Goal: Transaction & Acquisition: Book appointment/travel/reservation

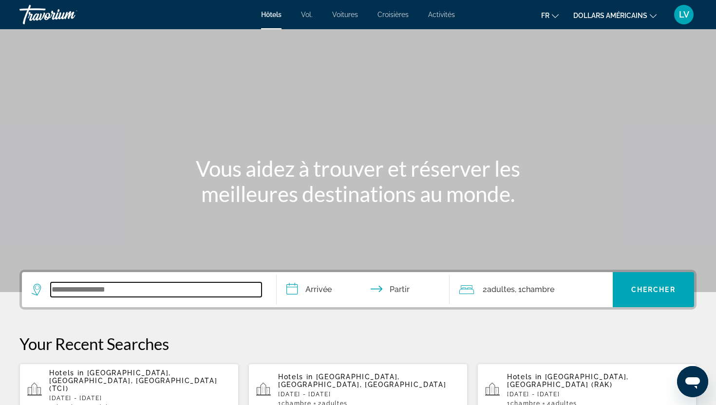
click at [154, 295] on input "Widget de recherche" at bounding box center [156, 290] width 211 height 15
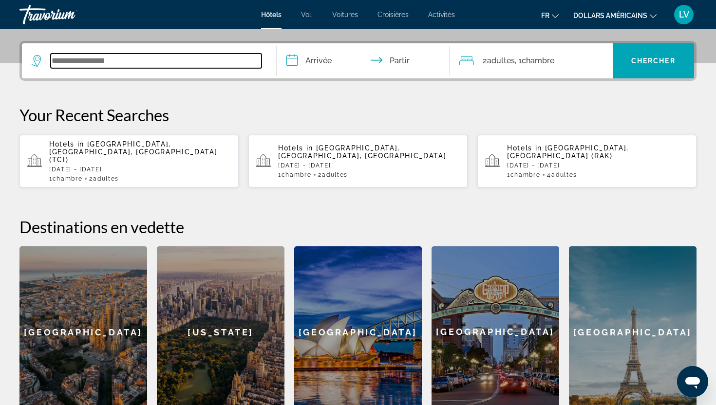
scroll to position [238, 0]
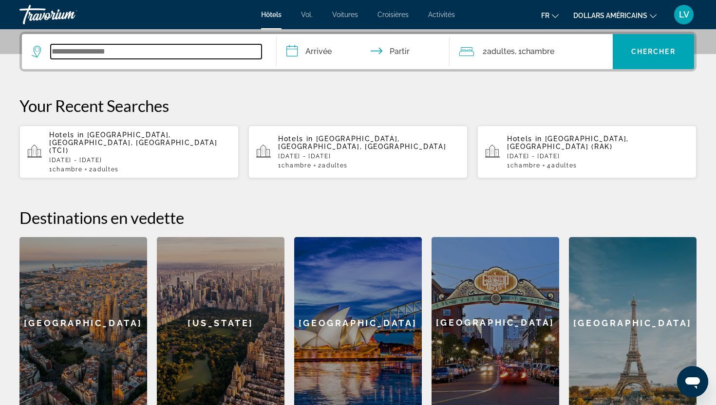
type input "*"
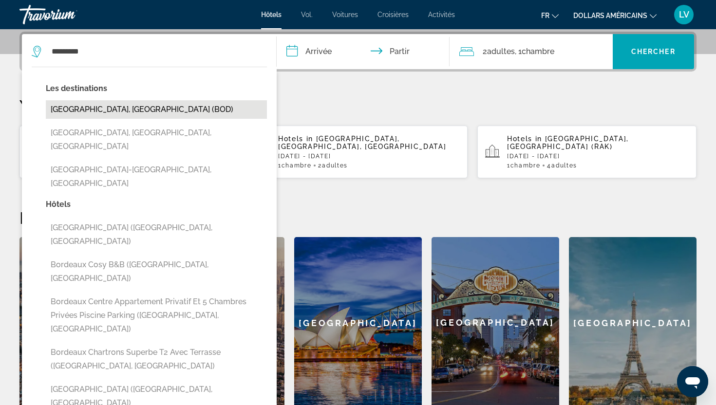
click at [165, 106] on button "[GEOGRAPHIC_DATA], [GEOGRAPHIC_DATA] (BOD)" at bounding box center [156, 109] width 221 height 19
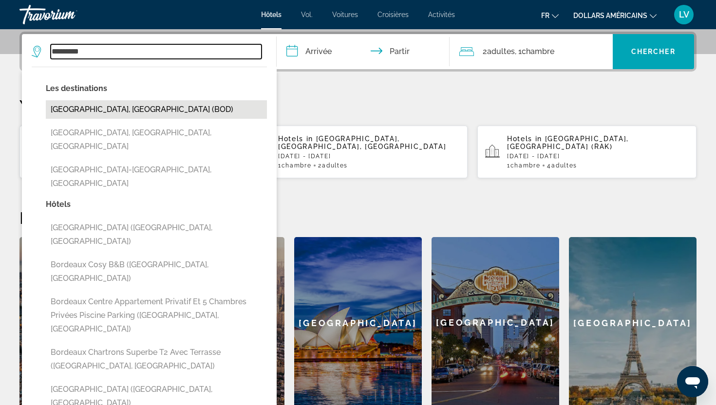
type input "**********"
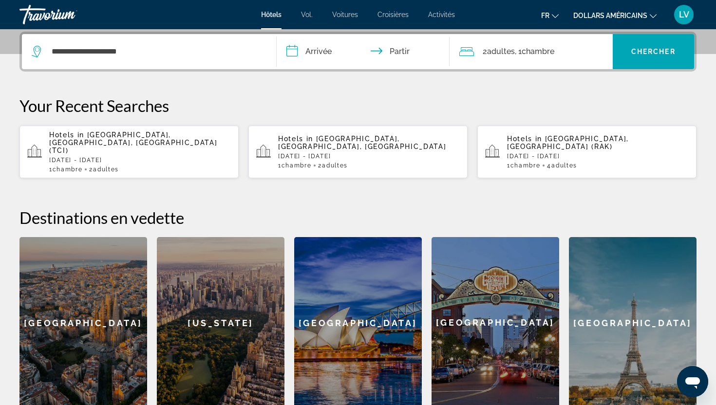
click at [319, 51] on input "**********" at bounding box center [365, 53] width 177 height 38
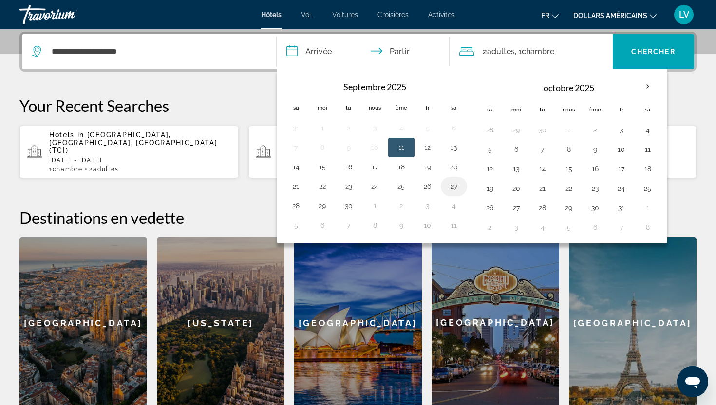
click at [456, 184] on button "27" at bounding box center [454, 187] width 16 height 14
click at [436, 187] on td "26" at bounding box center [428, 186] width 26 height 19
click at [428, 186] on button "26" at bounding box center [428, 187] width 16 height 14
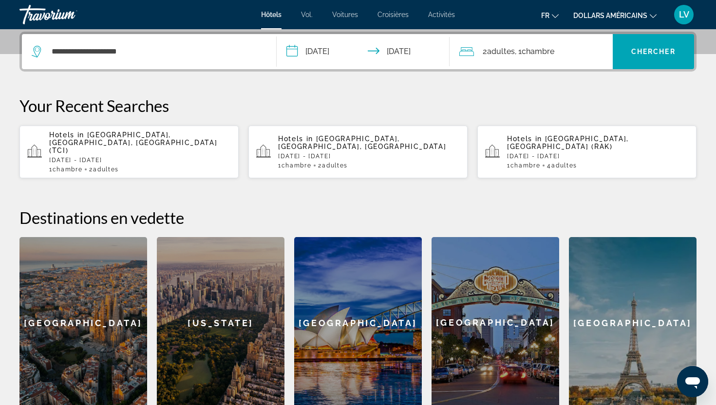
click at [314, 52] on input "**********" at bounding box center [365, 53] width 177 height 38
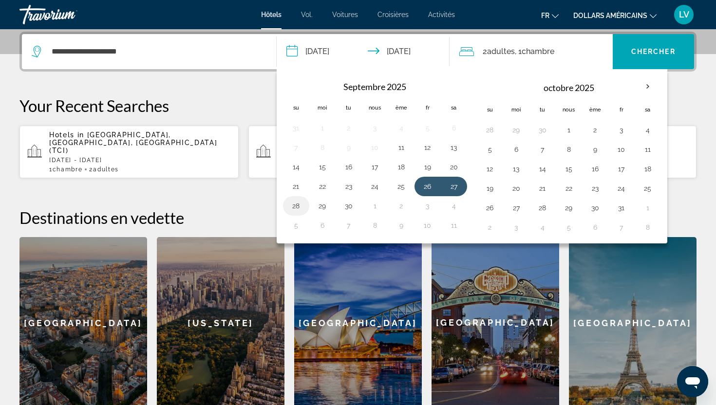
click at [297, 208] on button "28" at bounding box center [296, 206] width 16 height 14
click at [421, 185] on button "26" at bounding box center [428, 187] width 16 height 14
type input "**********"
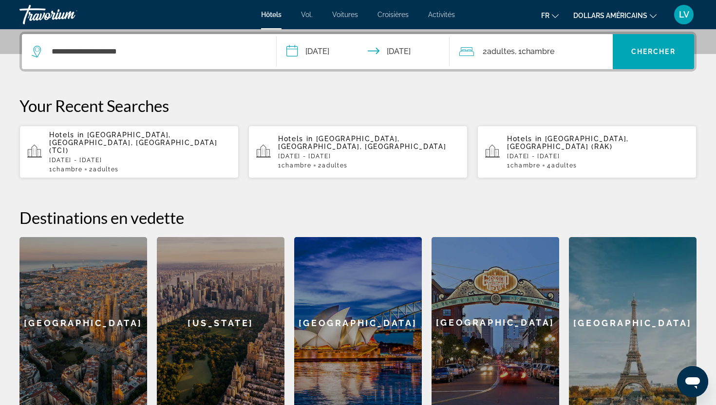
click at [554, 16] on icon "Changer de langue" at bounding box center [555, 16] width 7 height 7
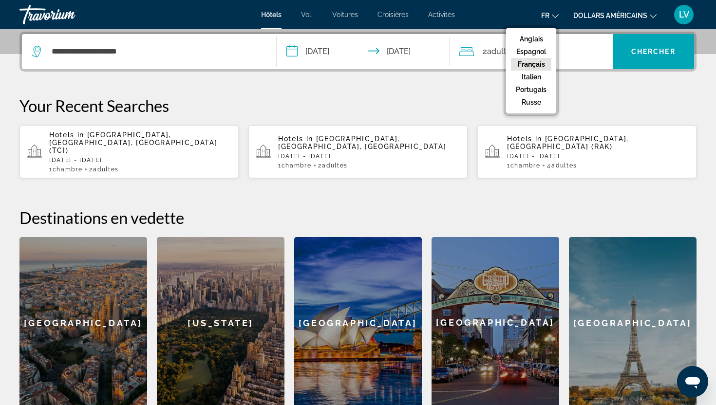
click at [547, 64] on button "Français" at bounding box center [531, 64] width 40 height 13
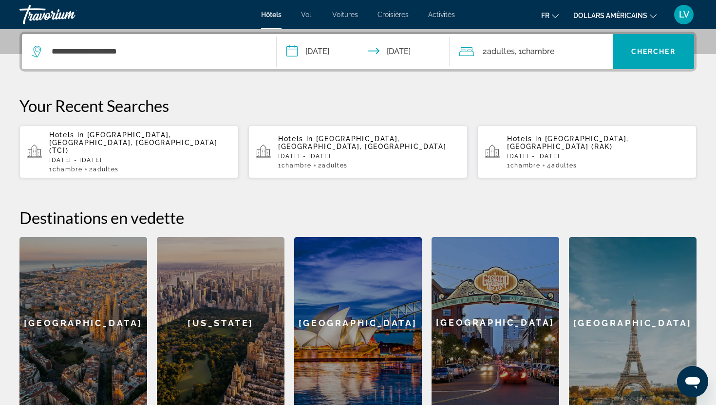
click at [592, 16] on font "dollars américains" at bounding box center [610, 16] width 74 height 8
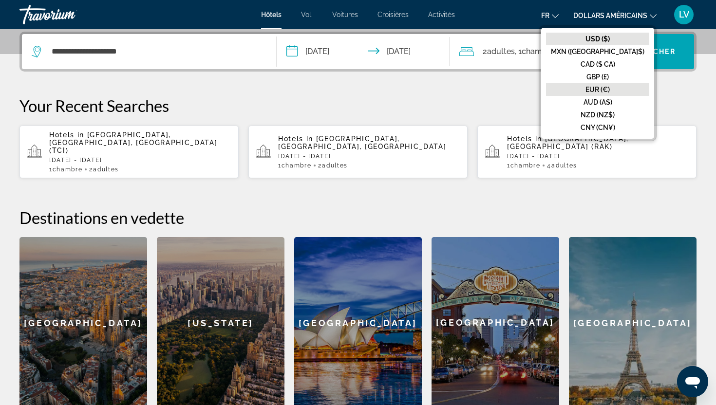
click at [616, 83] on button "EUR (€)" at bounding box center [597, 89] width 103 height 13
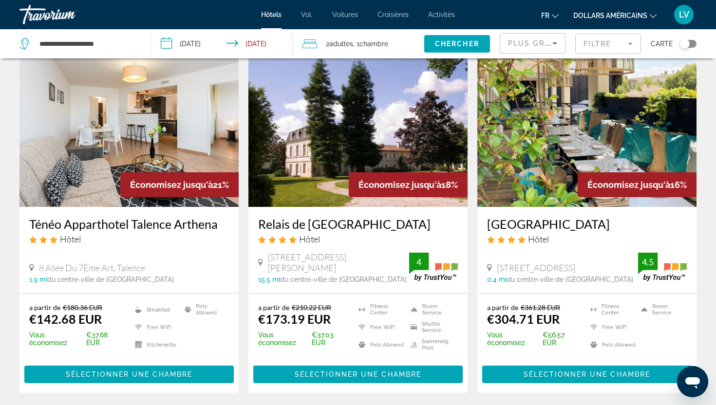
scroll to position [47, 0]
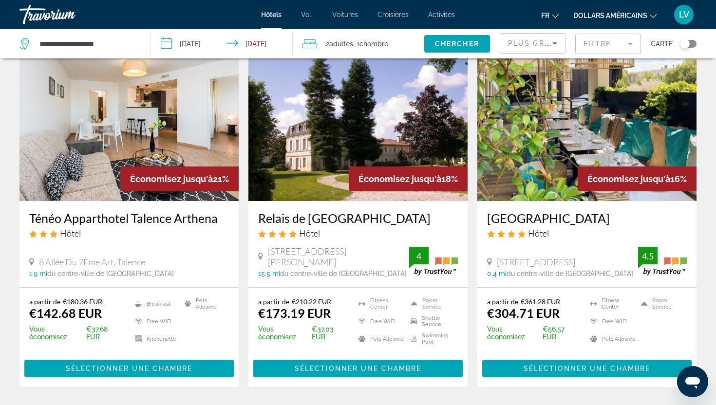
click at [692, 43] on div "Toggle map" at bounding box center [688, 44] width 17 height 8
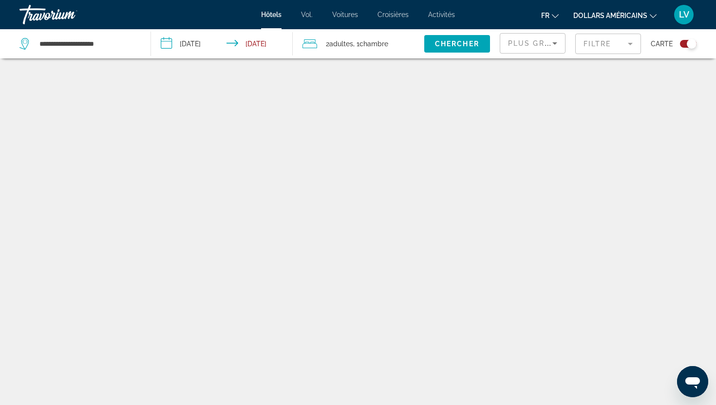
scroll to position [58, 0]
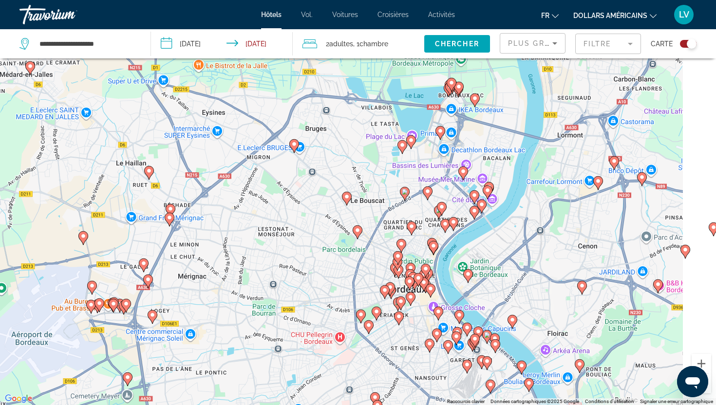
drag, startPoint x: 420, startPoint y: 248, endPoint x: 346, endPoint y: 210, distance: 83.2
click at [346, 210] on div "Pour activer le glissement avec le clavier, appuyez sur Alt+Entrée. Une fois ce…" at bounding box center [358, 202] width 716 height 405
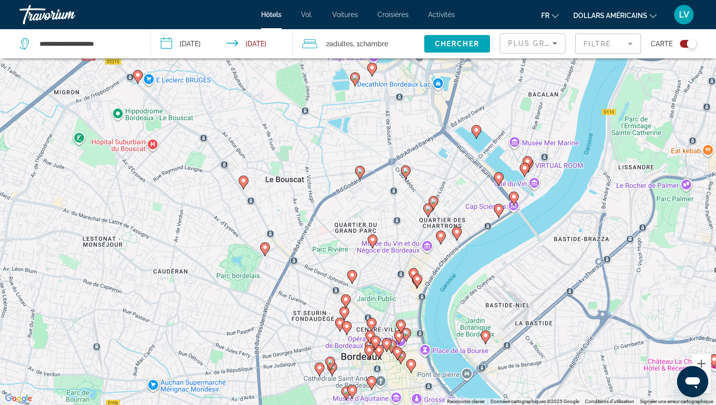
drag, startPoint x: 361, startPoint y: 249, endPoint x: 292, endPoint y: 268, distance: 71.6
click at [292, 268] on div "Pour activer le glissement avec le clavier, appuyez sur Alt+Entrée. Une fois ce…" at bounding box center [358, 202] width 716 height 405
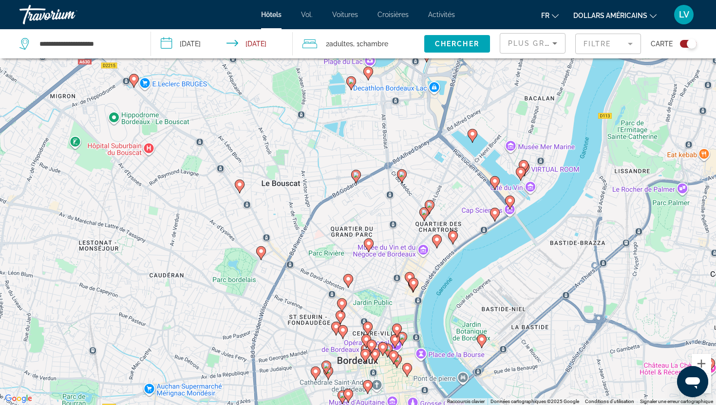
click at [292, 268] on div "Pour activer le glissement avec le clavier, appuyez sur Alt+Entrée. Une fois ce…" at bounding box center [358, 202] width 716 height 405
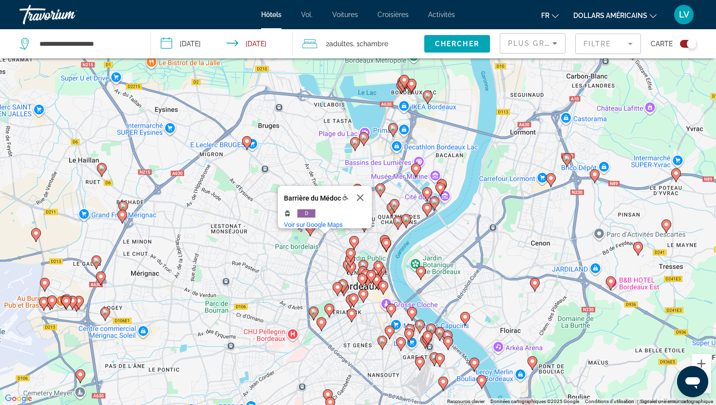
drag, startPoint x: 459, startPoint y: 165, endPoint x: 482, endPoint y: 128, distance: 43.5
click at [482, 128] on div "Pour activer le glissement avec le clavier, appuyez sur Alt+Entrée. Une fois ce…" at bounding box center [358, 202] width 716 height 405
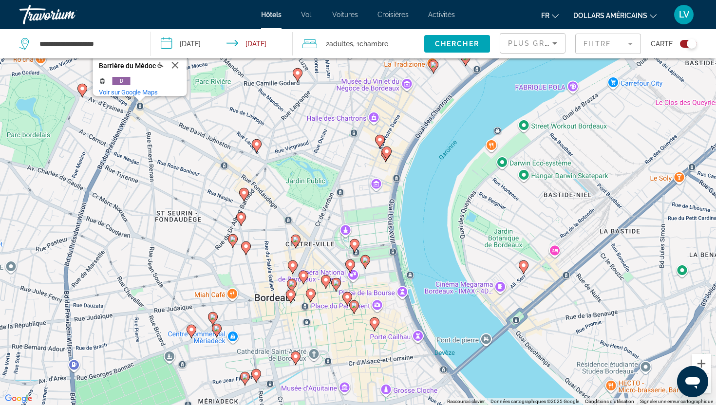
drag, startPoint x: 421, startPoint y: 280, endPoint x: 418, endPoint y: 268, distance: 12.6
click at [419, 268] on div "Pour activer le glissement avec le clavier, appuyez sur Alt+Entrée. Une fois ce…" at bounding box center [358, 202] width 716 height 405
click at [295, 241] on image "Contenu principal" at bounding box center [295, 239] width 6 height 6
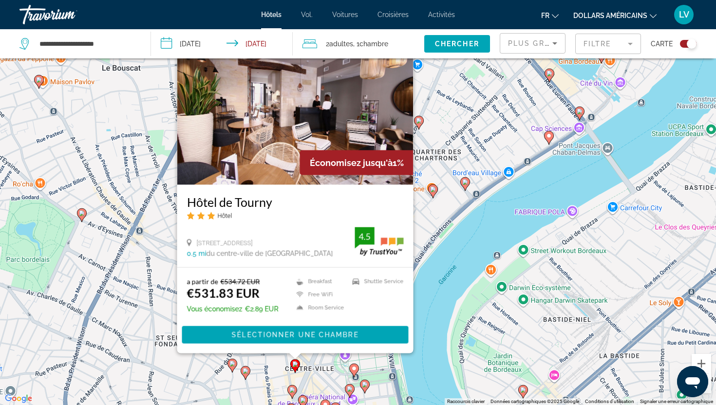
click at [510, 210] on div "Pour activer le glissement avec le clavier, appuyez sur Alt+Entrée. Une fois ce…" at bounding box center [358, 202] width 716 height 405
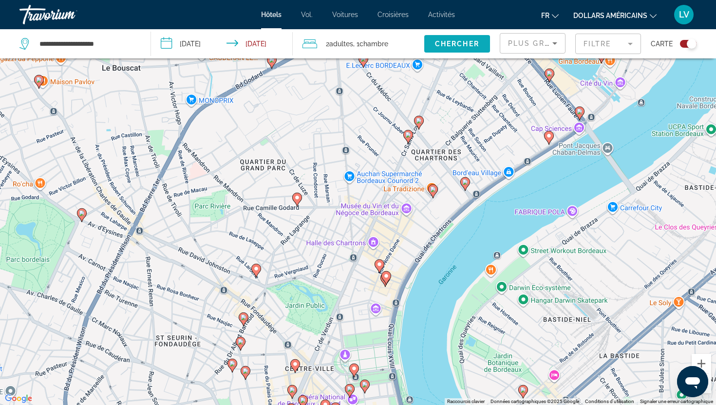
click at [447, 48] on span "Search widget" at bounding box center [457, 43] width 66 height 23
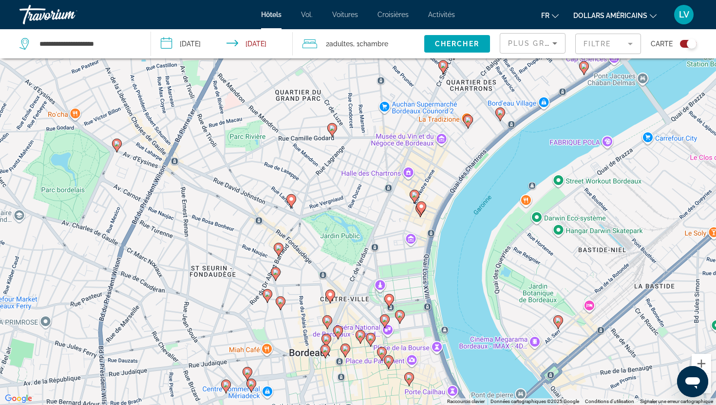
drag, startPoint x: 416, startPoint y: 210, endPoint x: 465, endPoint y: 118, distance: 104.6
click at [465, 118] on div "Pour activer le glissement avec le clavier, appuyez sur Alt+Entrée. Une fois ce…" at bounding box center [358, 202] width 716 height 405
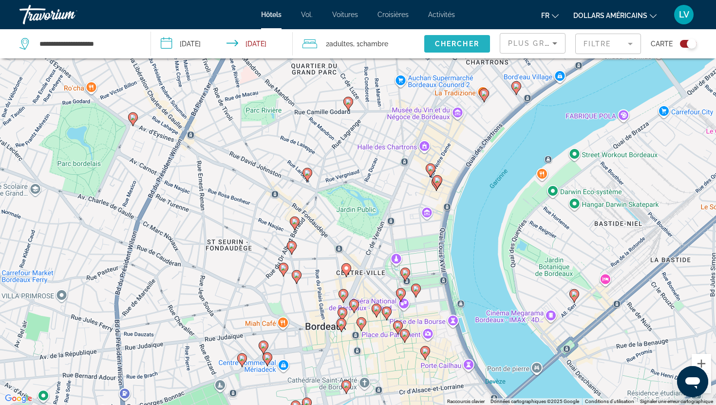
click at [467, 39] on span "Search widget" at bounding box center [457, 43] width 66 height 23
click at [685, 42] on div "Toggle map" at bounding box center [688, 44] width 17 height 8
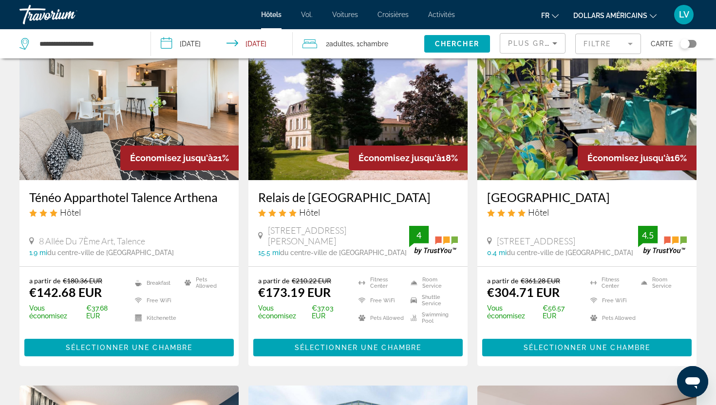
scroll to position [0, 0]
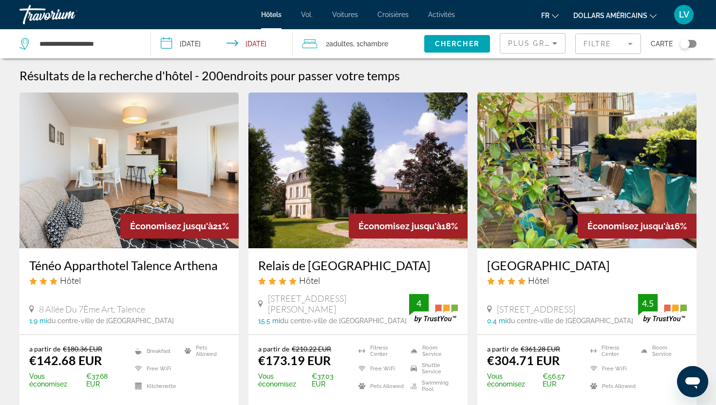
click at [590, 45] on mat-form-field "Filtre" at bounding box center [608, 44] width 66 height 20
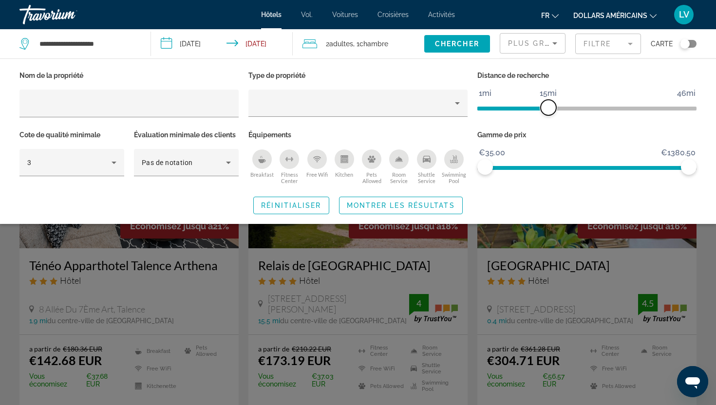
drag, startPoint x: 620, startPoint y: 103, endPoint x: 547, endPoint y: 119, distance: 74.8
click at [547, 119] on div "Distance de recherche 1mi 46mi 15mi" at bounding box center [587, 98] width 229 height 59
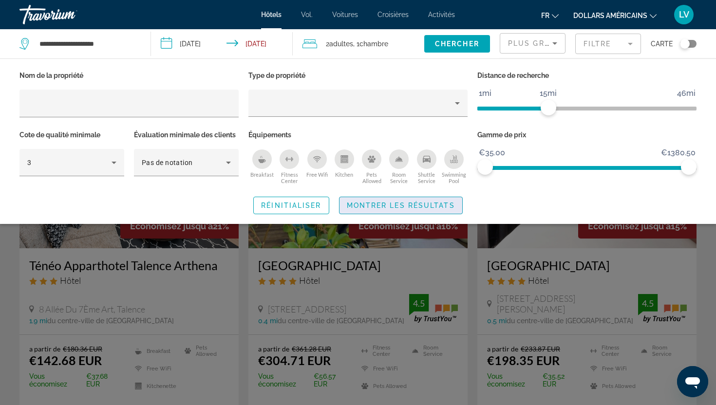
click at [411, 207] on span "Montrer les résultats" at bounding box center [401, 206] width 108 height 8
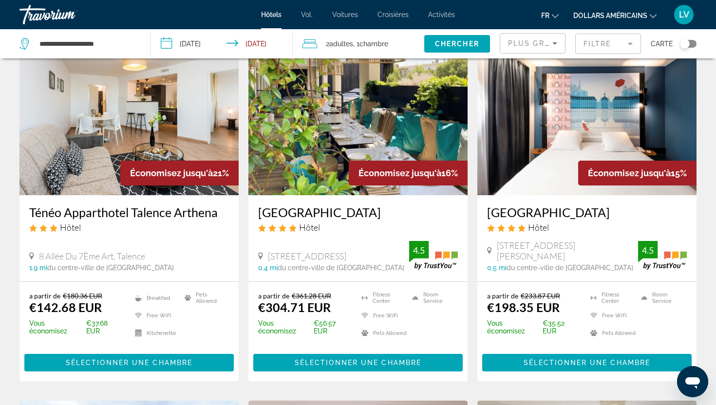
scroll to position [61, 0]
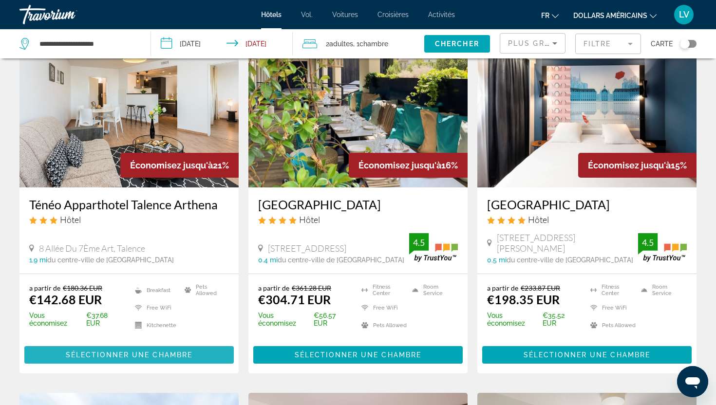
click at [180, 357] on span "Sélectionner une chambre" at bounding box center [129, 355] width 127 height 8
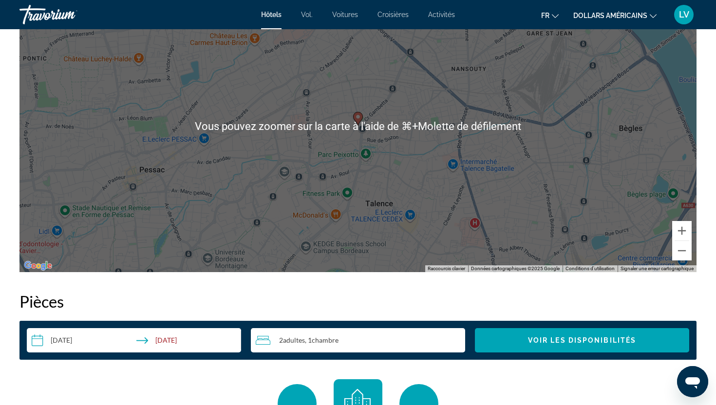
scroll to position [984, 0]
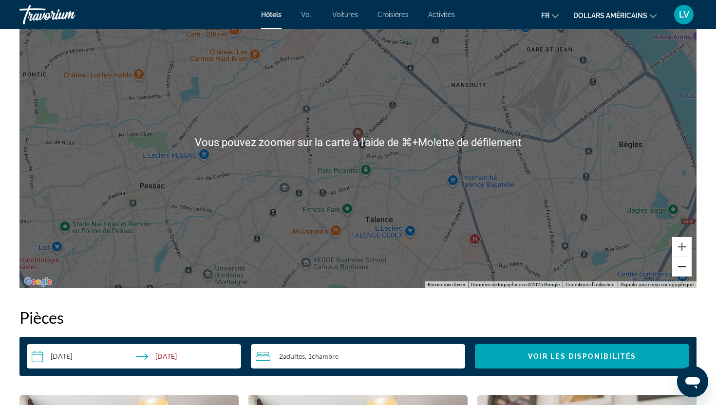
click at [690, 267] on button "Zoom arrière" at bounding box center [681, 266] width 19 height 19
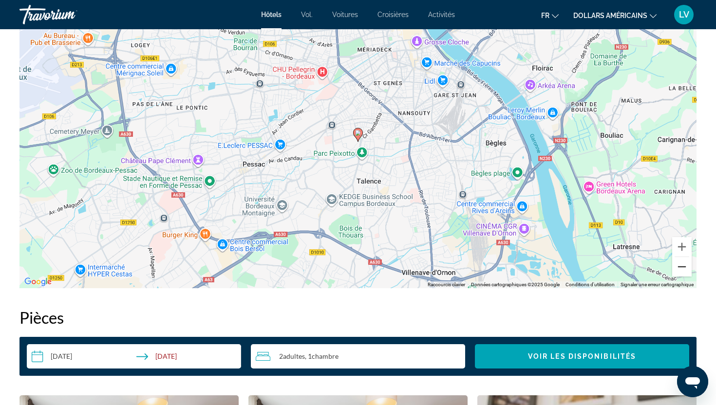
click at [690, 267] on button "Zoom arrière" at bounding box center [681, 266] width 19 height 19
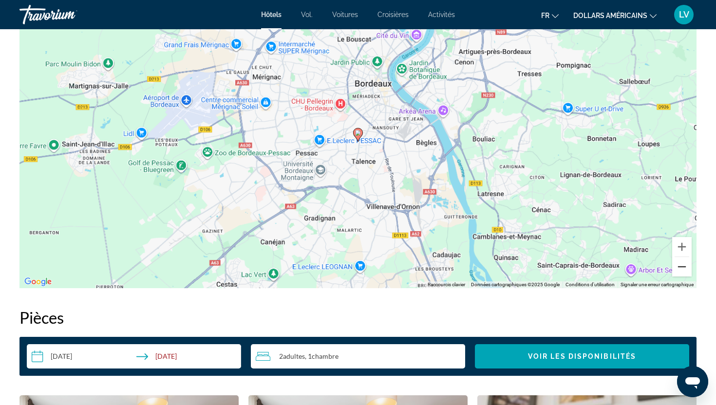
click at [690, 267] on button "Zoom arrière" at bounding box center [681, 266] width 19 height 19
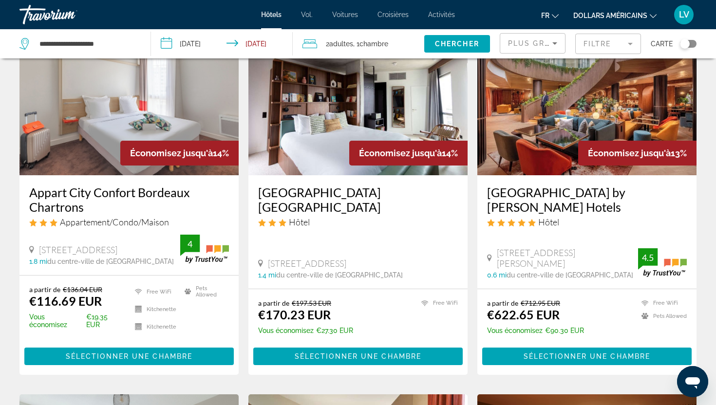
scroll to position [824, 0]
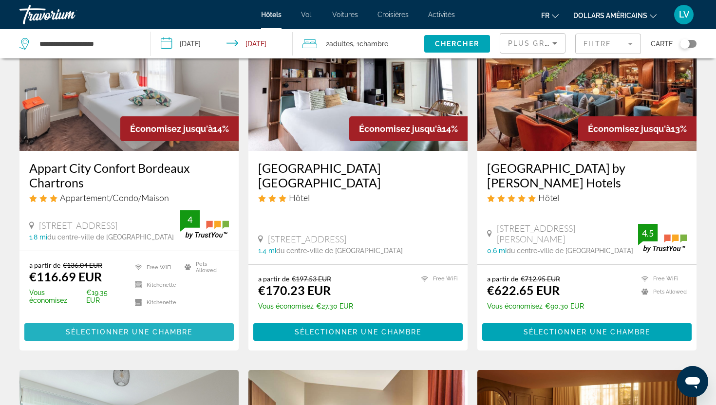
click at [154, 328] on span "Sélectionner une chambre" at bounding box center [129, 332] width 127 height 8
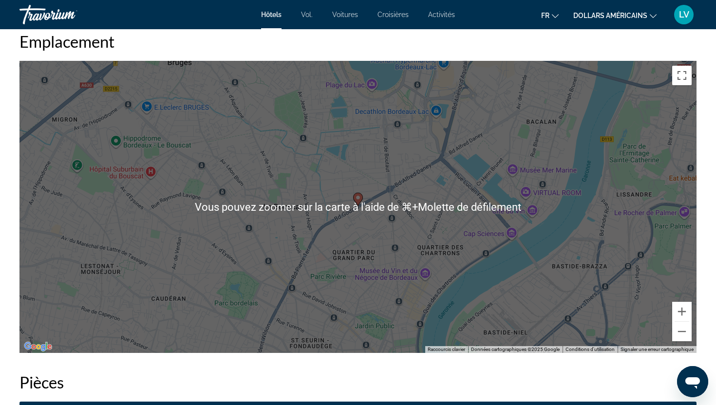
scroll to position [920, 0]
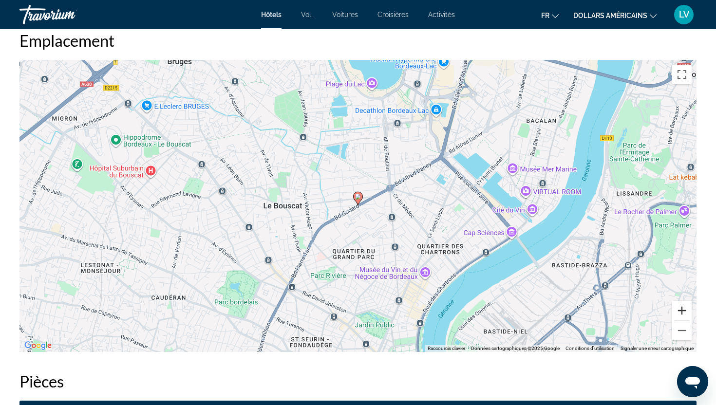
click at [684, 313] on button "Zoom avant" at bounding box center [681, 310] width 19 height 19
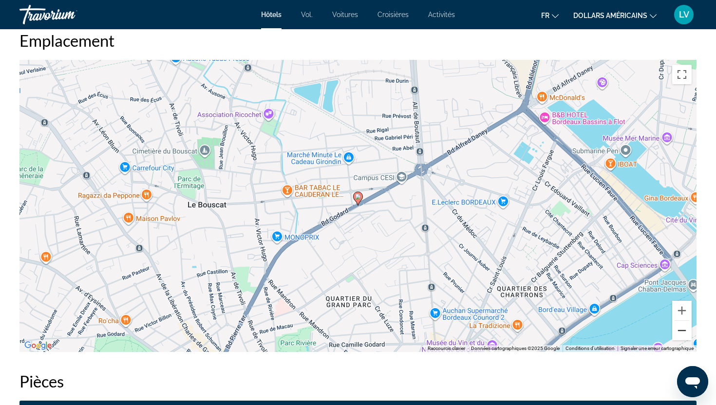
click at [685, 335] on button "Zoom arrière" at bounding box center [681, 330] width 19 height 19
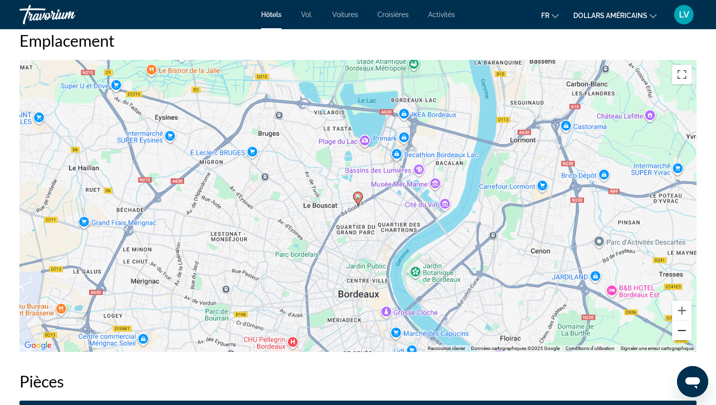
click at [685, 335] on button "Zoom arrière" at bounding box center [681, 330] width 19 height 19
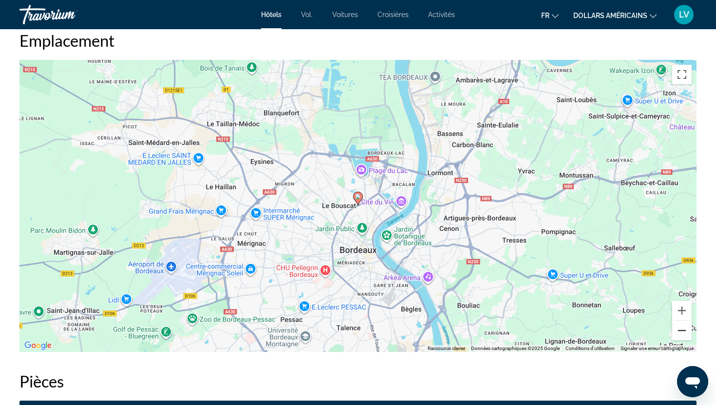
click at [685, 335] on button "Zoom arrière" at bounding box center [681, 330] width 19 height 19
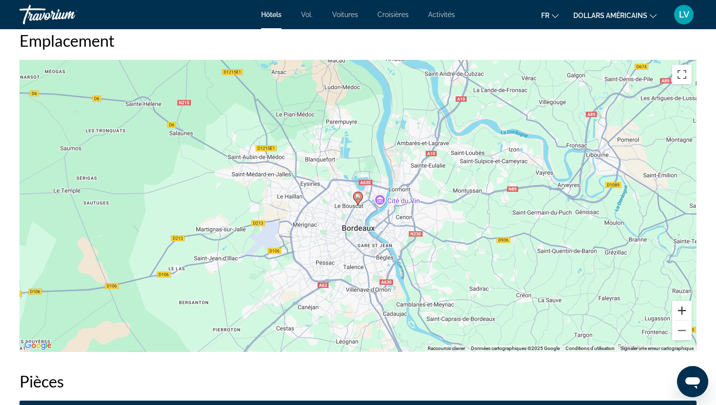
click at [685, 307] on button "Zoom avant" at bounding box center [681, 310] width 19 height 19
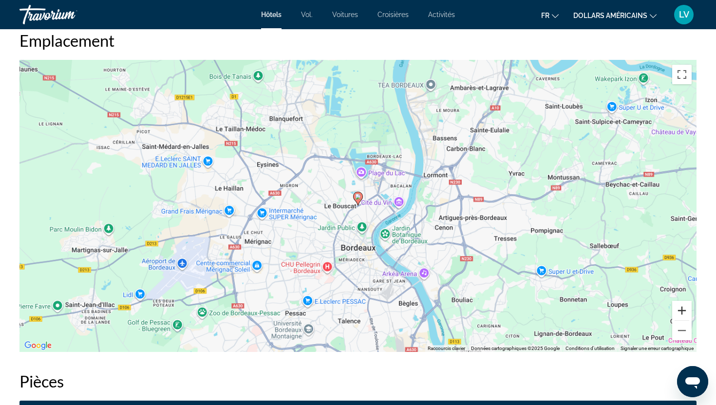
click at [685, 307] on button "Zoom avant" at bounding box center [681, 310] width 19 height 19
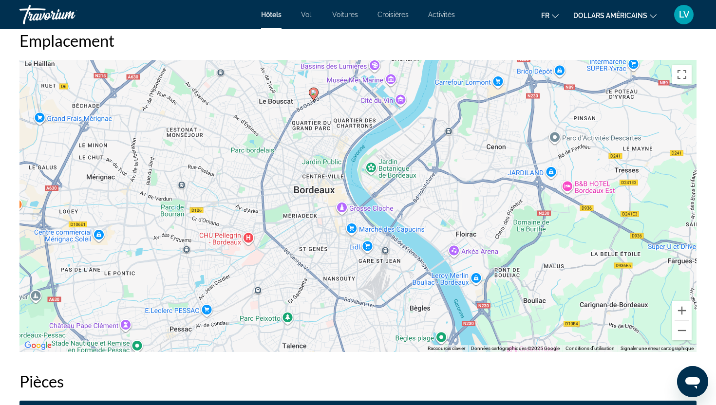
drag, startPoint x: 560, startPoint y: 290, endPoint x: 514, endPoint y: 185, distance: 115.0
click at [514, 185] on div "Pour activer le glissement avec le clavier, appuyez sur Alt+Entrée. Une fois ce…" at bounding box center [357, 206] width 677 height 292
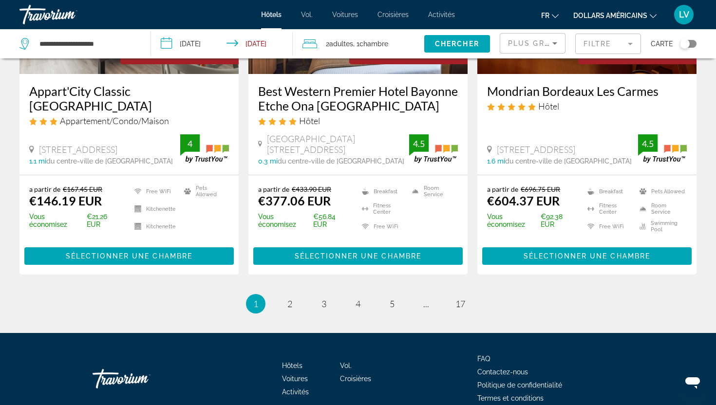
scroll to position [1324, 0]
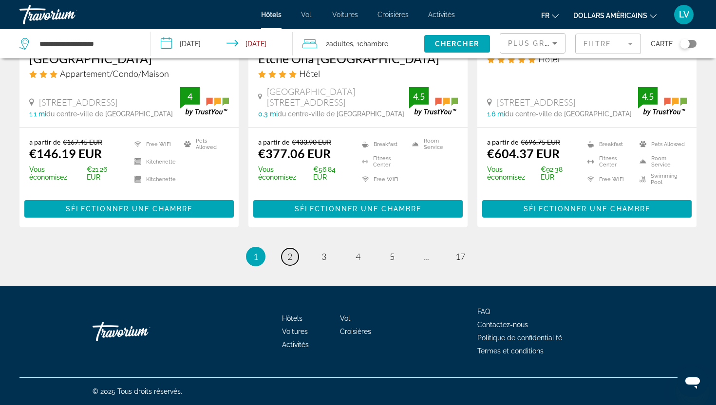
click at [287, 252] on span "2" at bounding box center [289, 256] width 5 height 11
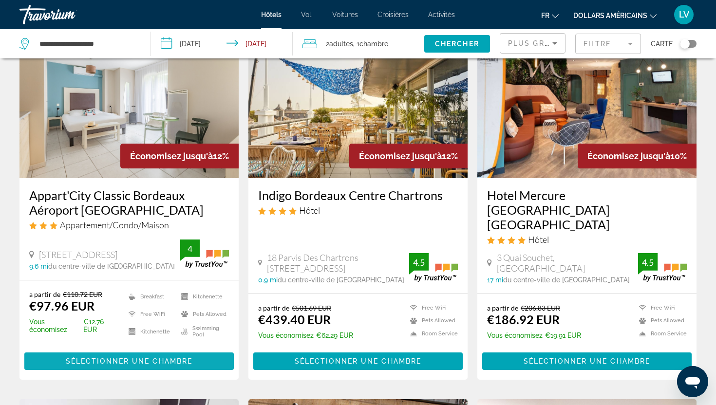
scroll to position [71, 0]
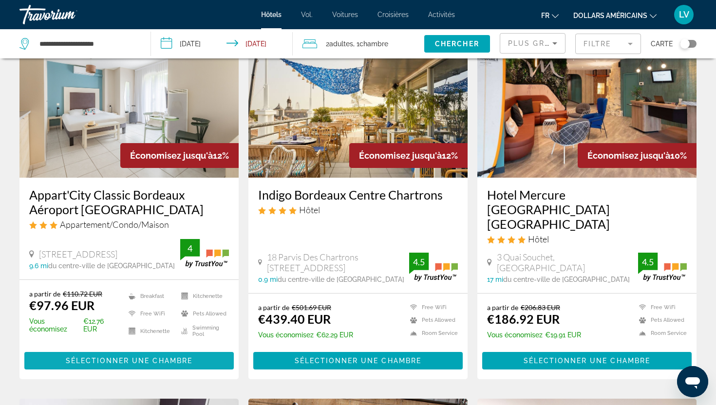
click at [160, 369] on span "Contenu principal" at bounding box center [128, 360] width 209 height 23
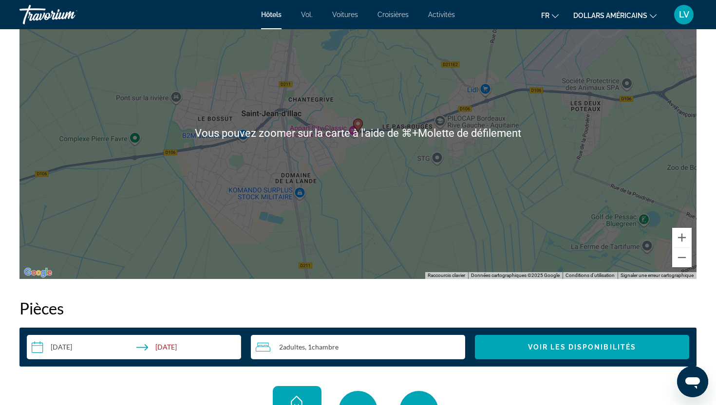
scroll to position [934, 0]
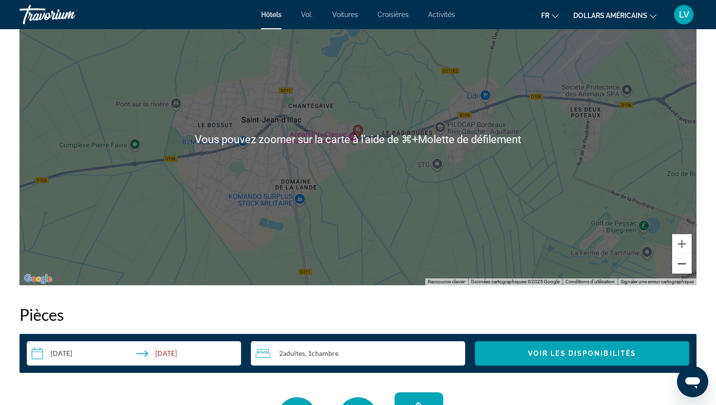
click at [685, 265] on button "Zoom arrière" at bounding box center [681, 263] width 19 height 19
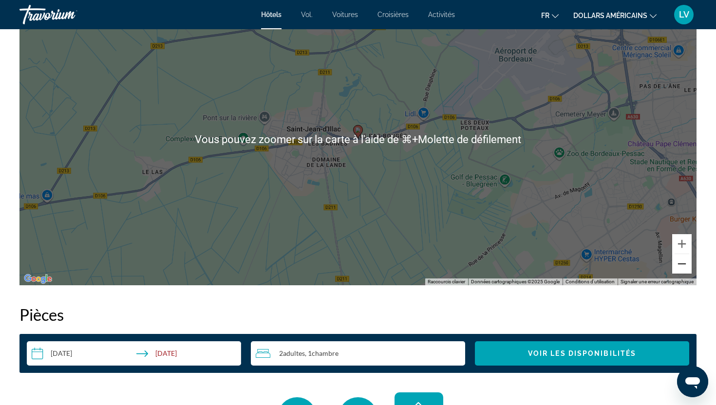
click at [685, 265] on button "Zoom arrière" at bounding box center [681, 263] width 19 height 19
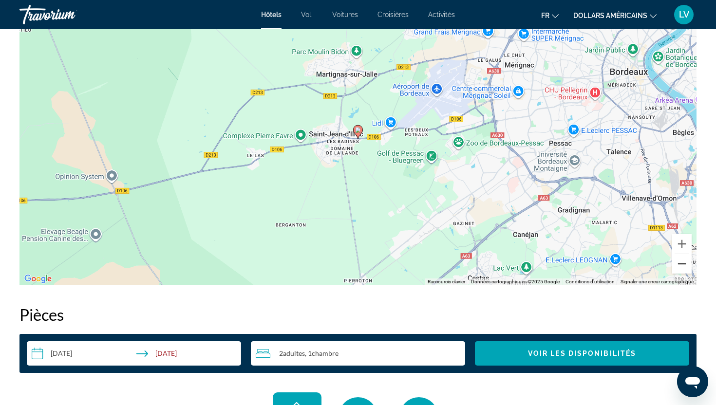
click at [685, 265] on button "Zoom arrière" at bounding box center [681, 263] width 19 height 19
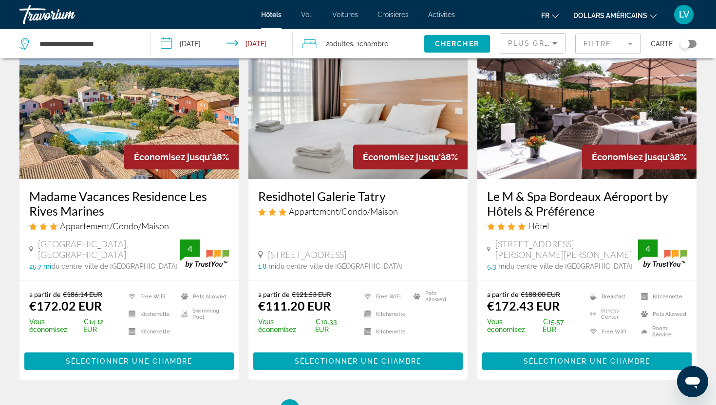
scroll to position [1199, 0]
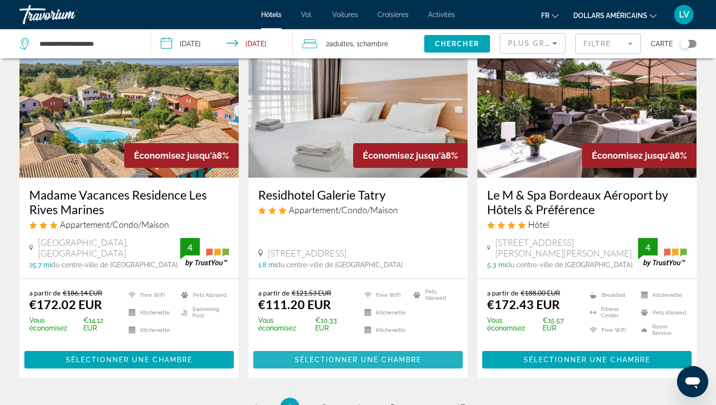
click at [315, 362] on span "Sélectionner une chambre" at bounding box center [358, 360] width 127 height 8
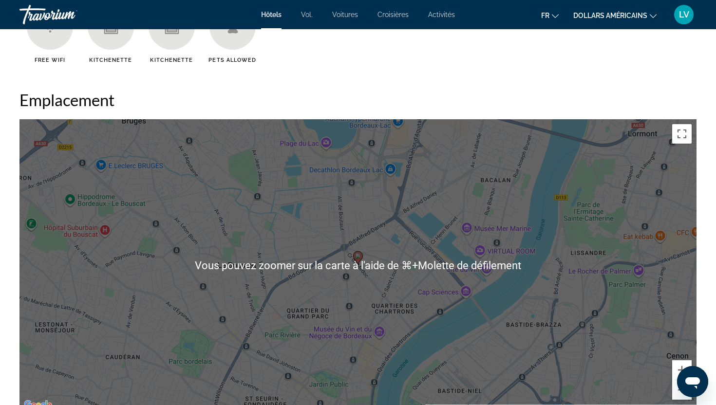
scroll to position [861, 0]
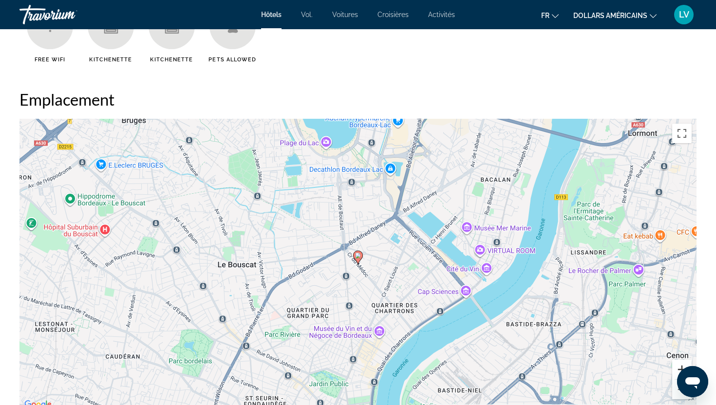
click at [683, 369] on button "Zoom avant" at bounding box center [681, 369] width 19 height 19
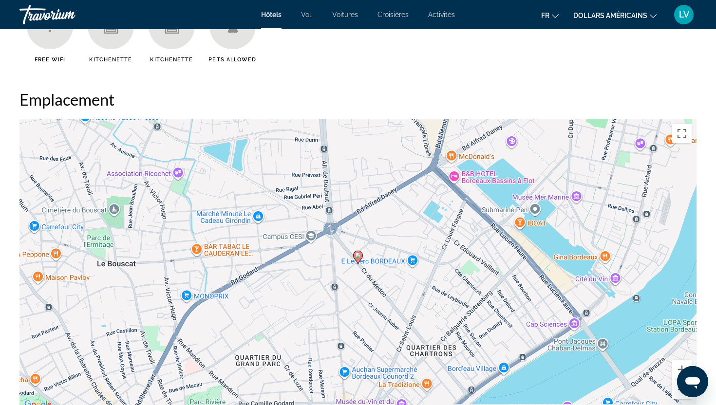
click at [682, 388] on div "Ouvrir la fenêtre de messagerie" at bounding box center [692, 381] width 29 height 29
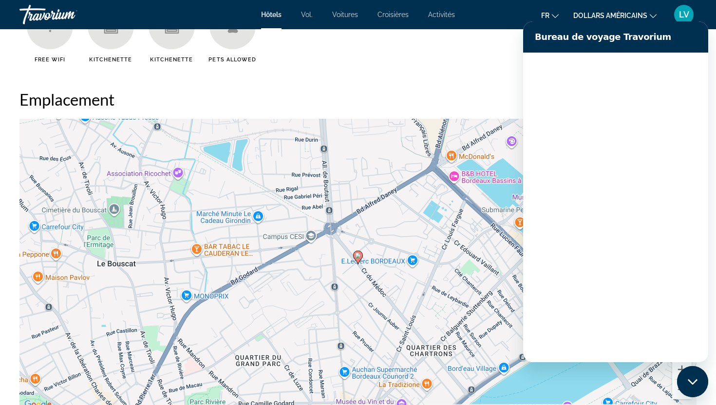
scroll to position [0, 0]
click at [467, 92] on h2 "Emplacement" at bounding box center [357, 99] width 677 height 19
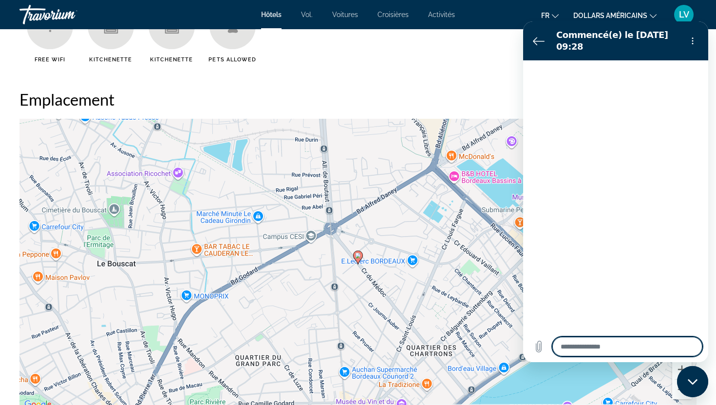
type textarea "*"
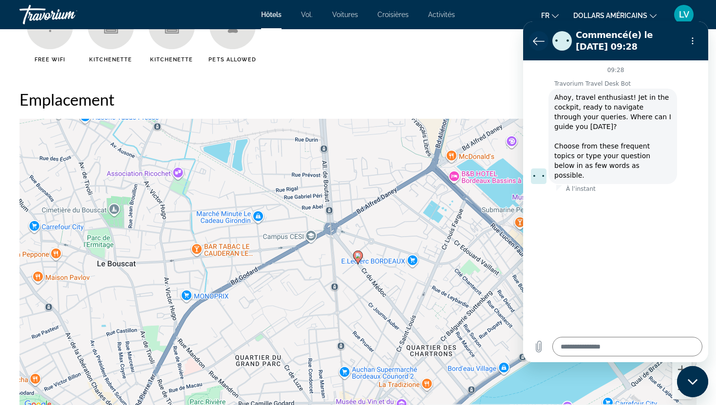
click at [535, 42] on icon "Retour à la liste des conversations" at bounding box center [539, 41] width 12 height 12
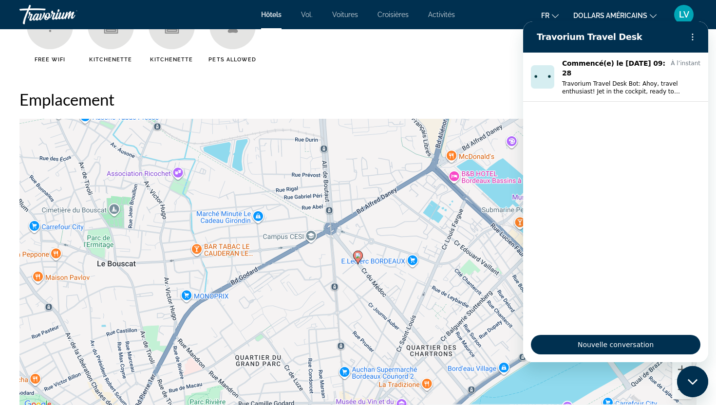
click at [477, 27] on mat-toolbar "Hôtels Vol. Voitures Croisières Activités Hôtels Vol. Voitures Croisières Activ…" at bounding box center [358, 14] width 716 height 29
click at [483, 66] on ul "Free WiFi Kitchenette Kitchenette Pets Allowed" at bounding box center [357, 36] width 677 height 67
click at [694, 39] on icon "Menu d’options" at bounding box center [693, 37] width 8 height 8
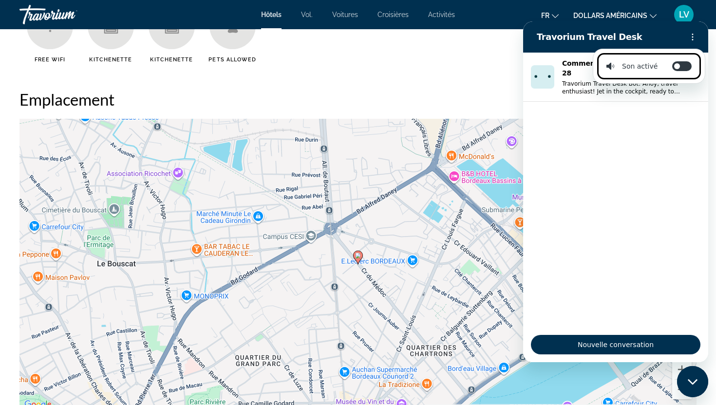
click at [519, 67] on ul "Free WiFi Kitchenette Kitchenette Pets Allowed" at bounding box center [357, 36] width 677 height 67
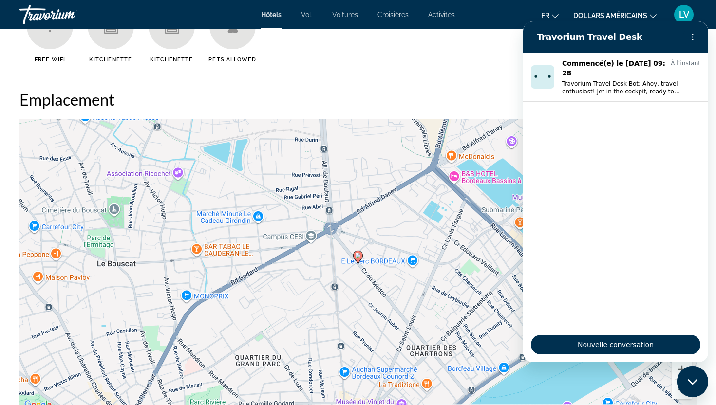
click at [473, 59] on ul "Free WiFi Kitchenette Kitchenette Pets Allowed" at bounding box center [357, 36] width 677 height 67
click at [694, 386] on div "Fermer la fenêtre de messagerie" at bounding box center [692, 381] width 29 height 29
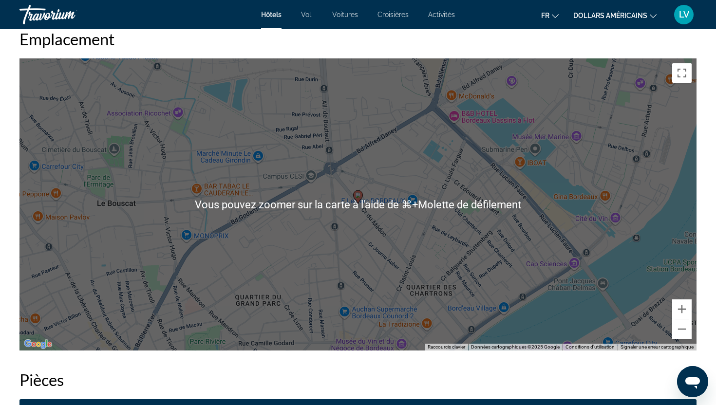
scroll to position [962, 0]
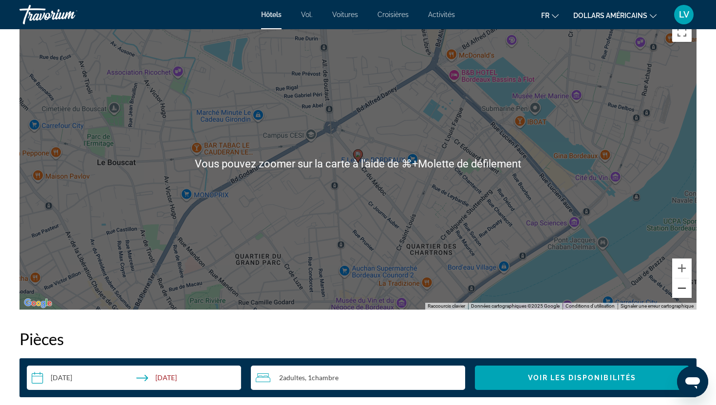
click at [687, 286] on button "Zoom arrière" at bounding box center [681, 288] width 19 height 19
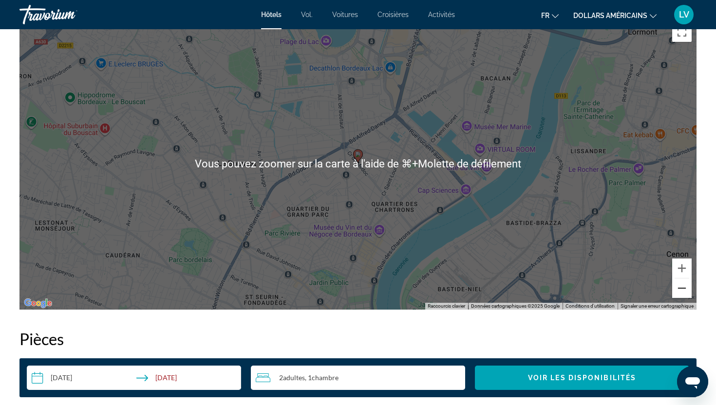
click at [687, 286] on button "Zoom arrière" at bounding box center [681, 288] width 19 height 19
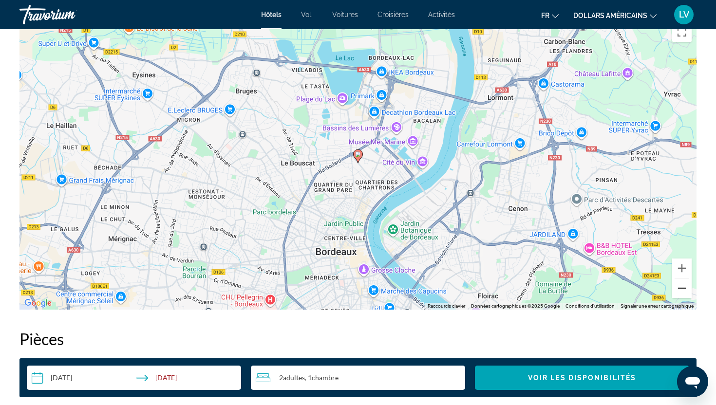
click at [687, 286] on button "Zoom arrière" at bounding box center [681, 288] width 19 height 19
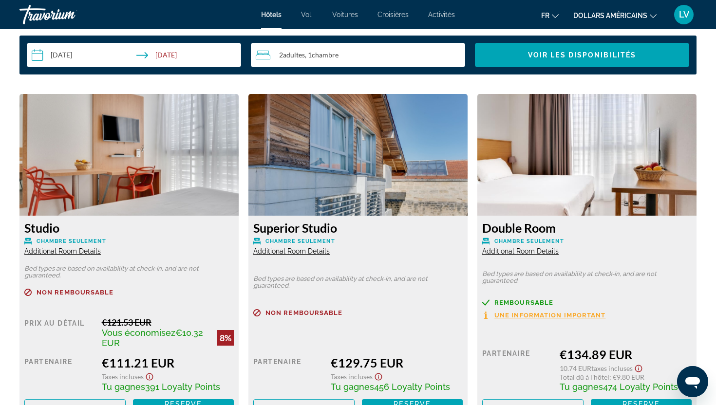
scroll to position [1285, 0]
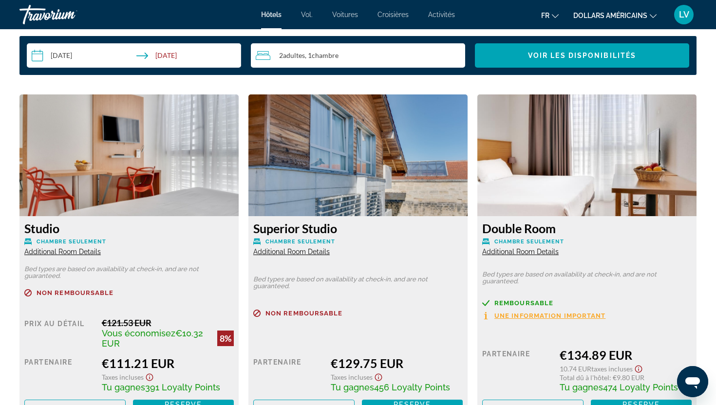
click at [644, 227] on h3 "Double Room" at bounding box center [586, 228] width 209 height 15
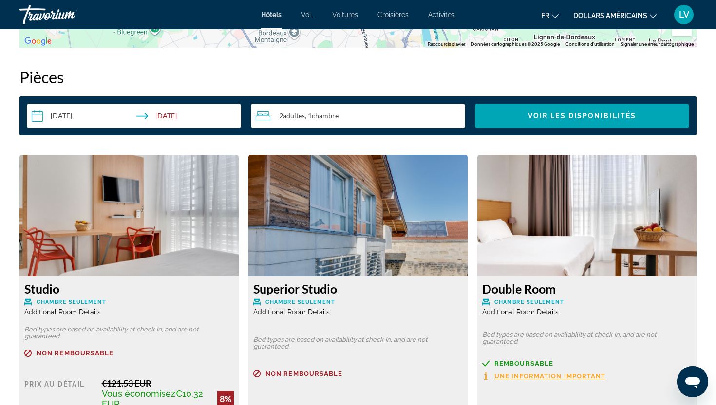
scroll to position [1241, 0]
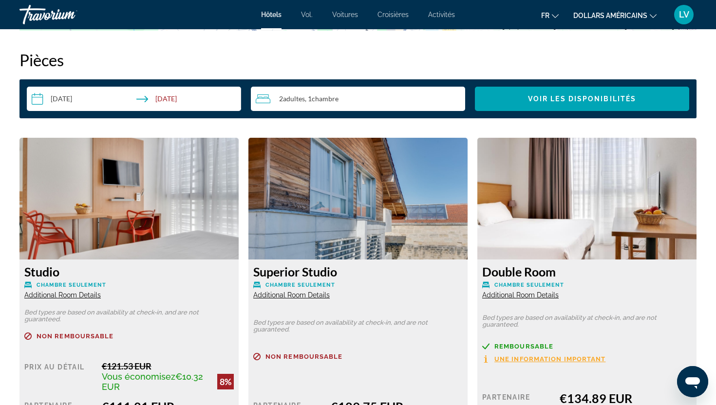
click at [183, 237] on img "Contenu principal" at bounding box center [128, 199] width 219 height 122
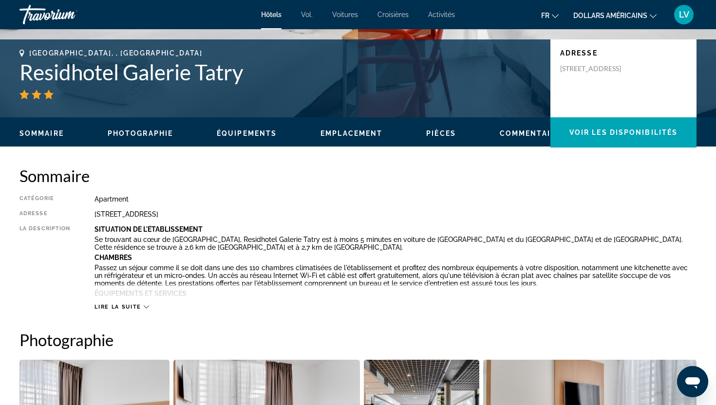
scroll to position [0, 0]
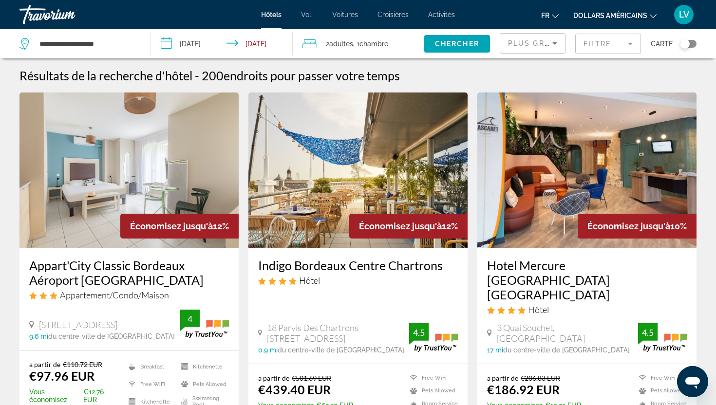
click at [698, 40] on app-hotels-search-filters "Plus grandes économies Filtre Carte" at bounding box center [608, 43] width 216 height 29
click at [697, 41] on app-hotels-search-filters "Plus grandes économies Filtre Carte" at bounding box center [608, 43] width 216 height 29
click at [693, 41] on div "Toggle map" at bounding box center [688, 44] width 17 height 8
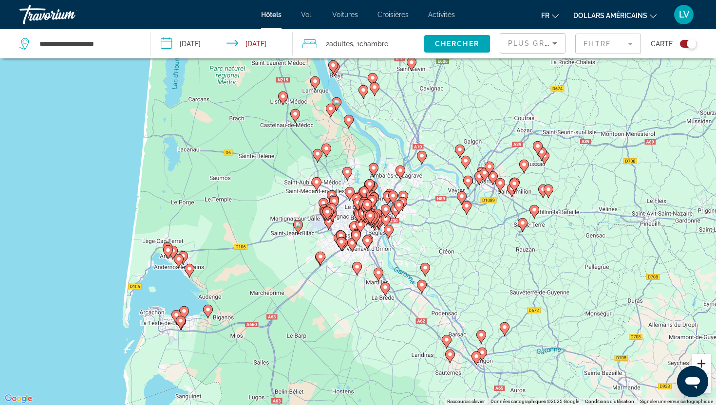
click at [704, 361] on button "Zoom avant" at bounding box center [701, 363] width 19 height 19
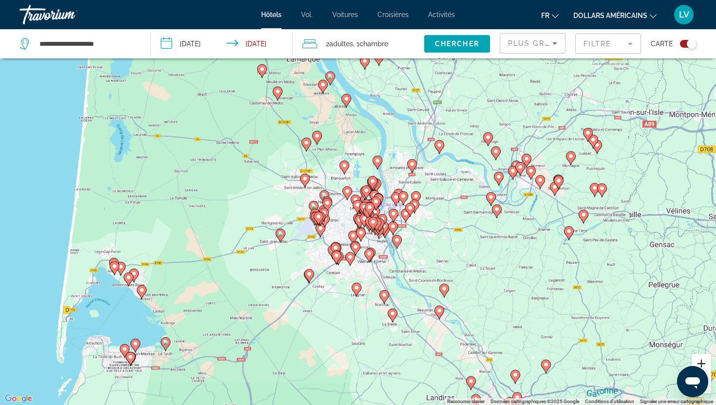
click at [704, 361] on button "Zoom avant" at bounding box center [701, 363] width 19 height 19
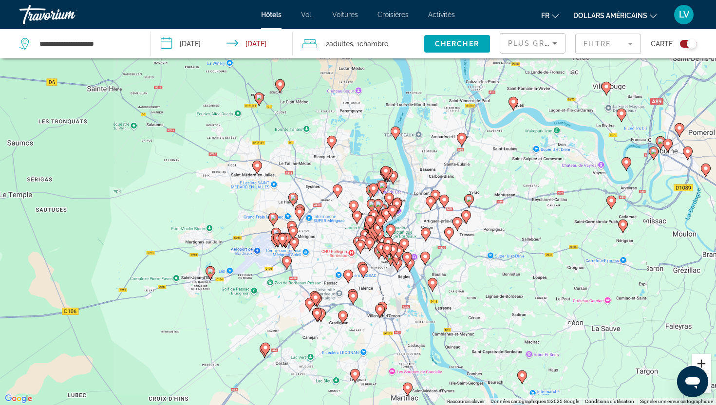
click at [704, 361] on button "Zoom avant" at bounding box center [701, 363] width 19 height 19
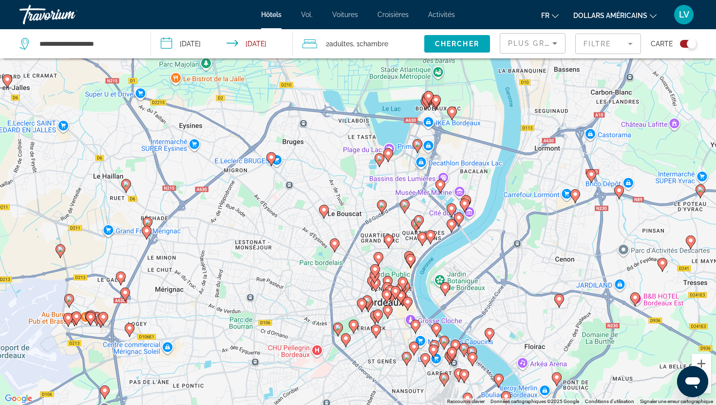
drag, startPoint x: 569, startPoint y: 336, endPoint x: 519, endPoint y: 261, distance: 89.3
click at [519, 261] on div "Pour activer le glissement avec le clavier, appuyez sur Alt+Entrée. Une fois ce…" at bounding box center [358, 202] width 716 height 405
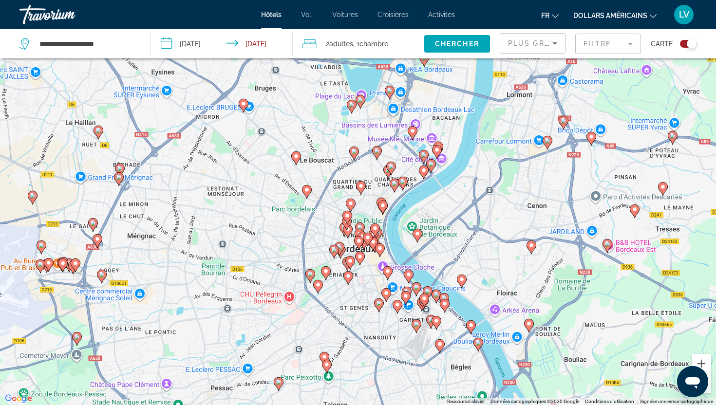
click at [416, 234] on image "Contenu principal" at bounding box center [418, 234] width 6 height 6
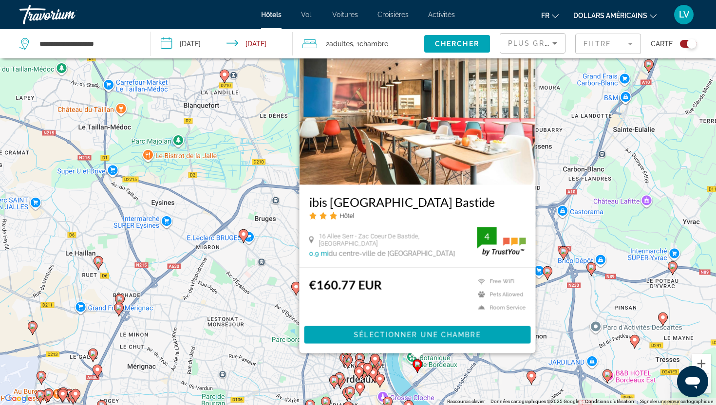
click at [614, 205] on div "Pour activer le glissement avec le clavier, appuyez sur Alt+Entrée. Une fois ce…" at bounding box center [358, 202] width 716 height 405
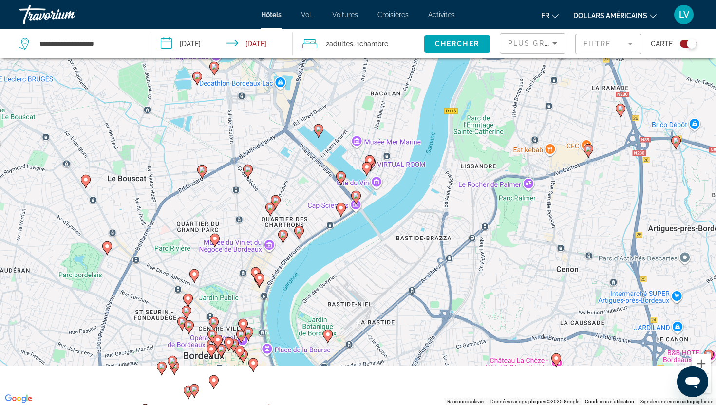
drag, startPoint x: 370, startPoint y: 281, endPoint x: 392, endPoint y: 142, distance: 140.6
click at [392, 142] on div "Pour activer le glissement avec le clavier, appuyez sur Alt+Entrée. Une fois ce…" at bounding box center [358, 202] width 716 height 405
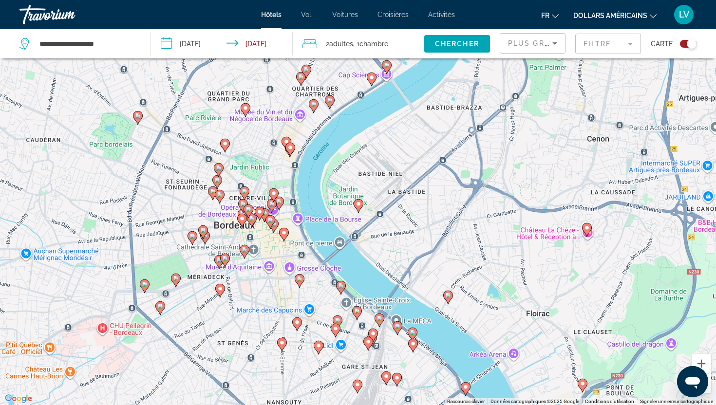
click at [245, 209] on icon "Contenu principal" at bounding box center [248, 211] width 9 height 13
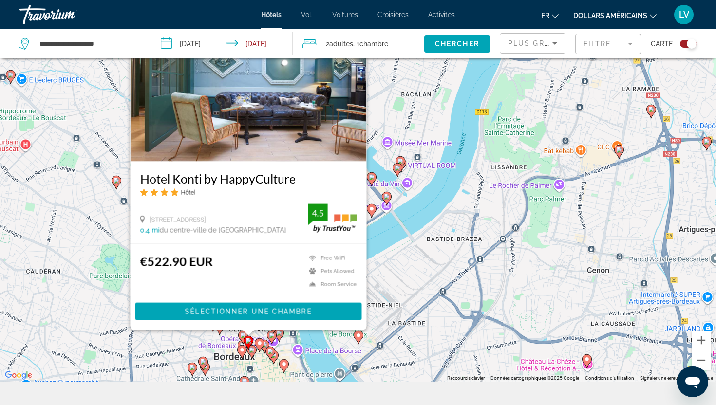
scroll to position [117, 0]
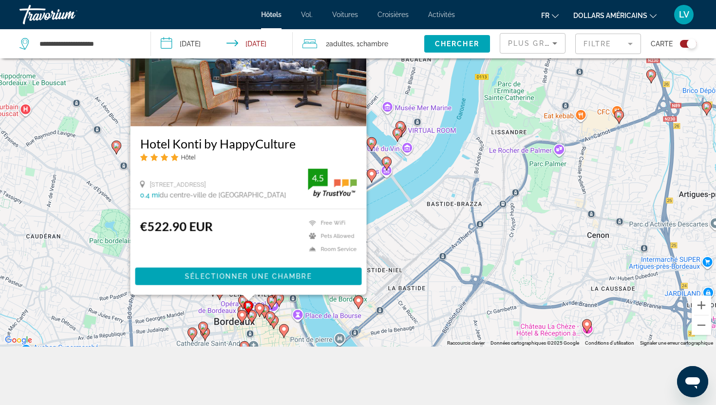
click at [287, 329] on icon "Contenu principal" at bounding box center [284, 331] width 9 height 13
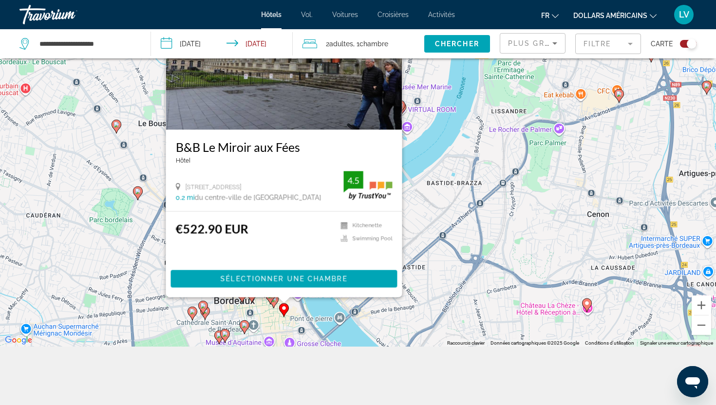
click at [422, 263] on div "Pour activer le glissement avec le clavier, appuyez sur Alt+Entrée. Une fois ce…" at bounding box center [358, 144] width 716 height 405
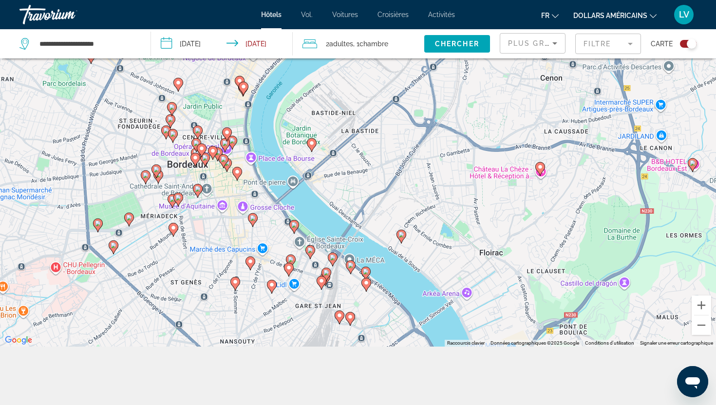
drag, startPoint x: 451, startPoint y: 319, endPoint x: 401, endPoint y: 175, distance: 152.5
click at [402, 175] on div "Pour activer le glissement avec le clavier, appuyez sur Alt+Entrée. Une fois ce…" at bounding box center [358, 144] width 716 height 405
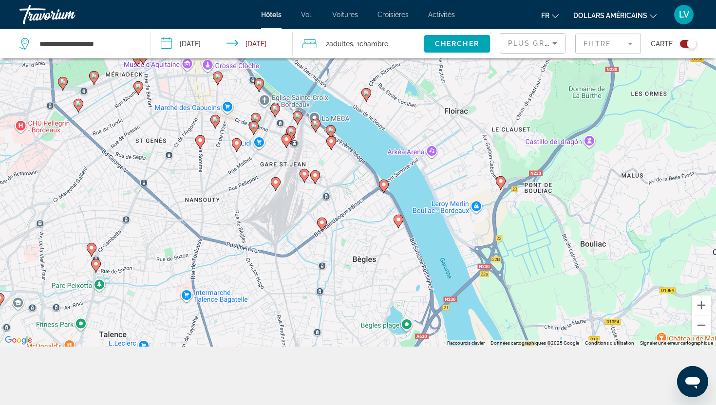
click at [367, 102] on div "Pour activer le glissement avec le clavier, appuyez sur Alt+Entrée. Une fois ce…" at bounding box center [358, 144] width 716 height 405
click at [366, 97] on icon "Contenu principal" at bounding box center [366, 95] width 9 height 13
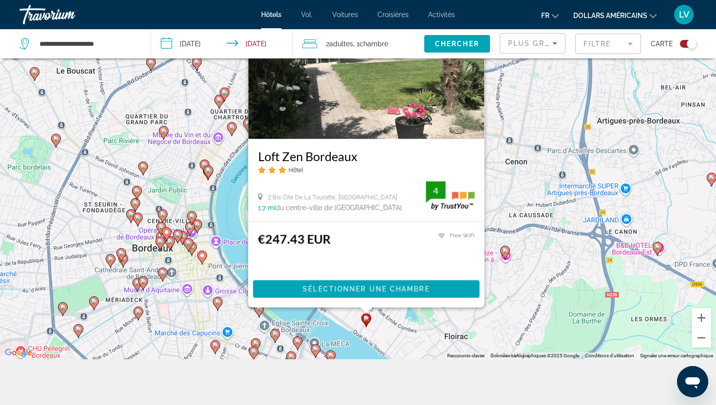
scroll to position [93, 0]
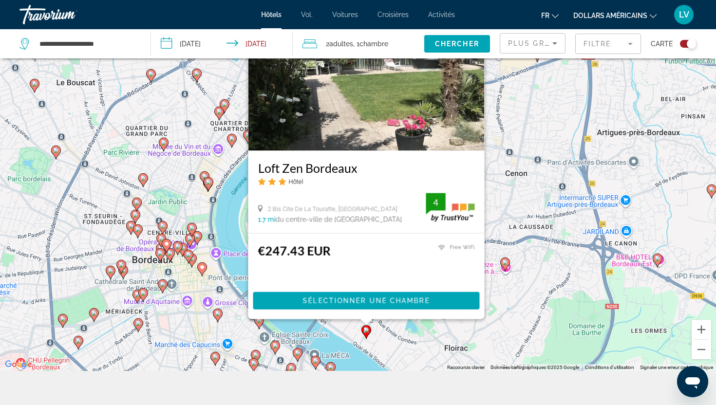
click at [525, 152] on div "Pour activer le glissement avec le clavier, appuyez sur Alt+Entrée. Une fois ce…" at bounding box center [358, 168] width 716 height 405
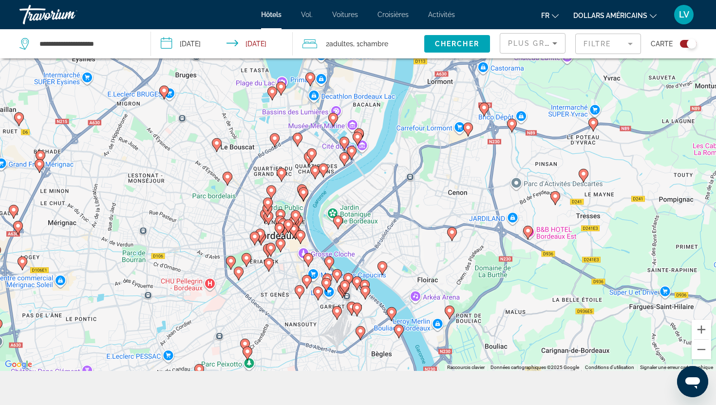
drag, startPoint x: 300, startPoint y: 224, endPoint x: 334, endPoint y: 226, distance: 33.7
click at [334, 226] on div "Pour activer le glissement avec le clavier, appuyez sur Alt+Entrée. Une fois ce…" at bounding box center [358, 168] width 716 height 405
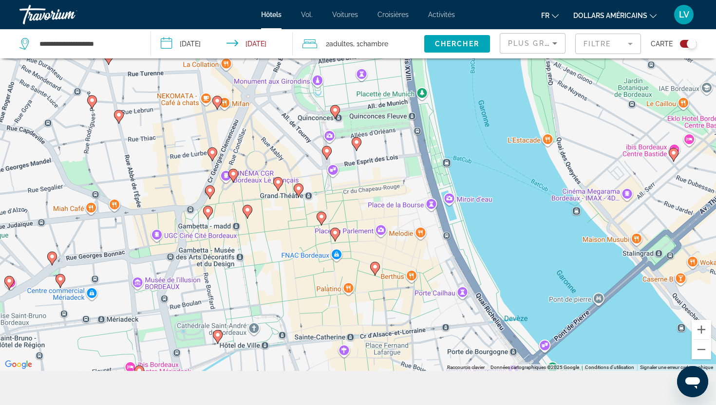
click at [231, 176] on image "Contenu principal" at bounding box center [233, 174] width 6 height 6
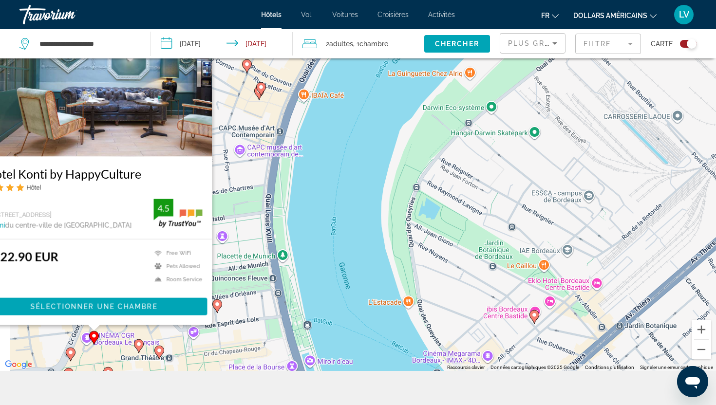
drag, startPoint x: 278, startPoint y: 306, endPoint x: 453, endPoint y: 182, distance: 214.5
click at [455, 183] on div "Pour activer le glissement avec le clavier, appuyez sur Alt+Entrée. Une fois ce…" at bounding box center [358, 168] width 716 height 405
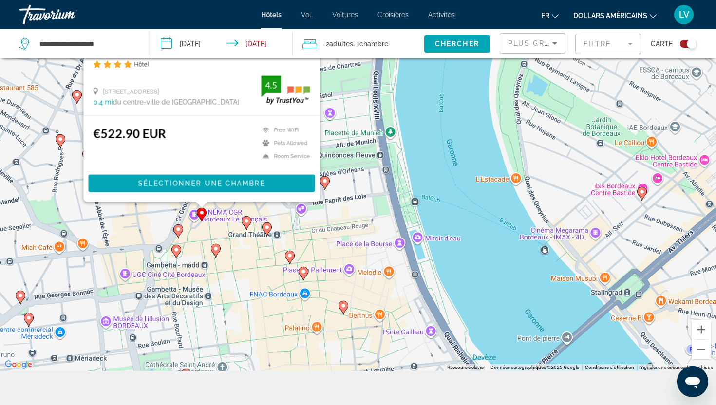
click at [302, 268] on icon "Contenu principal" at bounding box center [303, 273] width 9 height 13
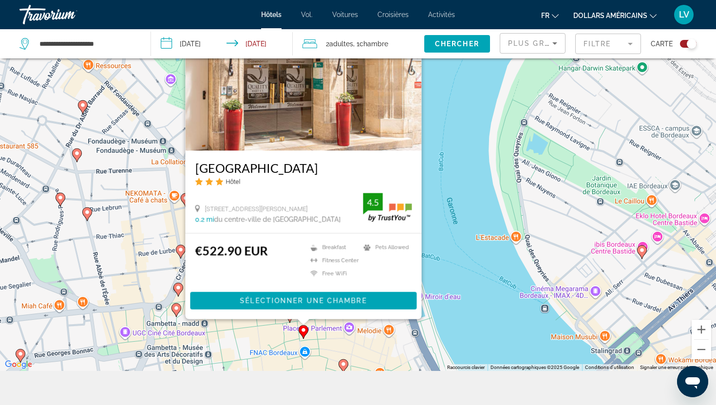
click at [246, 314] on div "€522.90 EUR Breakfast [GEOGRAPHIC_DATA] Free WiFi Pets Allowed 4.5 Sélectionner…" at bounding box center [304, 277] width 236 height 86
click at [223, 348] on div "Pour activer le glissement avec le clavier, appuyez sur Alt+Entrée. Une fois ce…" at bounding box center [358, 168] width 716 height 405
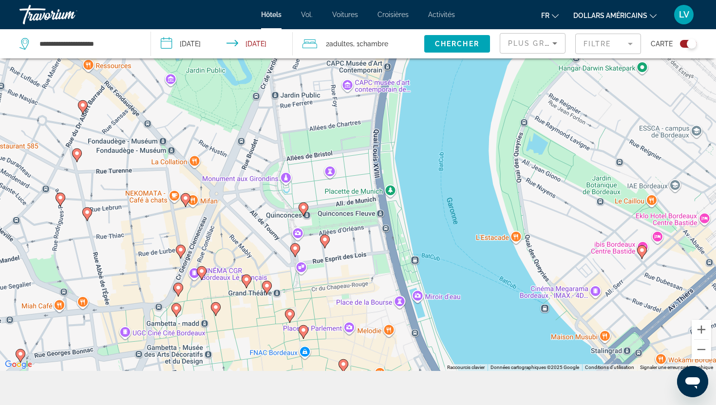
click at [86, 219] on gmp-advanced-marker "Contenu principal" at bounding box center [87, 214] width 10 height 15
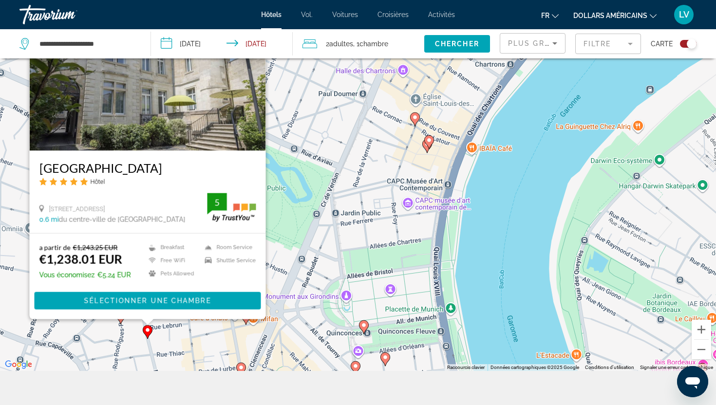
click at [227, 353] on div "Pour activer le glissement avec le clavier, appuyez sur Alt+Entrée. Une fois ce…" at bounding box center [358, 168] width 716 height 405
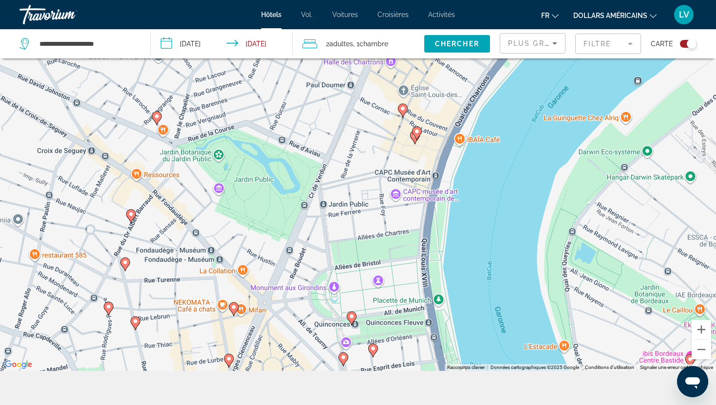
drag, startPoint x: 269, startPoint y: 315, endPoint x: 249, endPoint y: 295, distance: 28.2
click at [254, 303] on div "Pour activer le glissement avec le clavier, appuyez sur Alt+Entrée. Une fois ce…" at bounding box center [358, 168] width 716 height 405
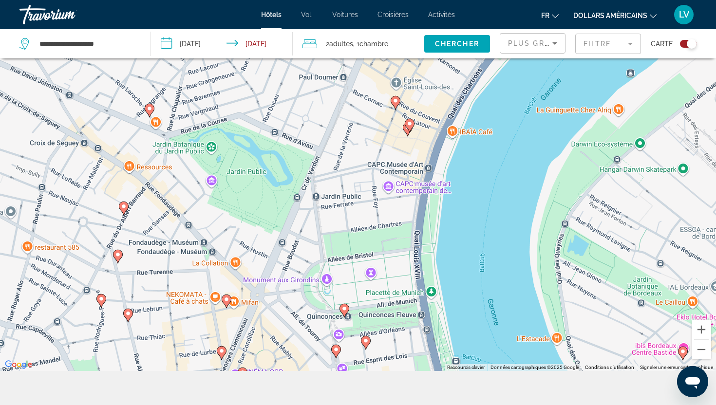
click at [393, 103] on image "Contenu principal" at bounding box center [396, 101] width 6 height 6
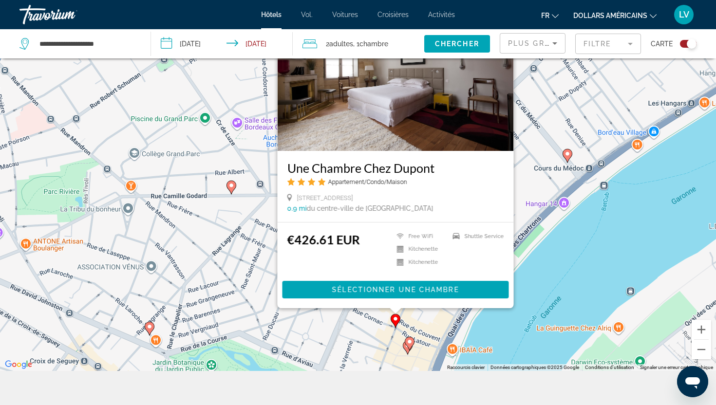
click at [415, 342] on div "Pour activer le glissement avec le clavier, appuyez sur Alt+Entrée. Une fois ce…" at bounding box center [358, 168] width 716 height 405
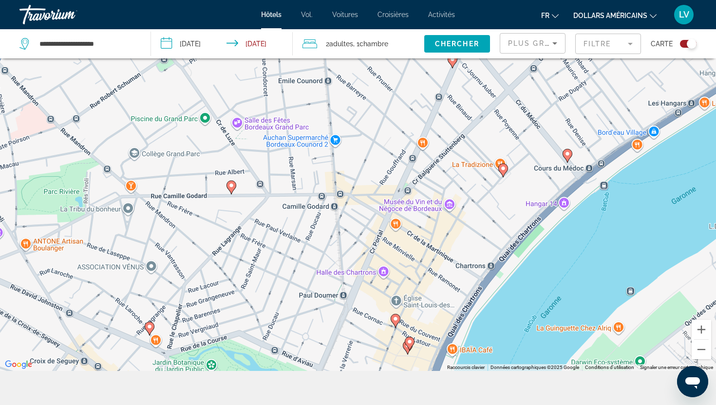
click at [412, 345] on icon "Contenu principal" at bounding box center [409, 344] width 9 height 13
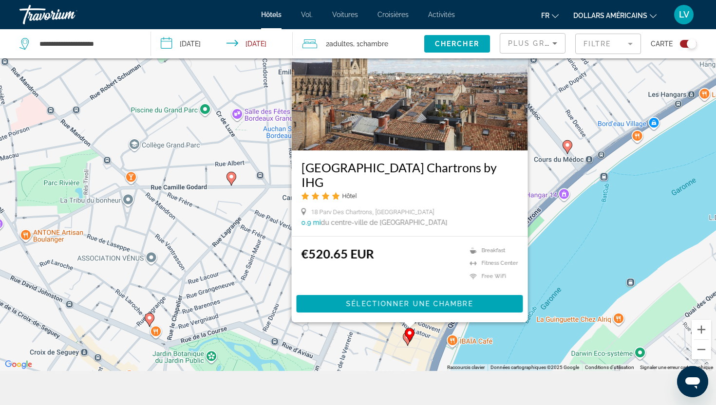
click at [403, 340] on gmp-advanced-marker "Contenu principal" at bounding box center [408, 339] width 10 height 15
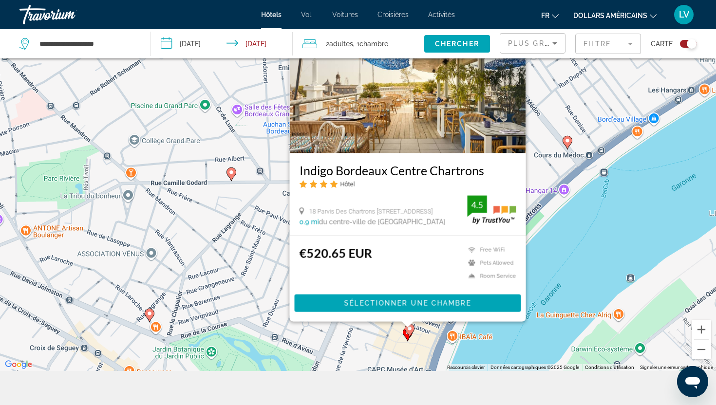
click at [406, 340] on gmp-advanced-marker "Contenu principal" at bounding box center [408, 334] width 10 height 15
click at [449, 40] on span "Chercher" at bounding box center [457, 44] width 44 height 8
click at [456, 45] on span "Chercher" at bounding box center [457, 44] width 44 height 8
click at [183, 150] on div "Pour activer le glissement avec le clavier, appuyez sur Alt+Entrée. Une fois ce…" at bounding box center [358, 168] width 716 height 405
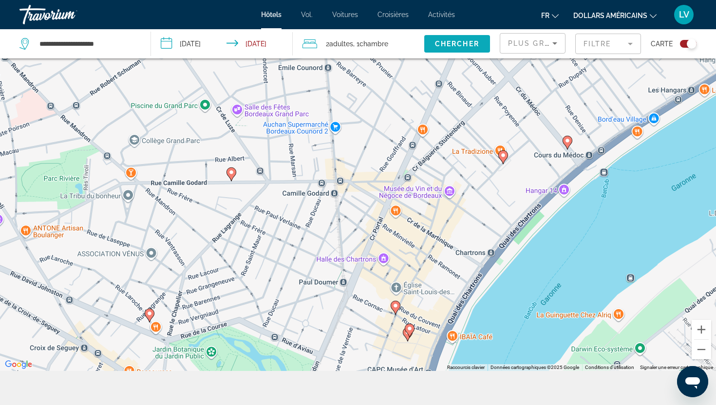
click at [481, 39] on span "Search widget" at bounding box center [457, 43] width 66 height 23
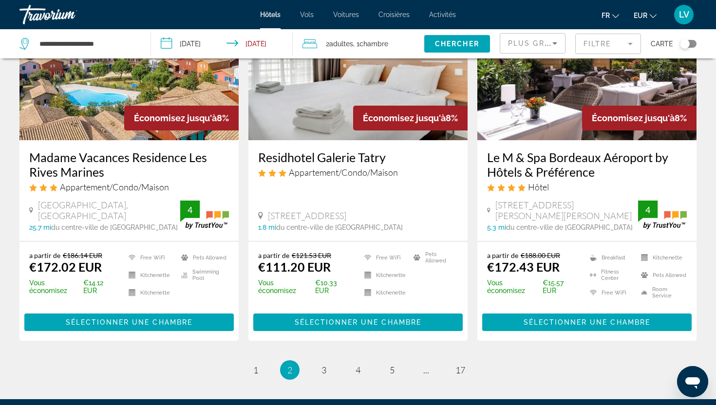
scroll to position [1349, 0]
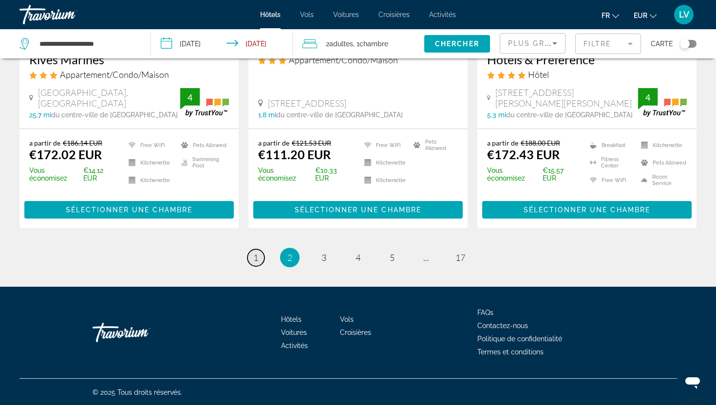
click at [254, 257] on span "1" at bounding box center [255, 257] width 5 height 11
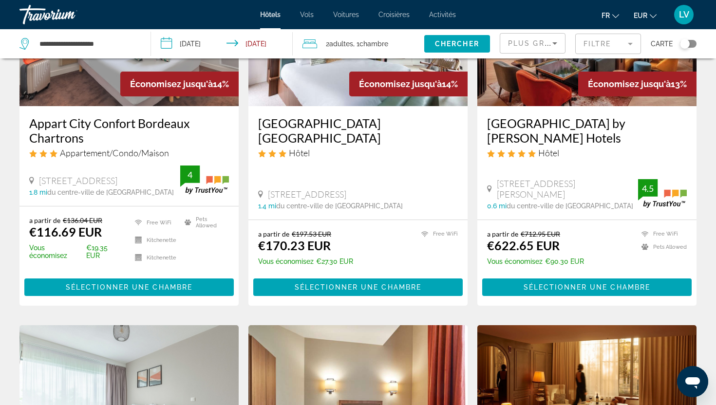
scroll to position [890, 0]
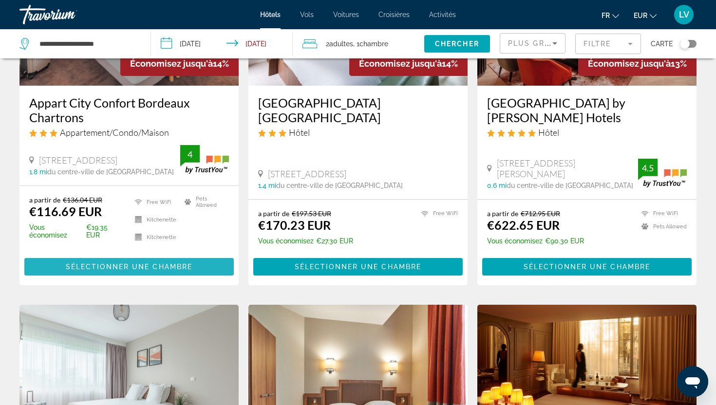
click at [218, 264] on span "Main content" at bounding box center [128, 266] width 209 height 23
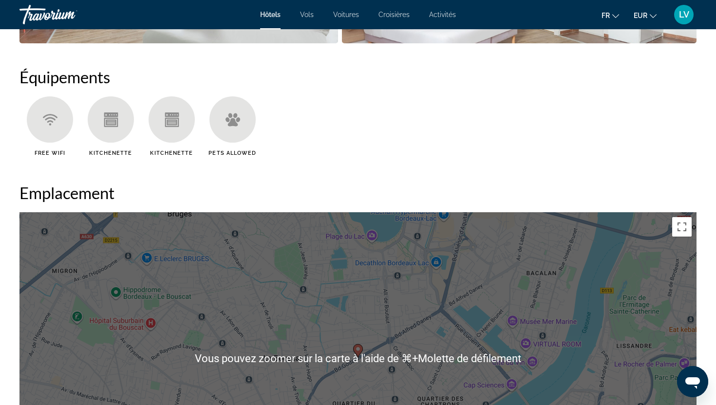
scroll to position [901, 0]
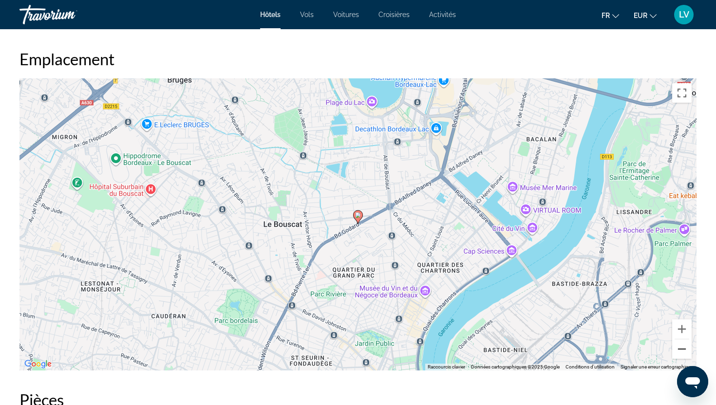
click at [683, 347] on button "Zoom arrière" at bounding box center [681, 349] width 19 height 19
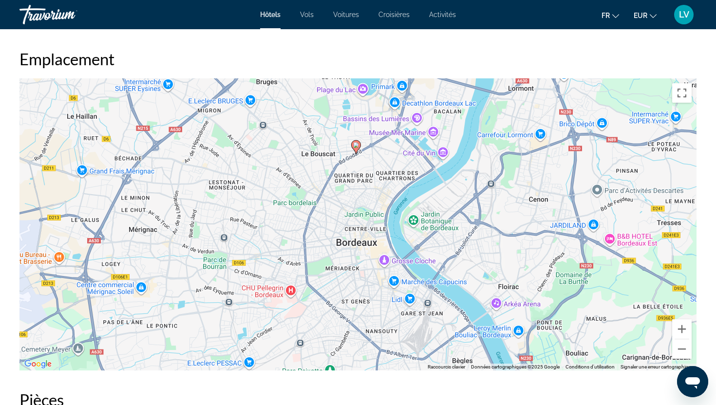
drag, startPoint x: 376, startPoint y: 242, endPoint x: 367, endPoint y: 145, distance: 97.8
click at [367, 145] on div "Pour activer le glissement avec le clavier, appuyez sur Alt+Entrée. Une fois ce…" at bounding box center [357, 224] width 677 height 292
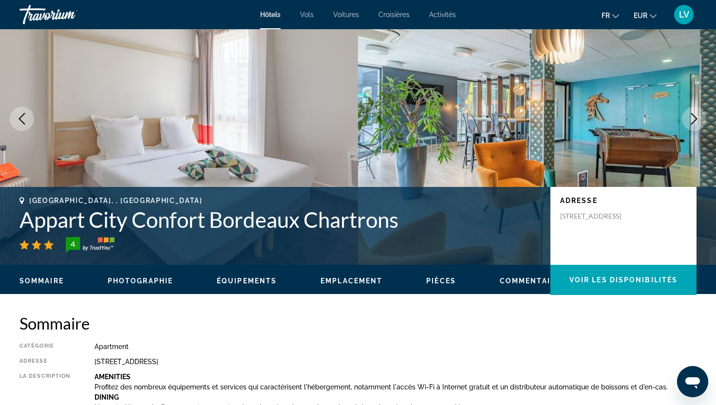
scroll to position [57, 0]
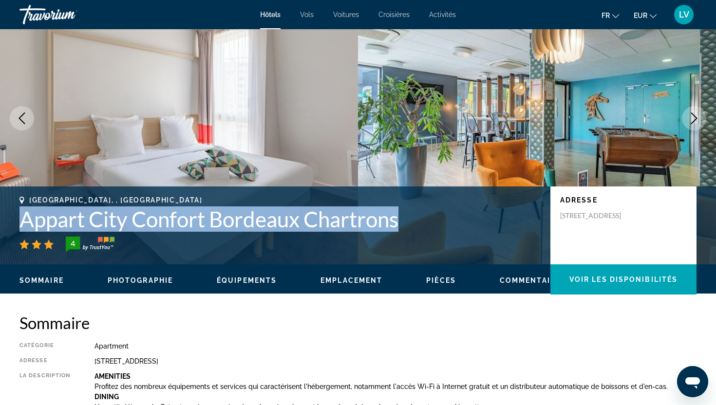
drag, startPoint x: 18, startPoint y: 217, endPoint x: 460, endPoint y: 232, distance: 442.6
click at [460, 232] on div "Bordeaux, , France Appart City Confort Bordeaux Chartrons 4 Adresse 194 Bouleva…" at bounding box center [358, 225] width 716 height 58
copy div "Appart City Confort Bordeaux Chartrons"
click at [460, 232] on div "Bordeaux, , France Appart City Confort Bordeaux Chartrons 4" at bounding box center [279, 224] width 521 height 56
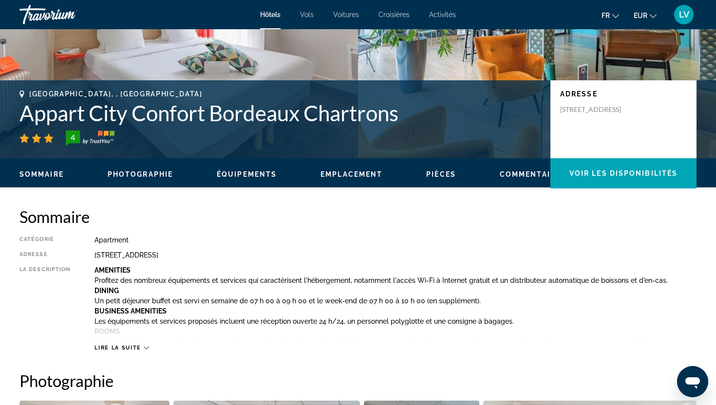
scroll to position [164, 0]
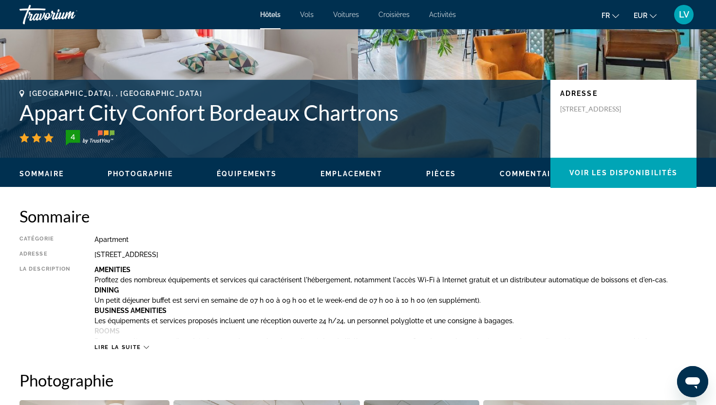
drag, startPoint x: 558, startPoint y: 106, endPoint x: 641, endPoint y: 115, distance: 83.3
click at [641, 115] on div "Adresse 194 Boulevard Godard, Bordeaux 33300, France" at bounding box center [624, 119] width 146 height 78
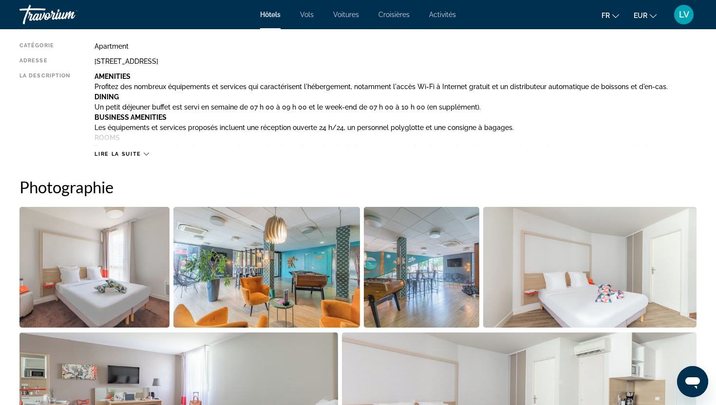
scroll to position [203, 0]
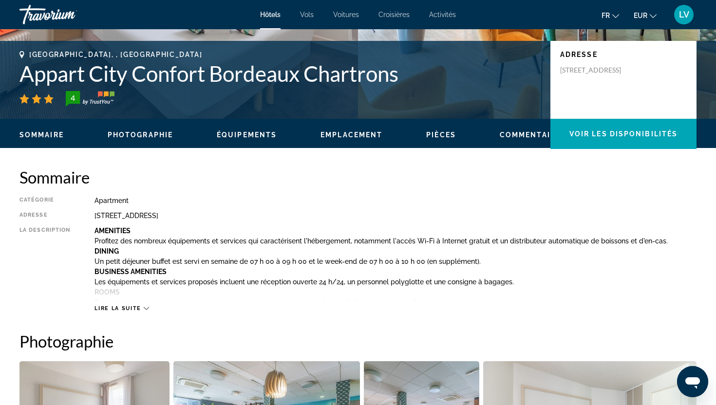
copy p "[STREET_ADDRESS]"
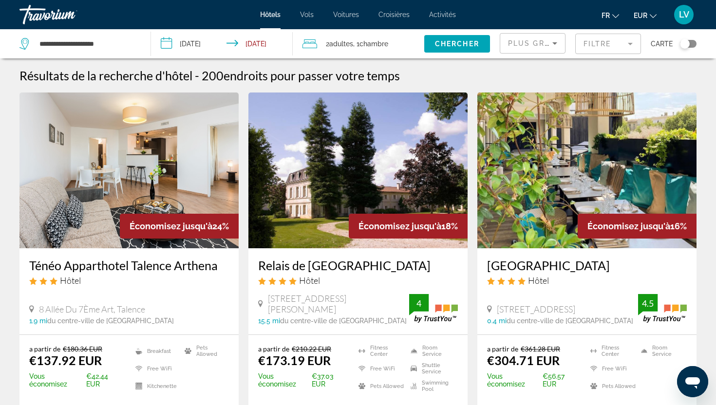
click at [695, 45] on div "Toggle map" at bounding box center [688, 44] width 17 height 8
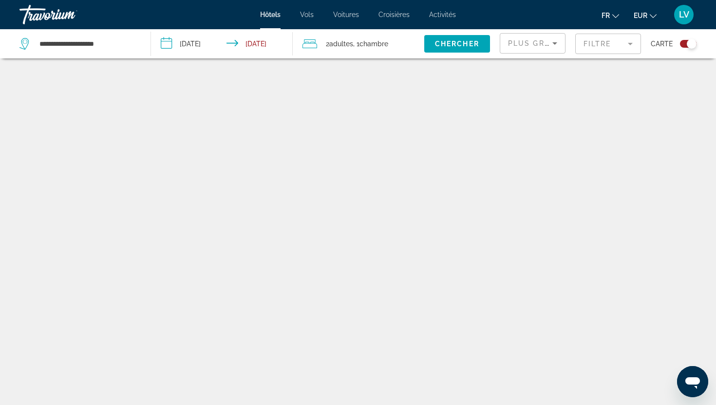
scroll to position [58, 0]
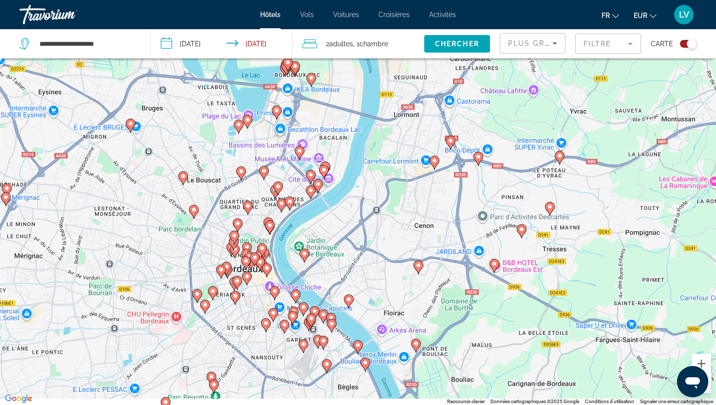
drag, startPoint x: 362, startPoint y: 203, endPoint x: 430, endPoint y: 65, distance: 153.2
click at [430, 65] on div "Pour activer le glissement avec le clavier, appuyez sur Alt+Entrée. Une fois ce…" at bounding box center [358, 202] width 716 height 405
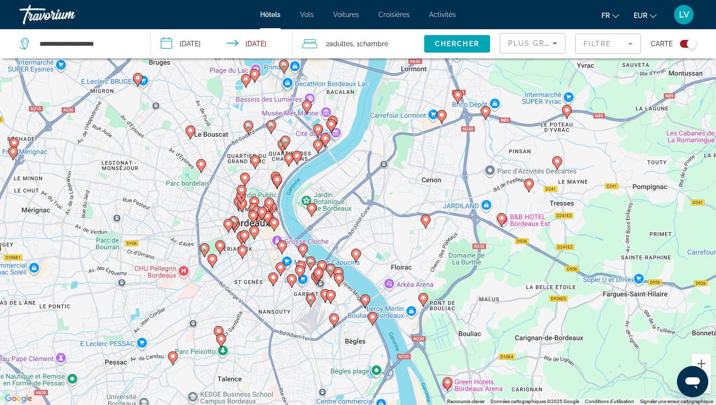
click at [314, 305] on gmp-advanced-marker "Main content" at bounding box center [311, 300] width 10 height 15
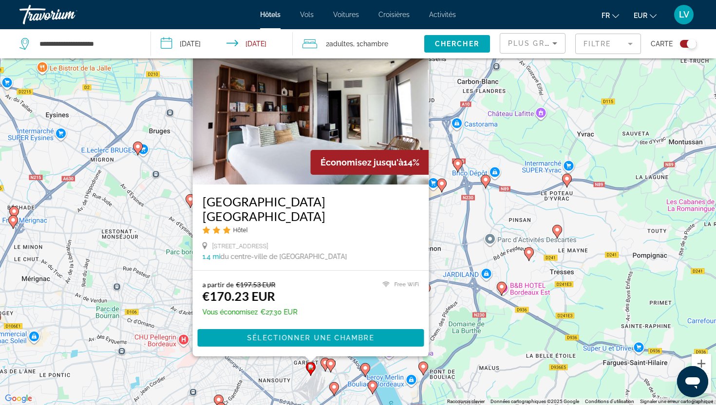
click at [446, 325] on div "Pour activer le glissement avec le clavier, appuyez sur Alt+Entrée. Une fois ce…" at bounding box center [358, 202] width 716 height 405
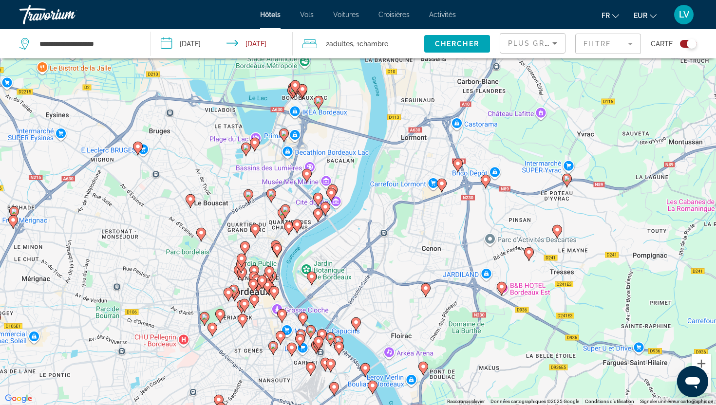
click at [326, 363] on icon "Main content" at bounding box center [330, 366] width 9 height 13
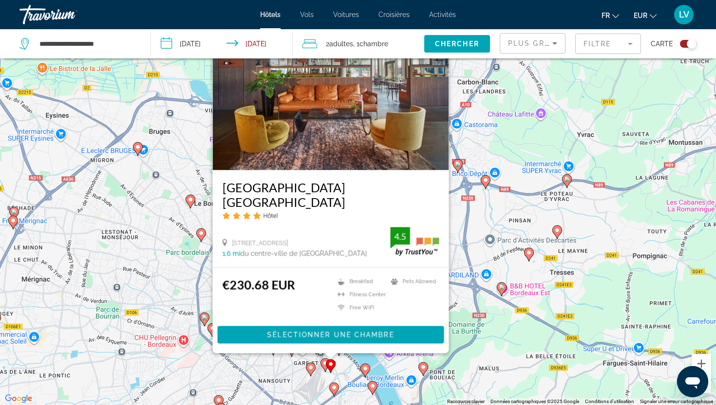
click at [364, 370] on image "Main content" at bounding box center [365, 369] width 6 height 6
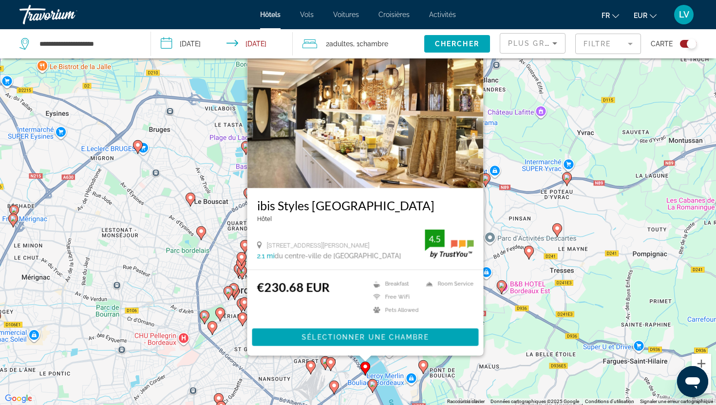
click at [268, 367] on div "Pour activer le glissement avec le clavier, appuyez sur Alt+Entrée. Une fois ce…" at bounding box center [358, 202] width 716 height 405
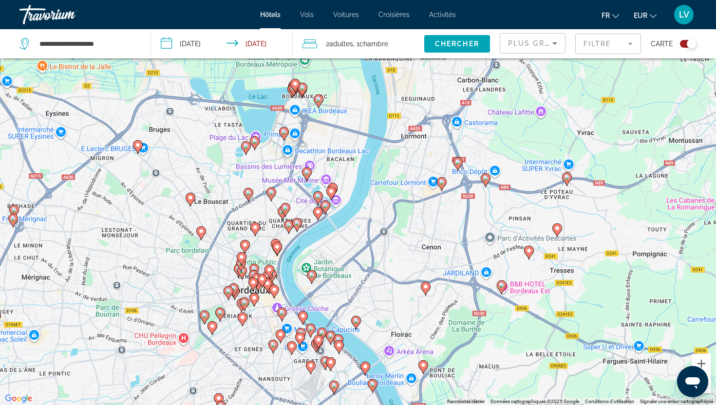
click at [275, 346] on image "Main content" at bounding box center [273, 345] width 6 height 6
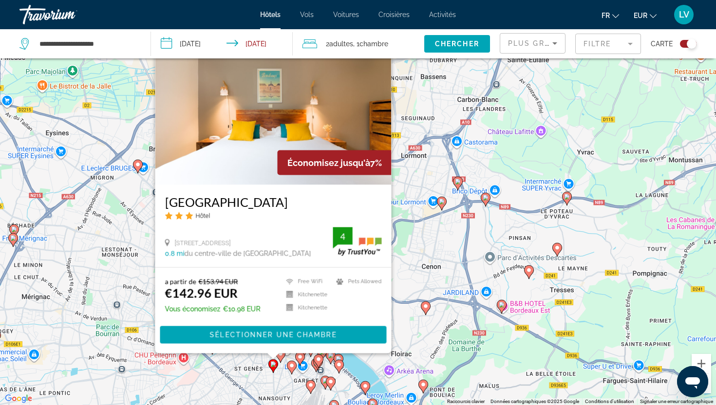
click at [280, 385] on div "Pour activer le glissement avec le clavier, appuyez sur Alt+Entrée. Une fois ce…" at bounding box center [358, 202] width 716 height 405
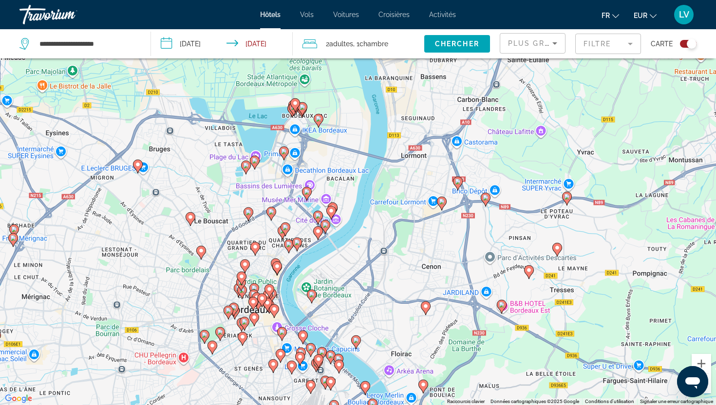
click at [284, 362] on gmp-advanced-marker "Main content" at bounding box center [281, 356] width 10 height 15
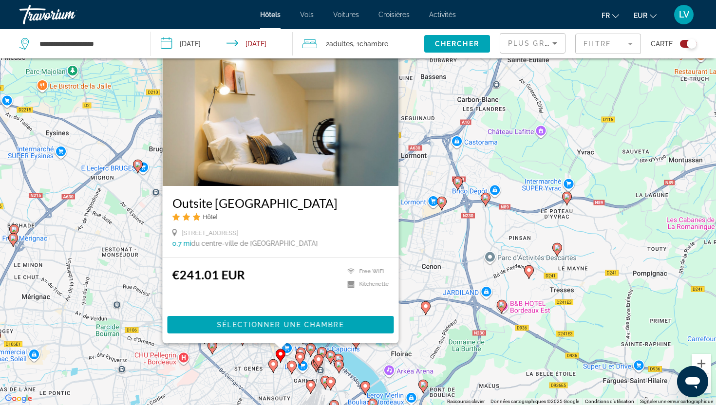
click at [294, 369] on icon "Main content" at bounding box center [291, 368] width 9 height 13
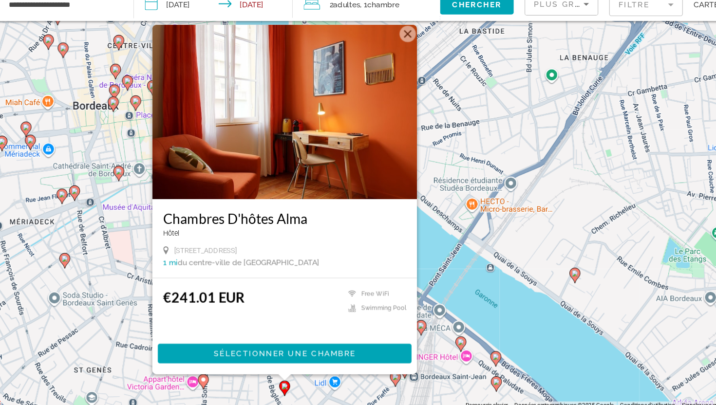
click at [254, 380] on div "Pour activer le glissement avec le clavier, appuyez sur Alt+Entrée. Une fois ce…" at bounding box center [358, 202] width 716 height 405
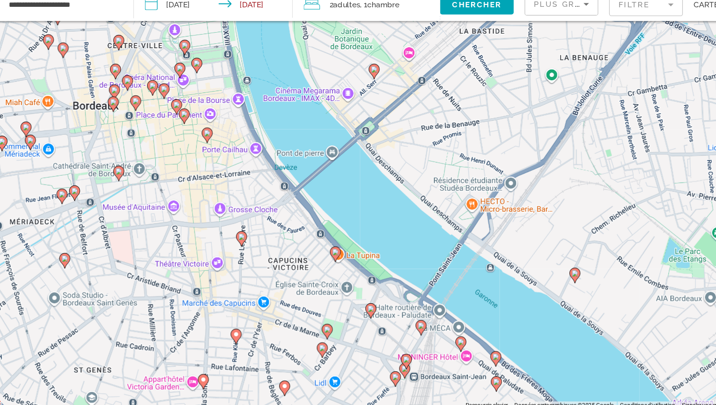
click at [140, 202] on div "Pour activer le glissement avec le clavier, appuyez sur Alt+Entrée. Une fois ce…" at bounding box center [358, 202] width 716 height 405
click at [139, 191] on image "Main content" at bounding box center [137, 193] width 6 height 6
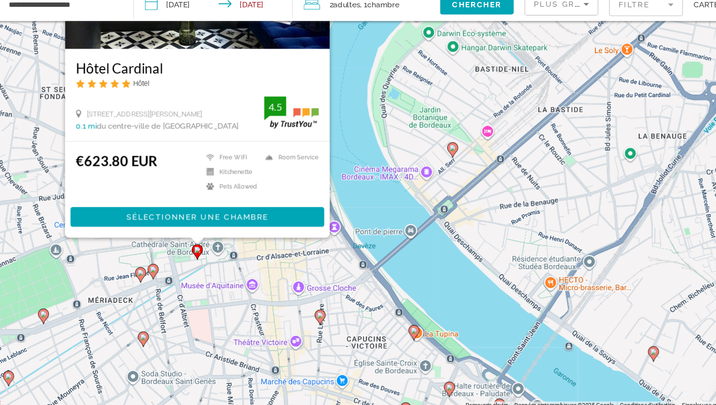
drag, startPoint x: 149, startPoint y: 362, endPoint x: 209, endPoint y: 258, distance: 120.5
click at [209, 258] on g "Main content" at bounding box center [208, 265] width 10 height 14
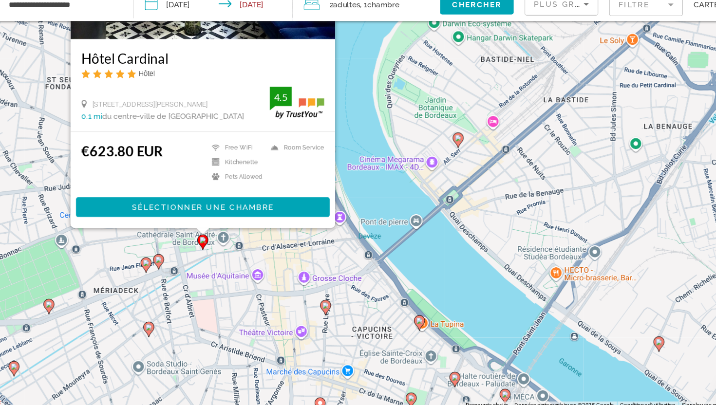
click at [172, 271] on image "Main content" at bounding box center [173, 272] width 6 height 6
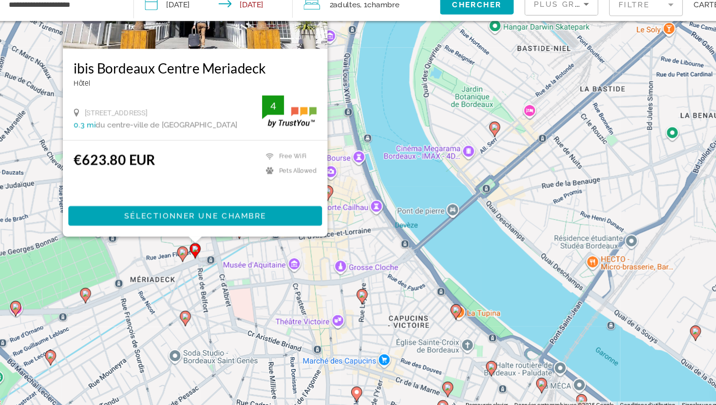
drag, startPoint x: 140, startPoint y: 371, endPoint x: 182, endPoint y: 247, distance: 130.5
click at [182, 247] on div "Pour activer le glissement avec le clavier, appuyez sur Alt+Entrée. Une fois ce…" at bounding box center [358, 202] width 716 height 405
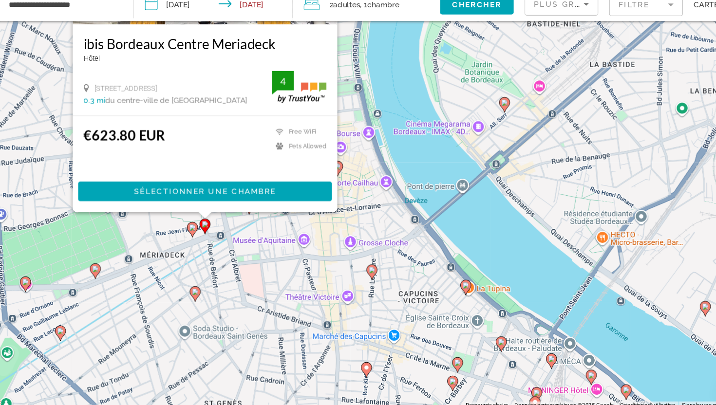
click at [200, 245] on icon "Main content" at bounding box center [203, 245] width 9 height 13
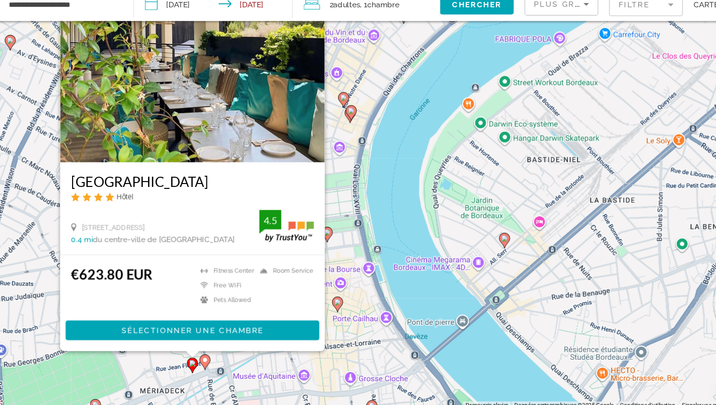
click at [349, 305] on div "Pour activer le glissement avec le clavier, appuyez sur Alt+Entrée. Une fois ce…" at bounding box center [358, 202] width 716 height 405
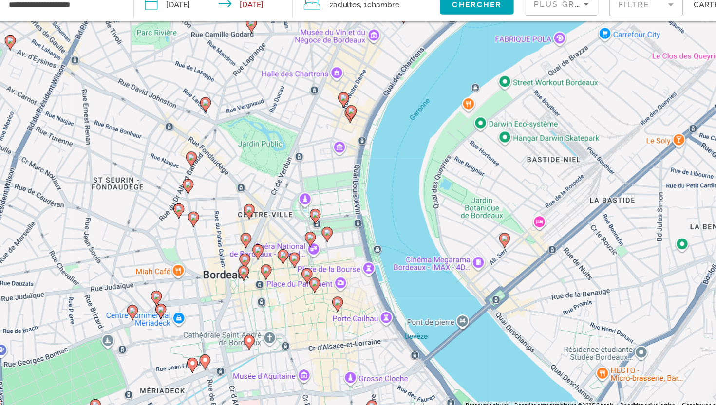
click at [331, 317] on gmp-advanced-marker "Main content" at bounding box center [333, 311] width 10 height 15
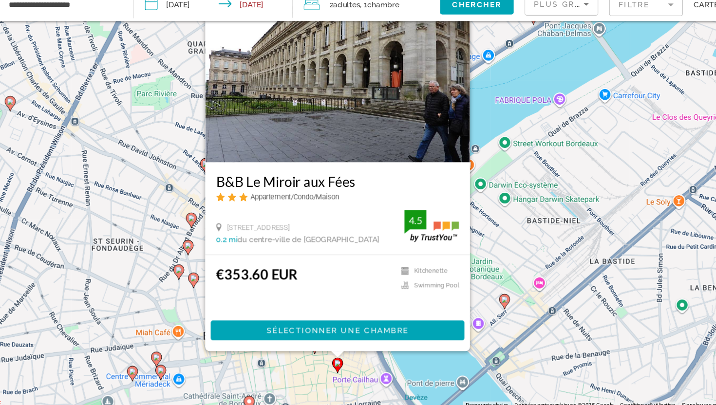
click at [307, 350] on div "€353.60 EUR Kitchenette Swimming Pool 4.5 Sélectionner une chambre" at bounding box center [333, 311] width 236 height 86
click at [293, 358] on div "Pour activer le glissement avec le clavier, appuyez sur Alt+Entrée. Une fois ce…" at bounding box center [358, 202] width 716 height 405
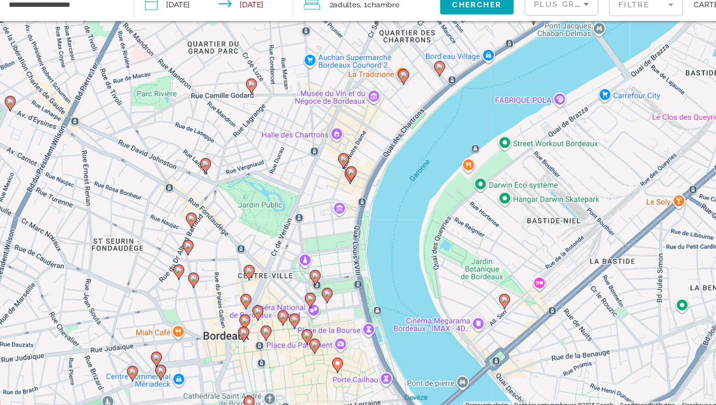
click at [297, 332] on gmp-advanced-marker "Main content" at bounding box center [294, 327] width 10 height 15
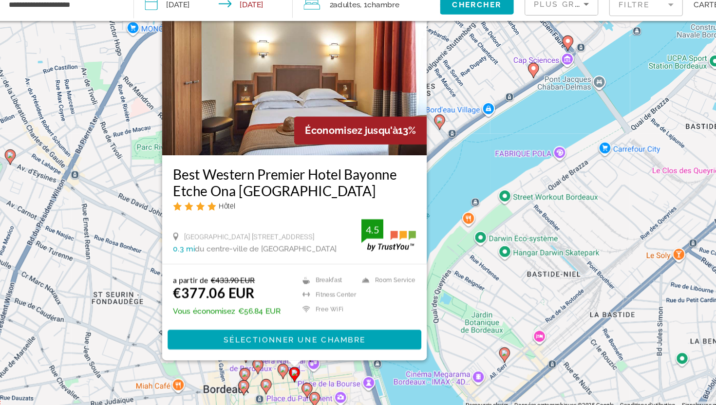
click at [271, 385] on image "Main content" at bounding box center [269, 384] width 6 height 6
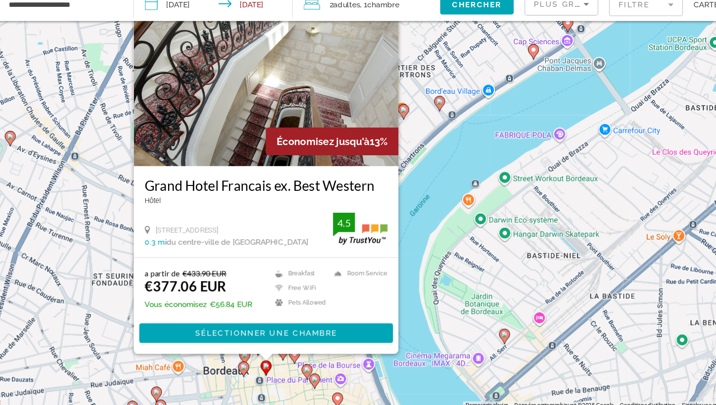
click at [247, 376] on gmp-advanced-marker "Main content" at bounding box center [249, 369] width 10 height 15
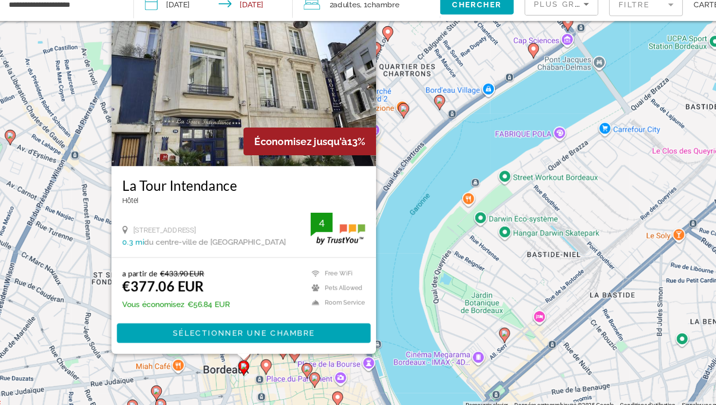
click at [145, 355] on div "a partir de €433.90 EUR €377.06 EUR Vous économisez €56.84 EUR Free WiFi Pets A…" at bounding box center [249, 313] width 236 height 86
click at [134, 364] on div "Pour activer le glissement avec le clavier, appuyez sur Alt+Entrée. Une fois ce…" at bounding box center [358, 202] width 716 height 405
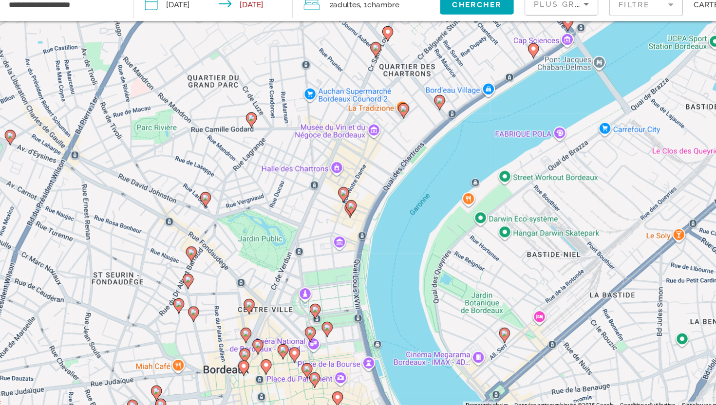
click at [188, 315] on icon "Main content" at bounding box center [191, 313] width 9 height 13
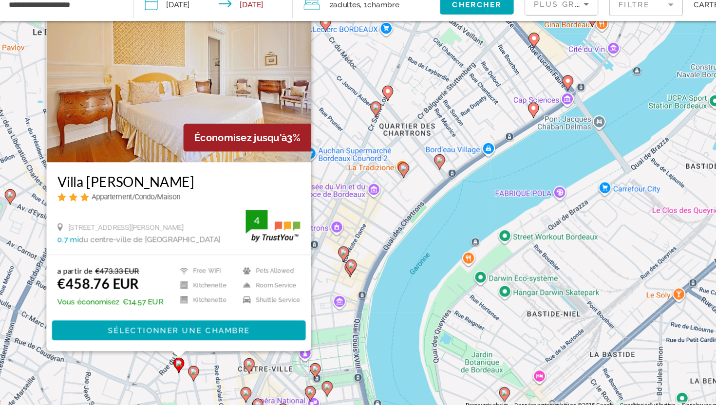
click at [331, 335] on div "Pour activer le glissement avec le clavier, appuyez sur Alt+Entrée. Une fois ce…" at bounding box center [358, 202] width 716 height 405
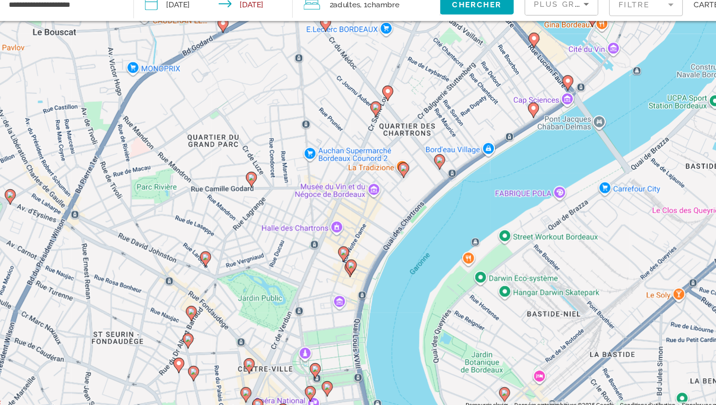
click at [203, 322] on icon "Main content" at bounding box center [202, 320] width 9 height 13
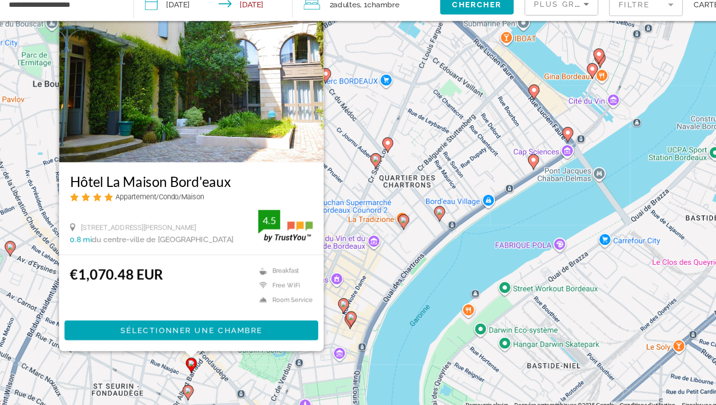
click at [341, 326] on gmp-advanced-marker "Main content" at bounding box center [345, 325] width 10 height 15
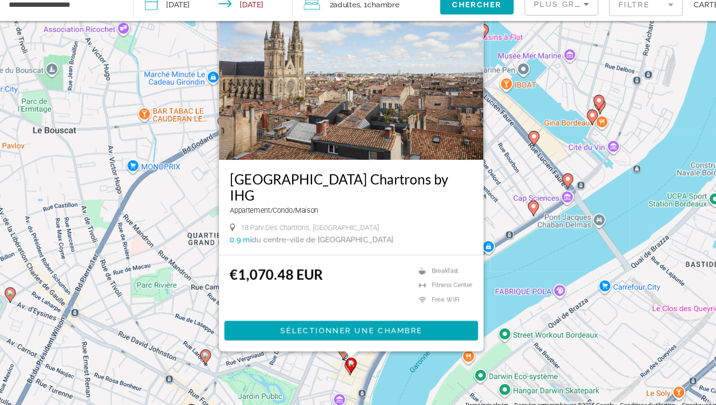
scroll to position [117, 0]
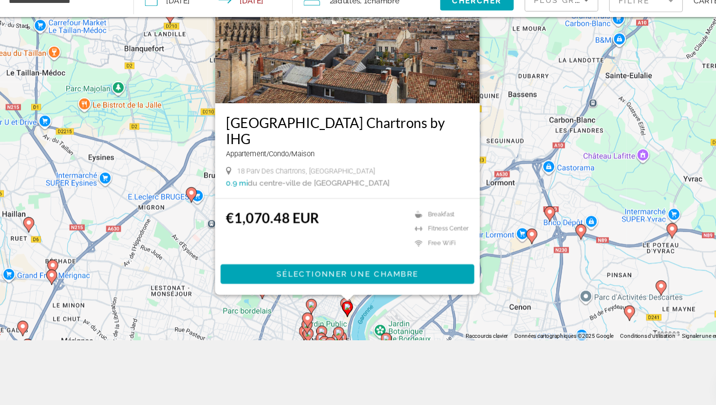
click at [516, 128] on div "Pour activer le glissement avec le clavier, appuyez sur Alt+Entrée. Une fois ce…" at bounding box center [358, 144] width 716 height 405
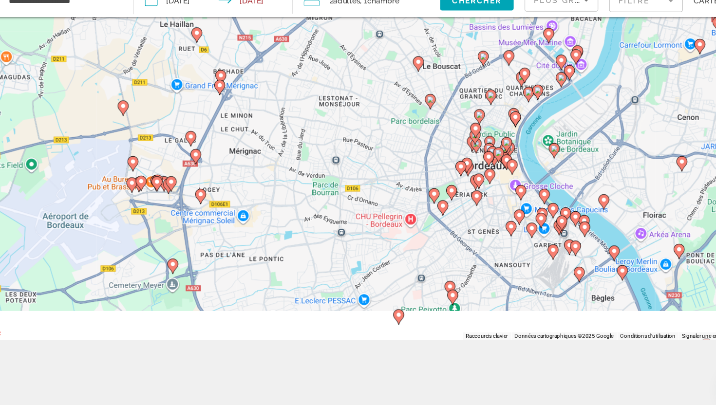
drag, startPoint x: 399, startPoint y: 239, endPoint x: 316, endPoint y: 153, distance: 119.9
click at [316, 153] on div "Pour activer le glissement avec le clavier, appuyez sur Alt+Entrée. Une fois ce…" at bounding box center [358, 144] width 716 height 405
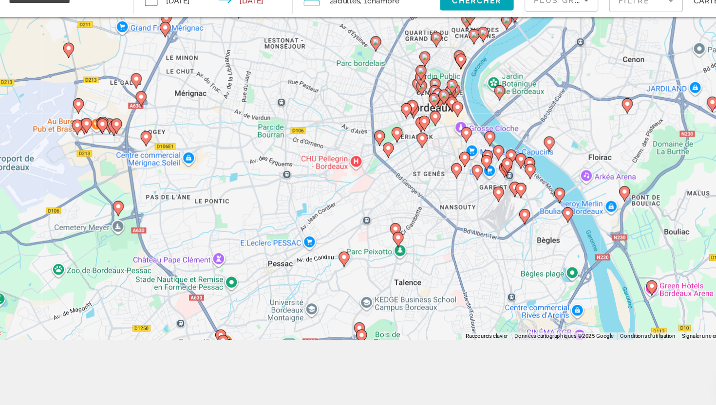
click at [383, 247] on image "Main content" at bounding box center [384, 248] width 6 height 6
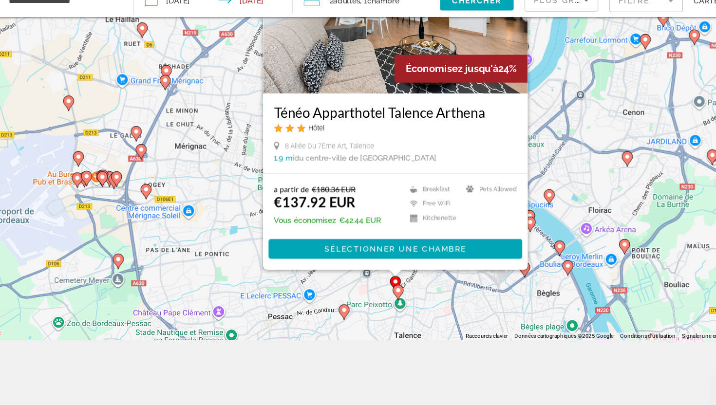
click at [443, 333] on div "Pour activer le glissement avec le clavier, appuyez sur Alt+Entrée. Une fois ce…" at bounding box center [358, 144] width 716 height 405
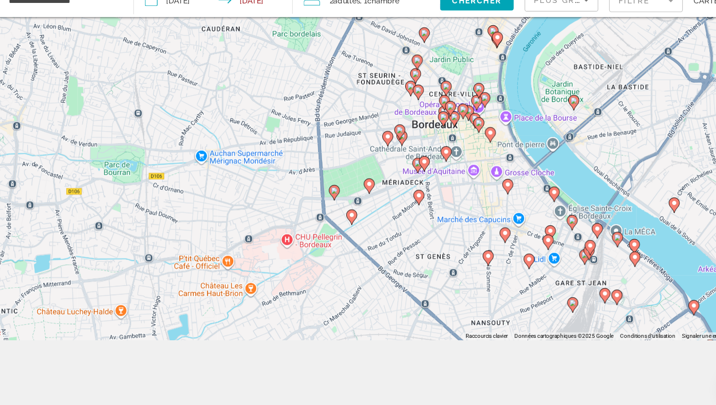
click at [406, 221] on icon "Main content" at bounding box center [405, 219] width 9 height 13
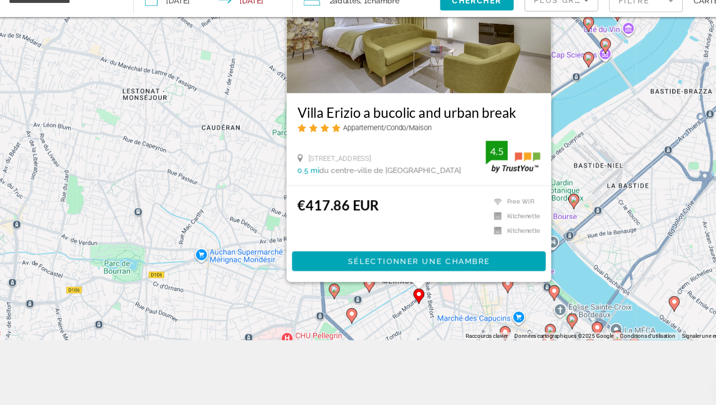
click at [382, 310] on div "Pour activer le glissement avec le clavier, appuyez sur Alt+Entrée. Une fois ce…" at bounding box center [358, 144] width 716 height 405
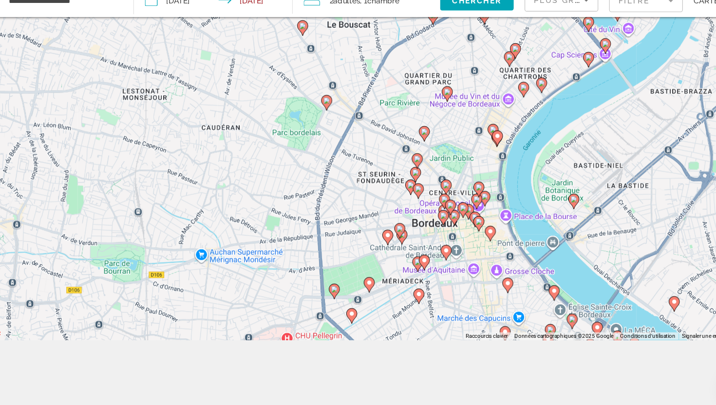
click at [359, 302] on gmp-advanced-marker "Main content" at bounding box center [361, 297] width 10 height 15
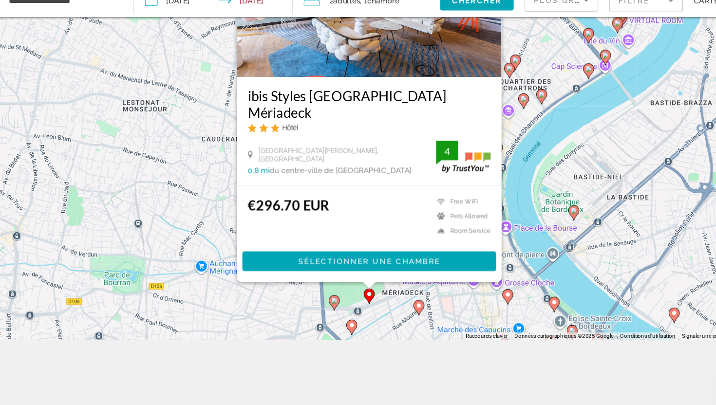
click at [378, 329] on div "Pour activer le glissement avec le clavier, appuyez sur Alt+Entrée. Une fois ce…" at bounding box center [358, 144] width 716 height 405
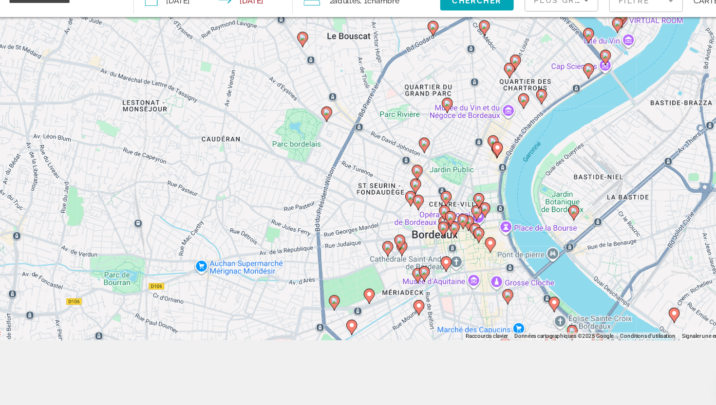
click at [348, 332] on image "Main content" at bounding box center [346, 334] width 6 height 6
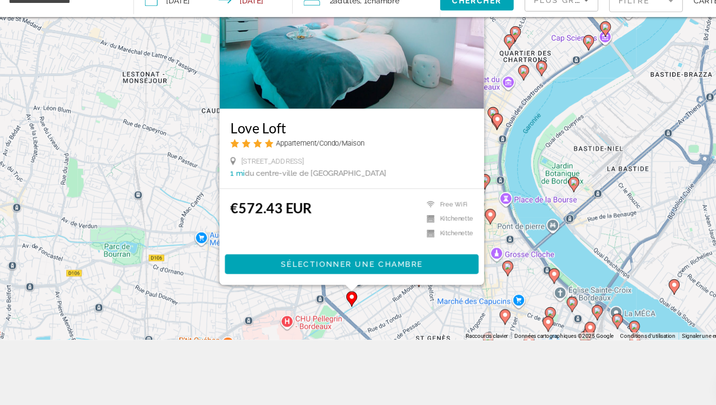
click at [403, 335] on div "Pour activer le glissement avec le clavier, appuyez sur Alt+Entrée. Une fois ce…" at bounding box center [358, 144] width 716 height 405
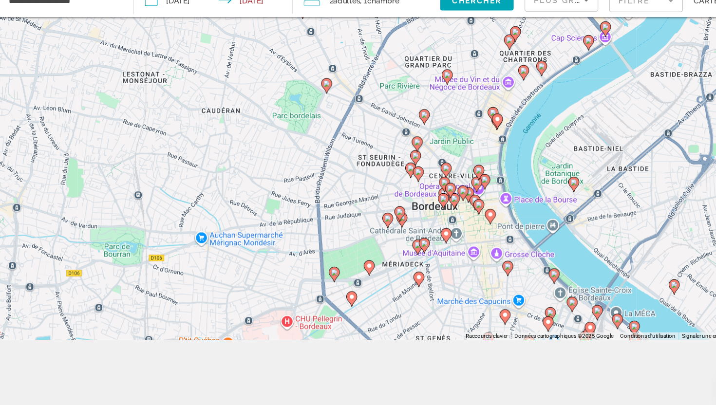
click at [331, 288] on image "Main content" at bounding box center [330, 287] width 6 height 6
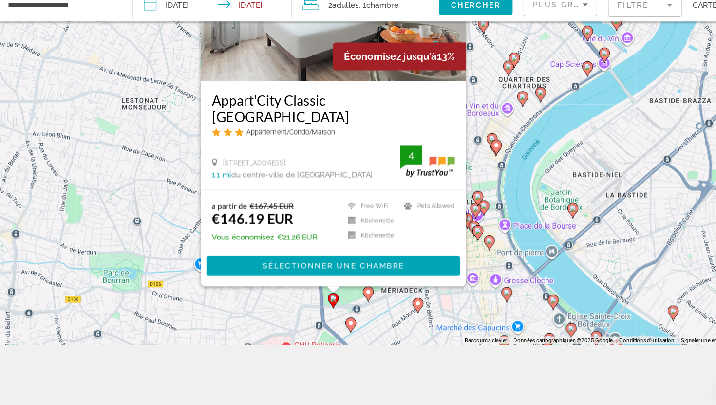
click at [401, 329] on div "Pour activer le glissement avec le clavier, appuyez sur Alt+Entrée. Une fois ce…" at bounding box center [358, 144] width 716 height 405
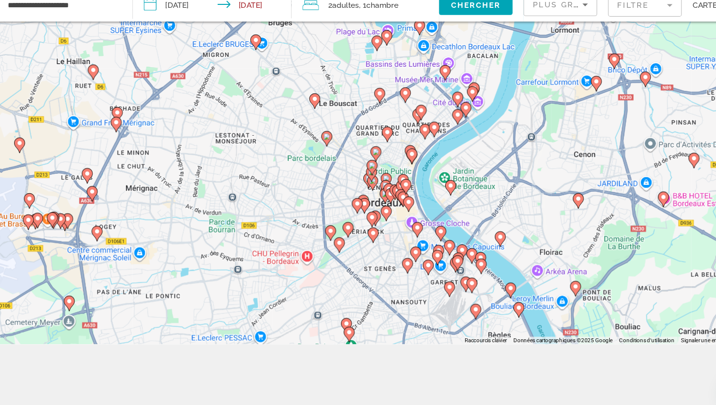
click at [326, 252] on icon "Main content" at bounding box center [327, 247] width 9 height 13
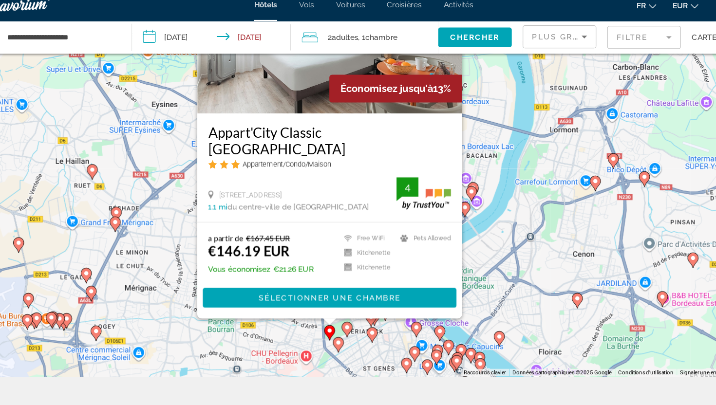
click at [466, 287] on div "Pour activer le glissement avec le clavier, appuyez sur Alt+Entrée. Une fois ce…" at bounding box center [358, 144] width 716 height 405
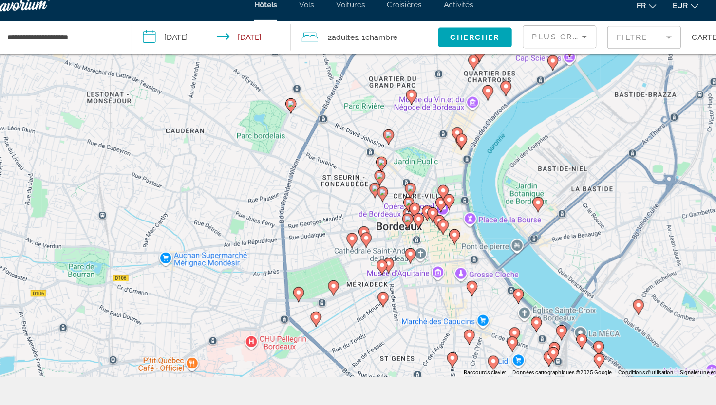
drag, startPoint x: 343, startPoint y: 238, endPoint x: 353, endPoint y: 116, distance: 122.2
click at [353, 116] on div "Pour activer le glissement avec le clavier, appuyez sur Alt+Entrée. Une fois ce…" at bounding box center [358, 144] width 716 height 405
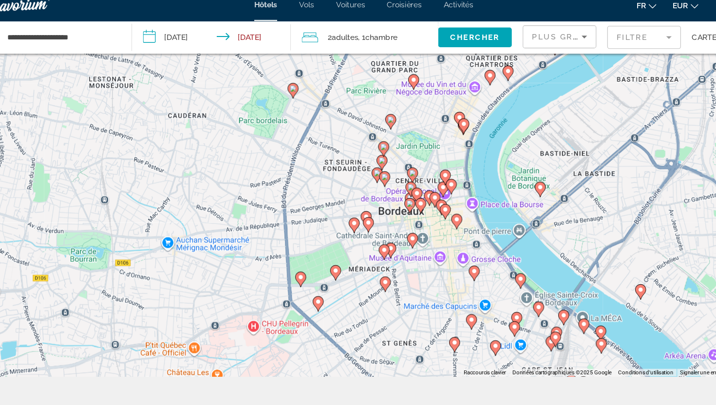
click at [335, 260] on gmp-advanced-marker "Main content" at bounding box center [333, 254] width 10 height 15
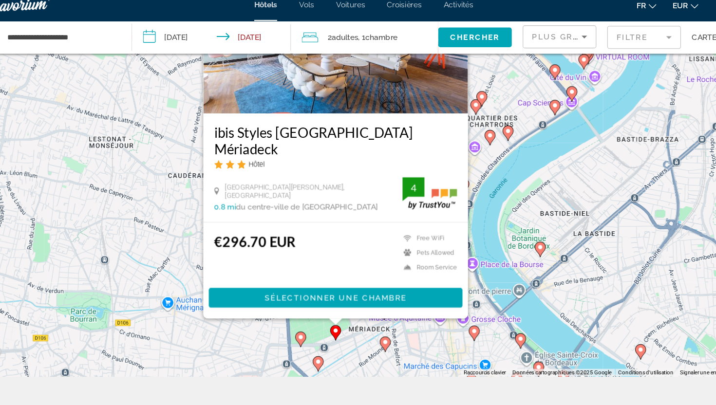
click at [362, 324] on div "Pour activer le glissement avec le clavier, appuyez sur Alt+Entrée. Une fois ce…" at bounding box center [358, 144] width 716 height 405
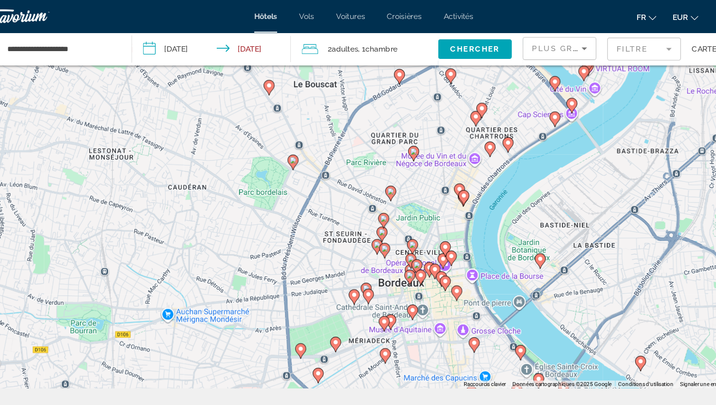
click at [304, 312] on image "Main content" at bounding box center [302, 312] width 6 height 6
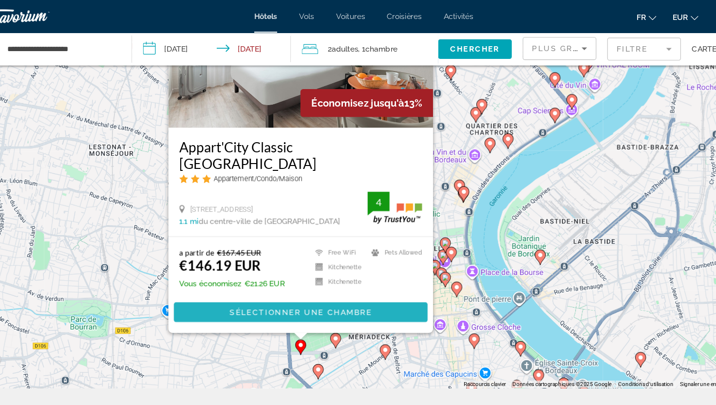
click at [316, 281] on span "Sélectionner une chambre" at bounding box center [301, 279] width 127 height 8
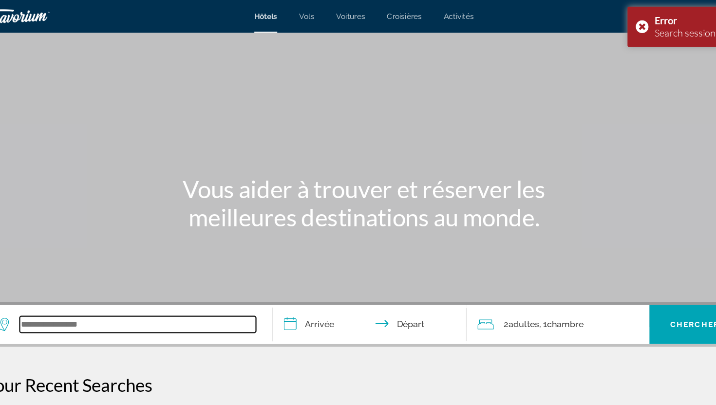
click at [99, 287] on input "Search widget" at bounding box center [156, 290] width 211 height 15
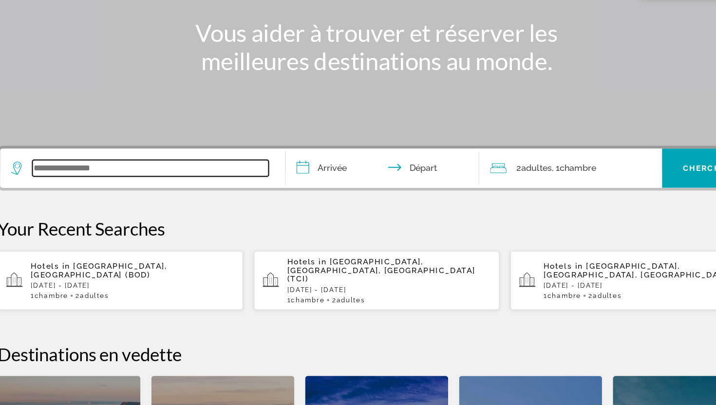
scroll to position [195, 0]
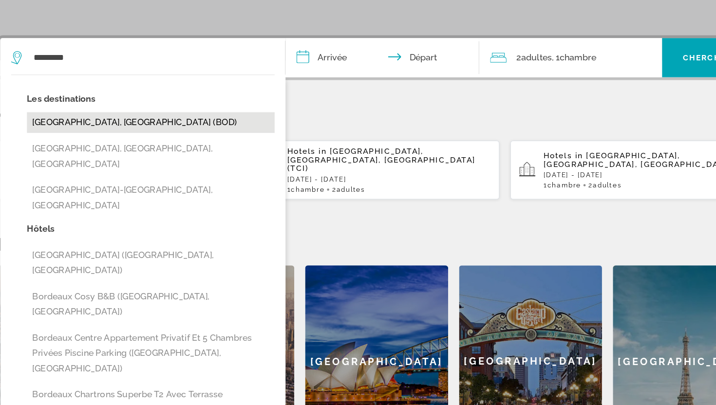
click at [146, 155] on button "[GEOGRAPHIC_DATA], [GEOGRAPHIC_DATA] (BOD)" at bounding box center [156, 153] width 221 height 19
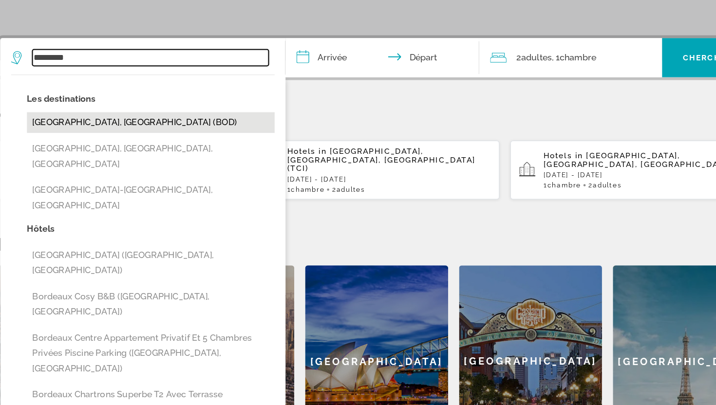
type input "**********"
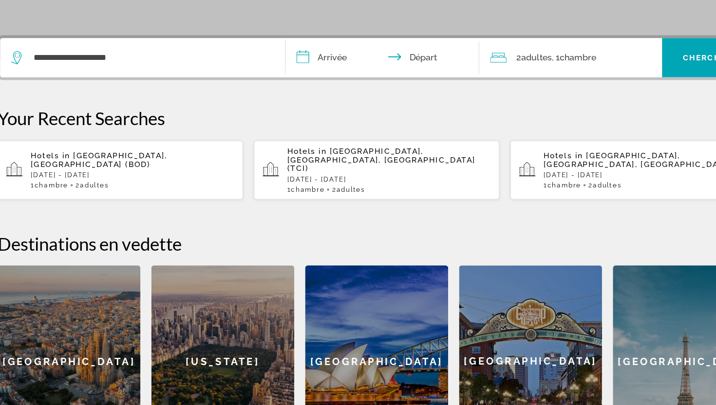
click at [308, 100] on input "**********" at bounding box center [365, 96] width 177 height 38
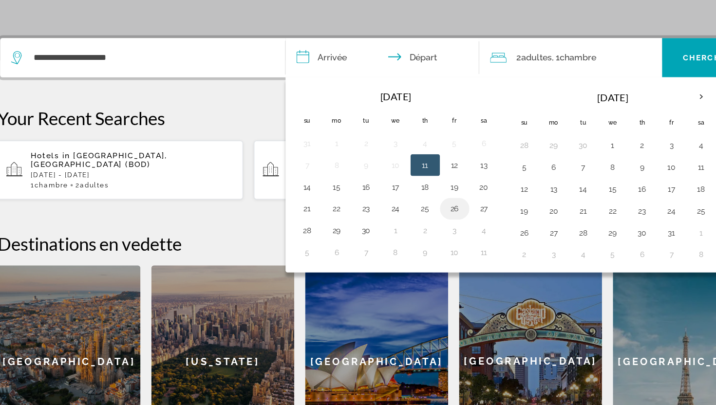
click at [435, 232] on button "26" at bounding box center [428, 230] width 16 height 14
click at [300, 245] on button "28" at bounding box center [296, 250] width 16 height 14
type input "**********"
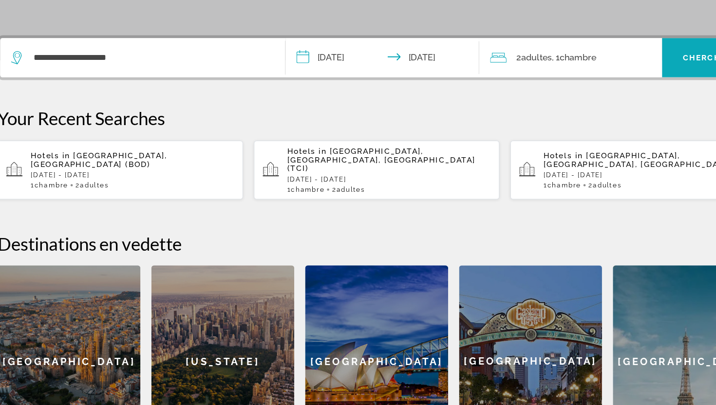
click at [642, 97] on span "Chercher" at bounding box center [653, 95] width 44 height 8
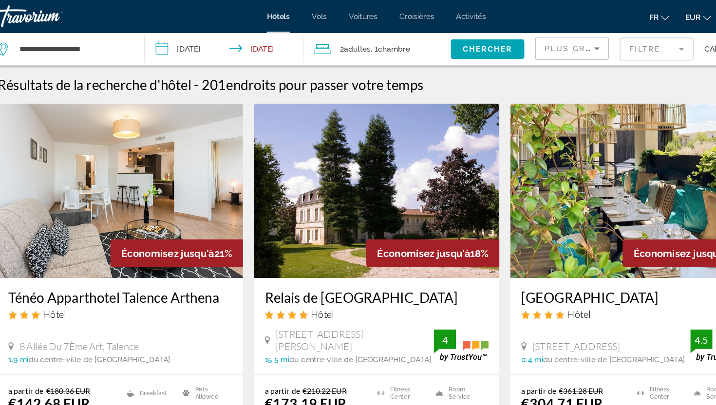
click at [655, 47] on span "Carte" at bounding box center [662, 44] width 22 height 14
click at [491, 37] on div "Chercher" at bounding box center [462, 43] width 76 height 29
click at [476, 44] on span "Chercher" at bounding box center [457, 44] width 44 height 8
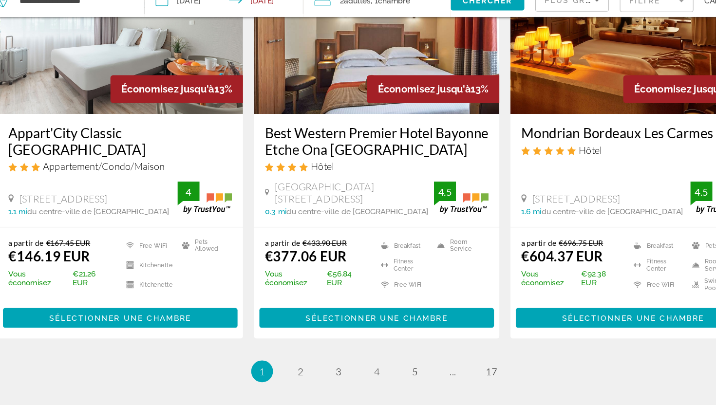
scroll to position [1207, 0]
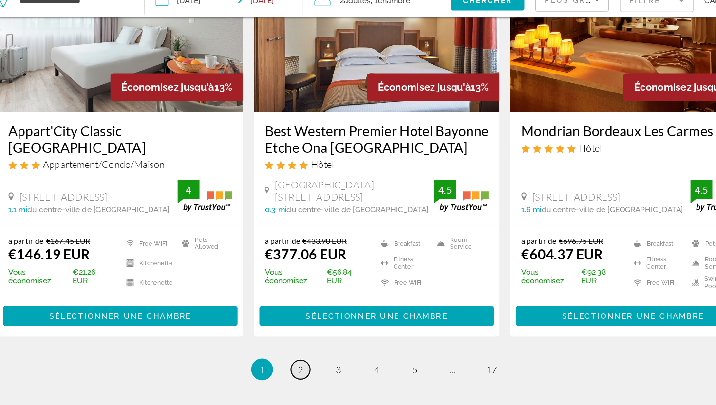
click at [284, 374] on link "page 2" at bounding box center [290, 373] width 17 height 17
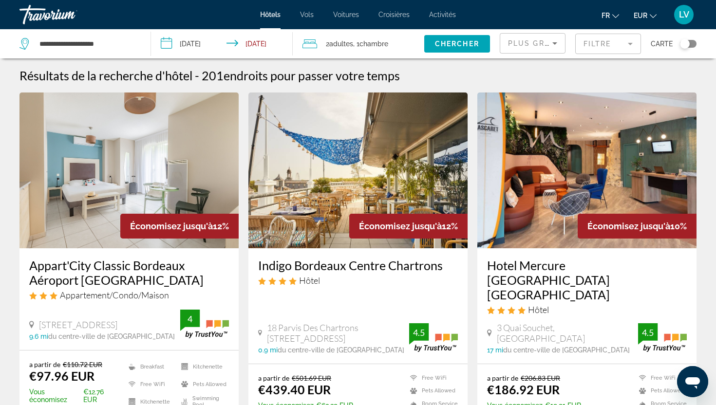
click at [690, 41] on div "Toggle map" at bounding box center [688, 44] width 17 height 8
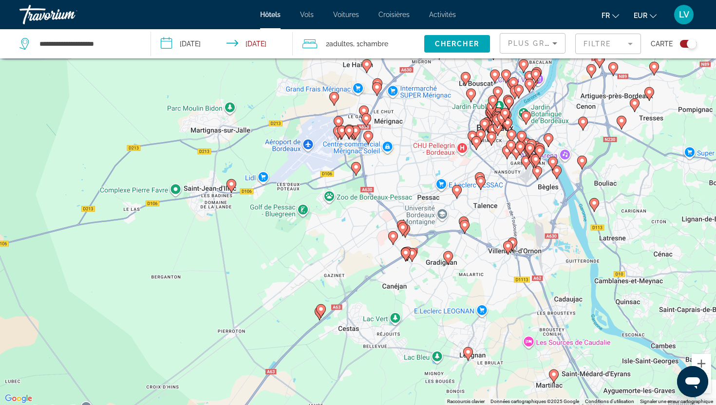
drag, startPoint x: 383, startPoint y: 203, endPoint x: 308, endPoint y: 289, distance: 113.6
click at [308, 289] on div "Pour activer le glissement avec le clavier, appuyez sur Alt+Entrée. Une fois ce…" at bounding box center [358, 202] width 716 height 405
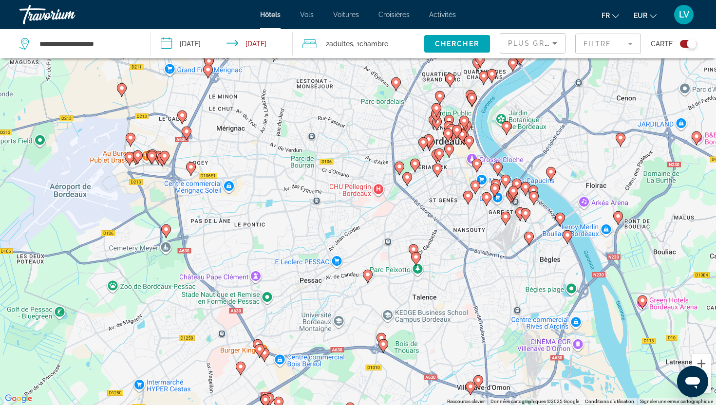
drag, startPoint x: 416, startPoint y: 207, endPoint x: 310, endPoint y: 269, distance: 123.0
click at [310, 269] on div "Pour activer le glissement avec le clavier, appuyez sur Alt+Entrée. Une fois ce…" at bounding box center [358, 202] width 716 height 405
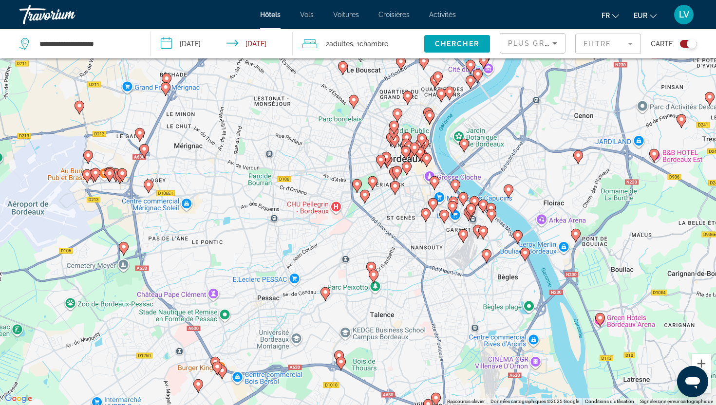
click at [359, 189] on icon "Main content" at bounding box center [357, 186] width 10 height 14
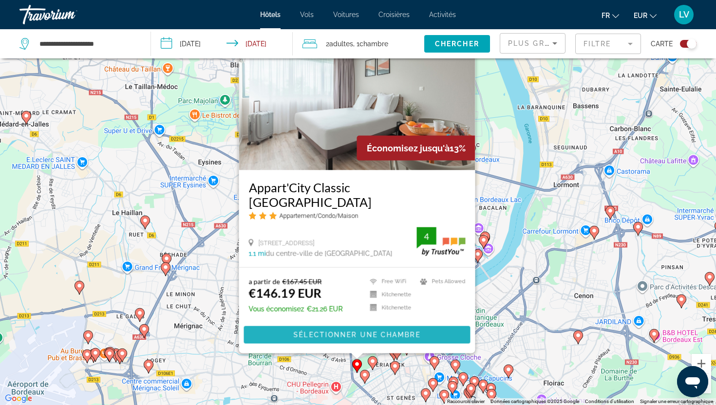
click at [335, 333] on span "Sélectionner une chambre" at bounding box center [357, 335] width 127 height 8
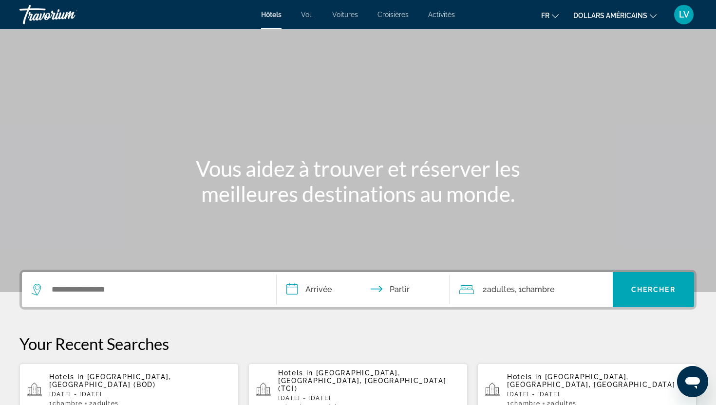
click at [134, 400] on div "1 Chambre pièces 2 Adulte Adultes" at bounding box center [140, 403] width 182 height 7
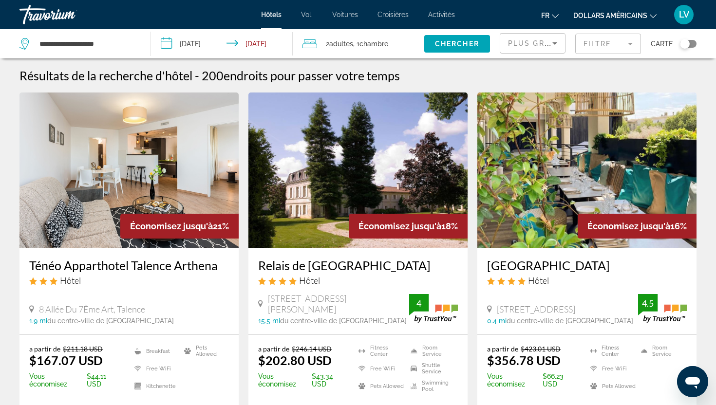
click at [691, 48] on button "Toggle map" at bounding box center [685, 43] width 24 height 9
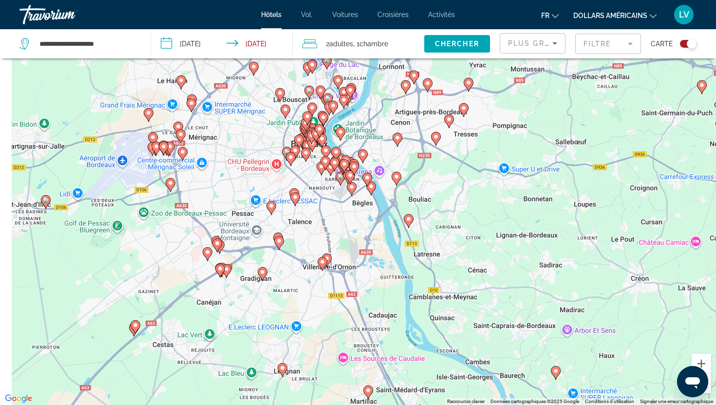
drag, startPoint x: 309, startPoint y: 209, endPoint x: 400, endPoint y: 250, distance: 99.6
click at [400, 250] on div "Pour activer le glissement avec le clavier, appuyez sur Alt+Entrée. Une fois ce…" at bounding box center [358, 202] width 716 height 405
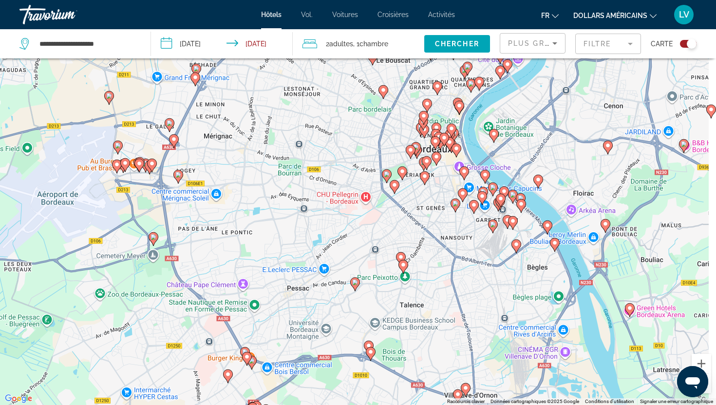
drag, startPoint x: 371, startPoint y: 201, endPoint x: 317, endPoint y: 224, distance: 58.7
click at [319, 224] on div "Pour activer le glissement avec le clavier, appuyez sur Alt+Entrée. Une fois ce…" at bounding box center [358, 202] width 716 height 405
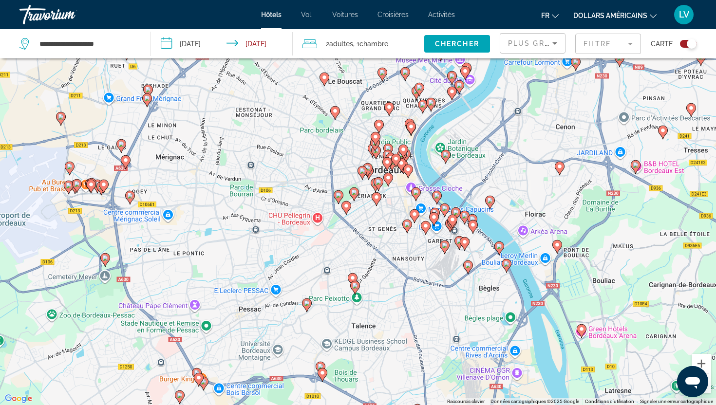
click at [337, 200] on icon "Contenu principal" at bounding box center [338, 197] width 9 height 13
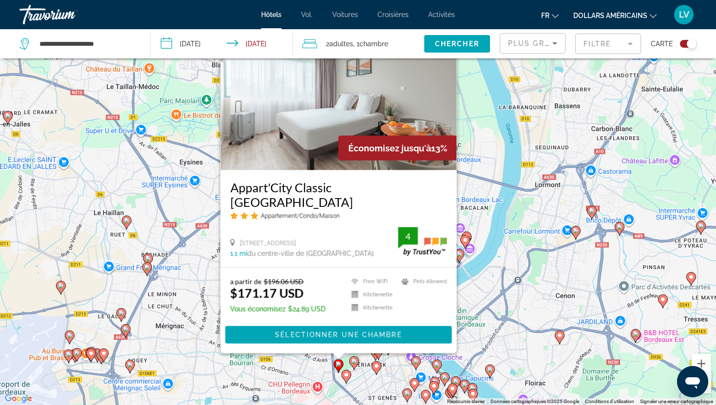
click at [631, 17] on font "dollars américains" at bounding box center [610, 16] width 74 height 8
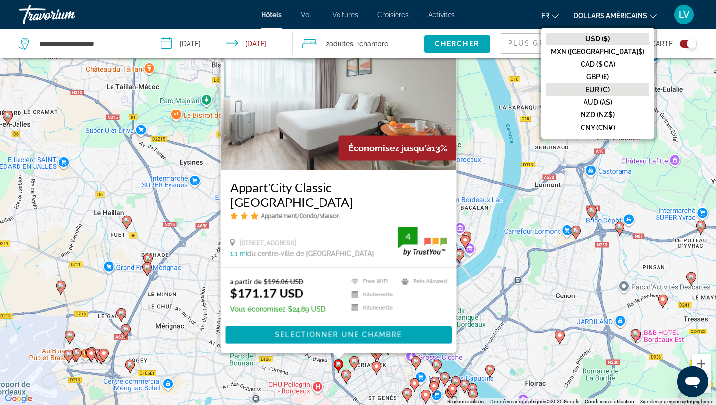
click at [610, 86] on font "EUR (€)" at bounding box center [598, 90] width 24 height 8
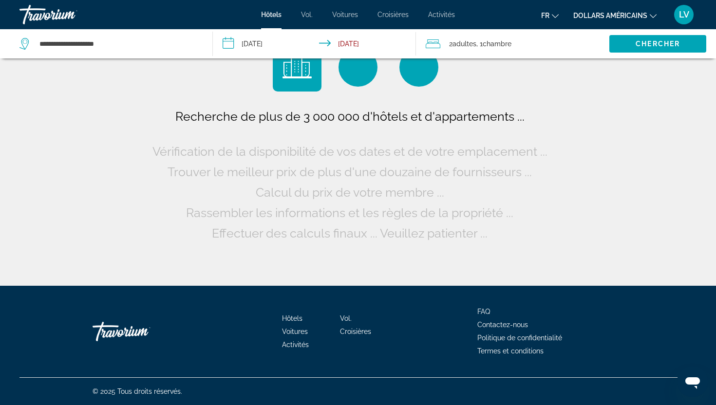
scroll to position [0, 0]
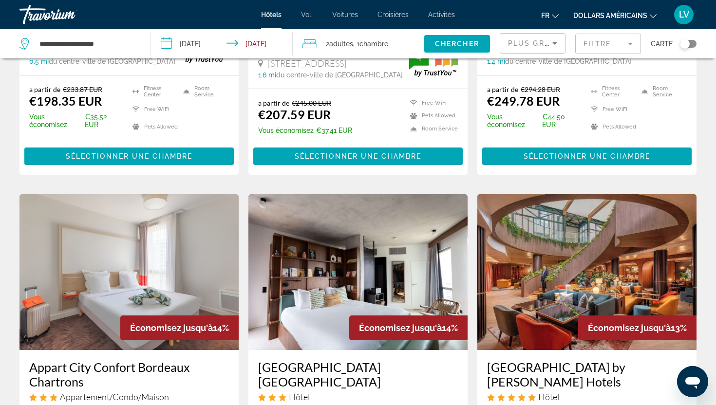
scroll to position [590, 0]
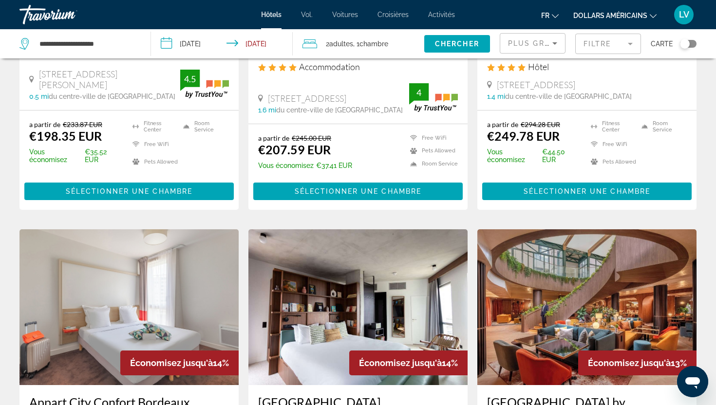
click at [691, 44] on div "Toggle map" at bounding box center [688, 44] width 17 height 8
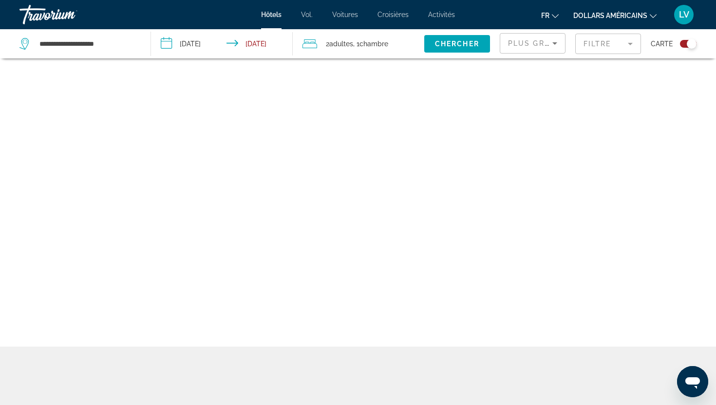
scroll to position [58, 0]
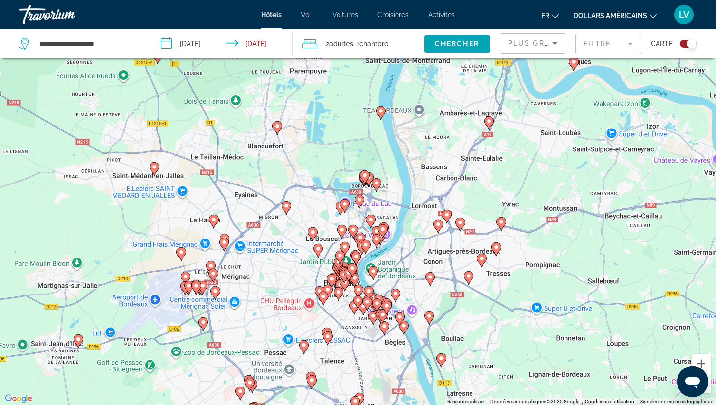
drag, startPoint x: 216, startPoint y: 244, endPoint x: 384, endPoint y: 163, distance: 187.2
click at [381, 178] on gmp-advanced-marker "Contenu principal" at bounding box center [377, 185] width 10 height 15
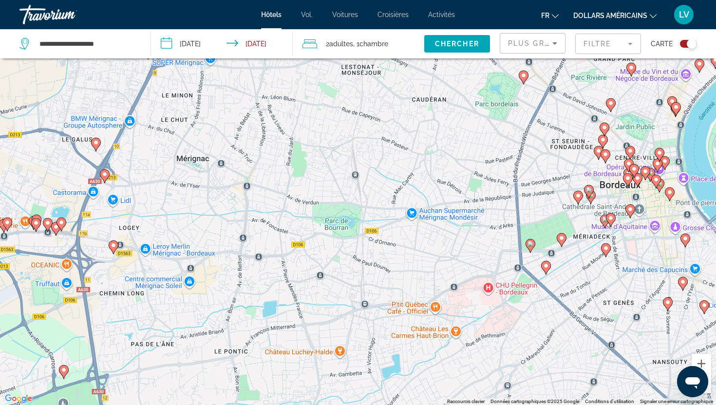
drag, startPoint x: 145, startPoint y: 238, endPoint x: 142, endPoint y: 222, distance: 16.4
click at [142, 222] on div "Pour activer le glissement avec le clavier, appuyez sur Alt+Entrée. Une fois ce…" at bounding box center [358, 202] width 716 height 405
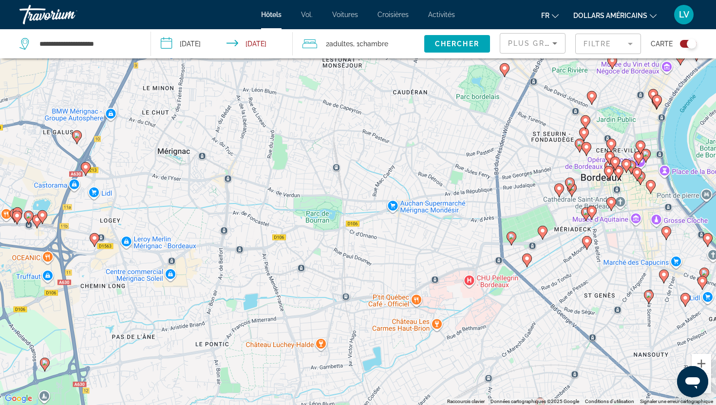
click at [507, 238] on icon "Contenu principal" at bounding box center [511, 238] width 9 height 13
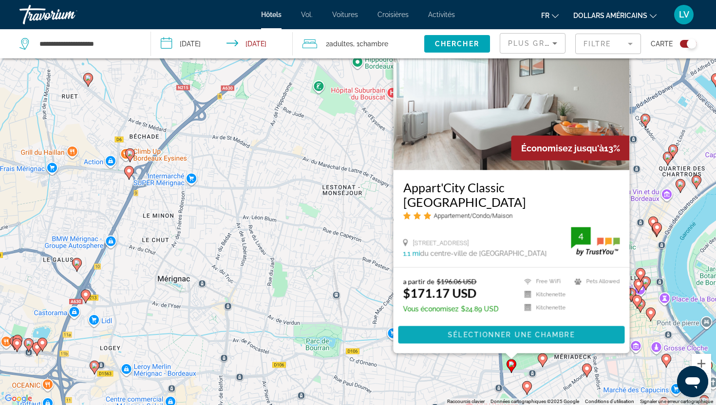
click at [485, 339] on span "Sélectionner une chambre" at bounding box center [511, 335] width 127 height 8
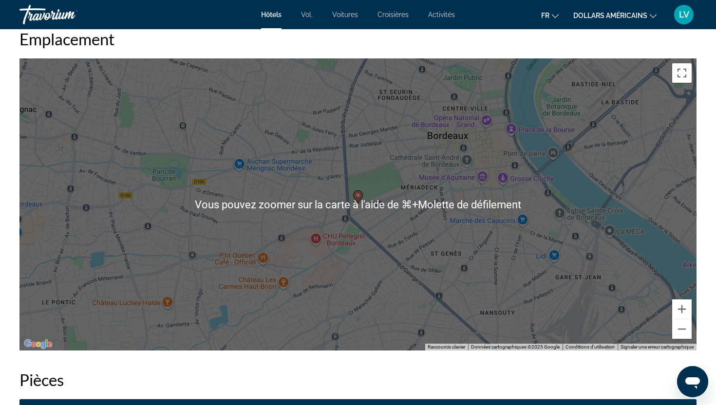
scroll to position [1259, 0]
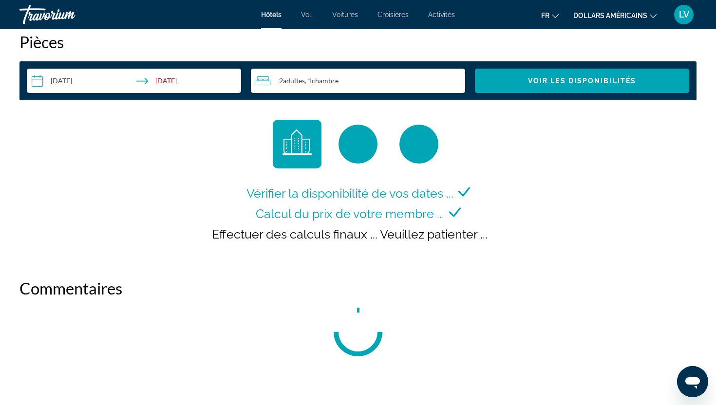
click at [596, 16] on font "dollars américains" at bounding box center [610, 16] width 74 height 8
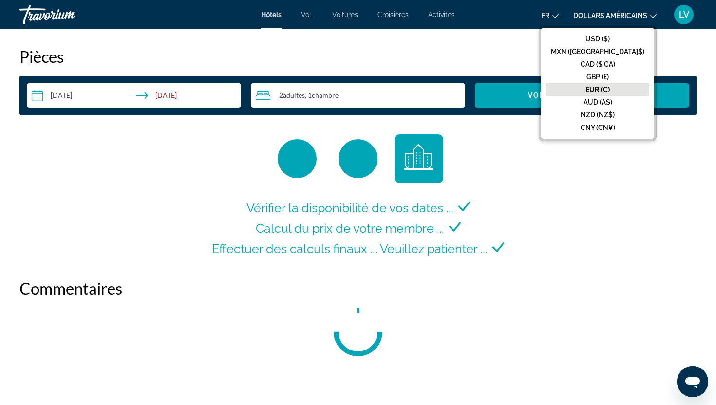
scroll to position [1245, 0]
click at [610, 88] on font "EUR (€)" at bounding box center [598, 90] width 24 height 8
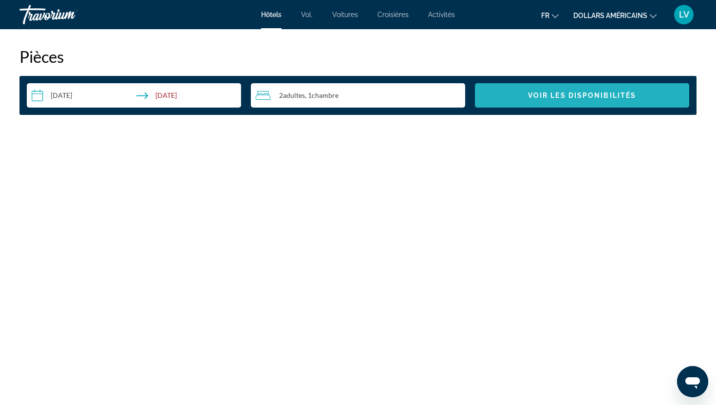
click at [568, 94] on span "Voir les disponibilités" at bounding box center [582, 96] width 108 height 8
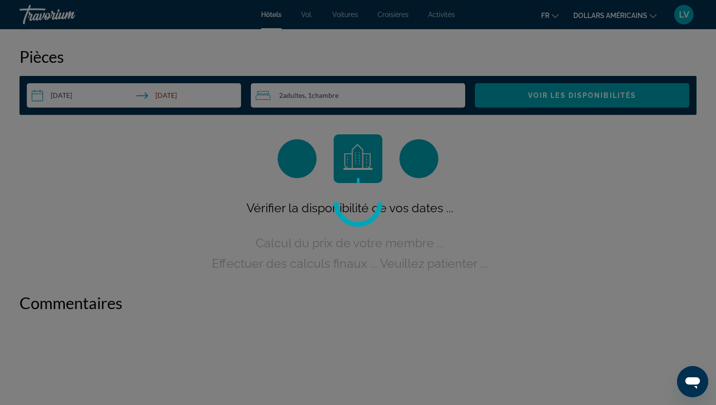
scroll to position [1233, 0]
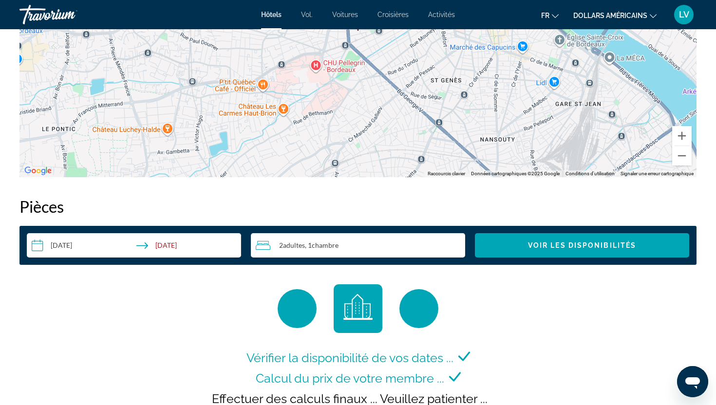
scroll to position [1095, 0]
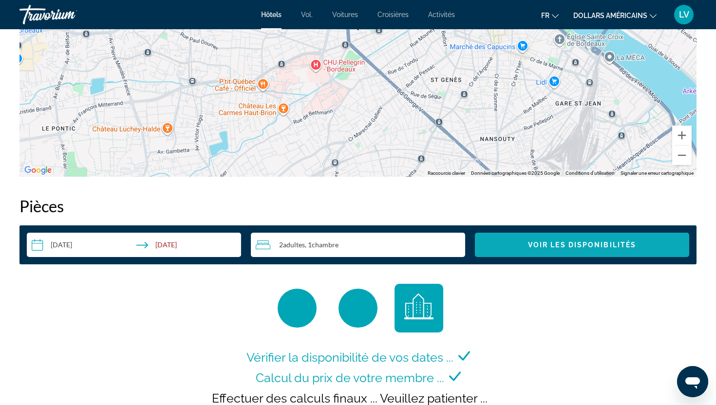
click at [553, 237] on span "Search widget" at bounding box center [582, 244] width 214 height 23
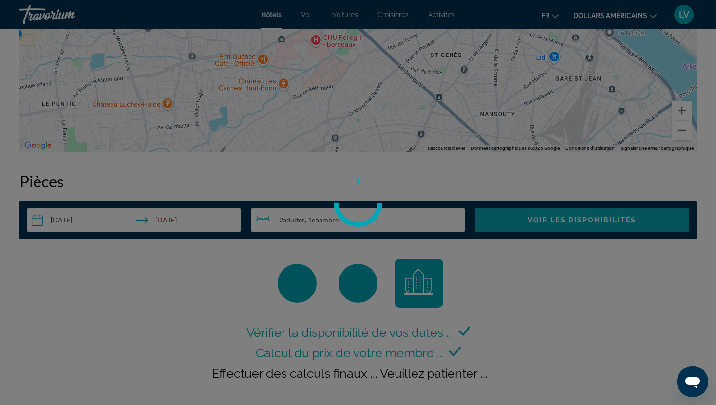
scroll to position [4, 0]
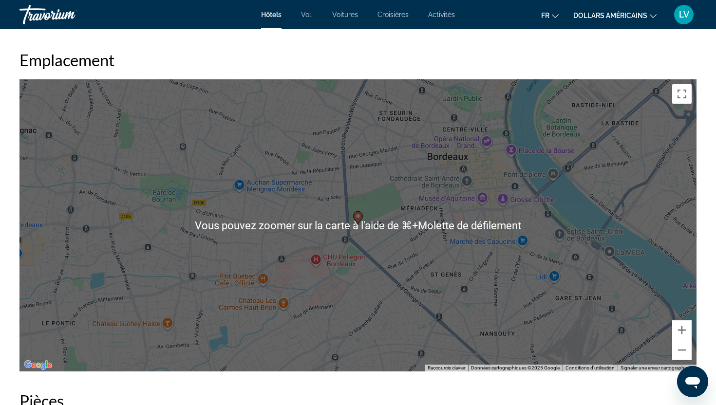
scroll to position [891, 0]
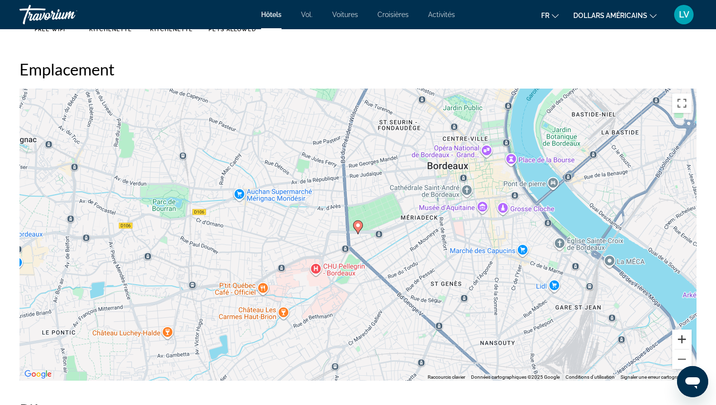
click at [683, 336] on button "Zoom avant" at bounding box center [681, 339] width 19 height 19
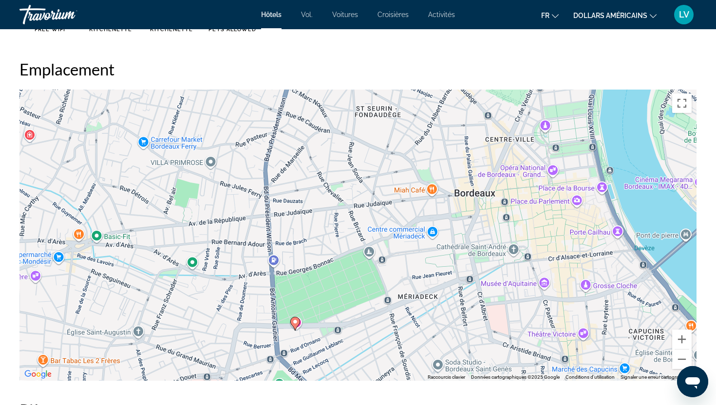
drag, startPoint x: 619, startPoint y: 305, endPoint x: 554, endPoint y: 405, distance: 118.4
click at [554, 405] on div "Sommaire Catégorie Apartment Adresse 36 Rue General Larminat, Bordeaux 33000, F…" at bounding box center [358, 297] width 687 height 1637
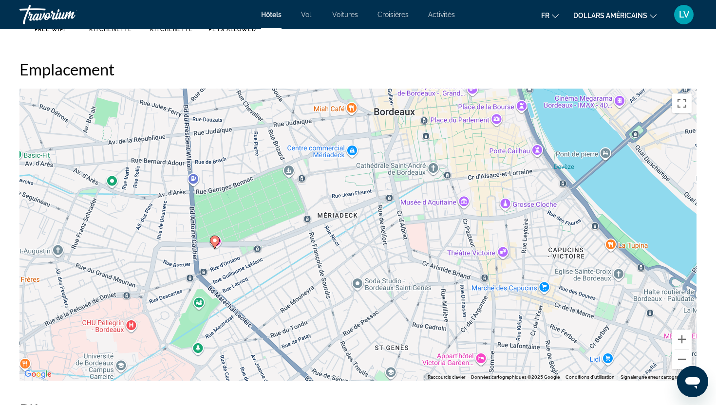
drag, startPoint x: 459, startPoint y: 236, endPoint x: 373, endPoint y: 149, distance: 122.6
click at [374, 149] on div "Pour activer le glissement avec le clavier, appuyez sur Alt+Entrée. Une fois ce…" at bounding box center [357, 235] width 677 height 292
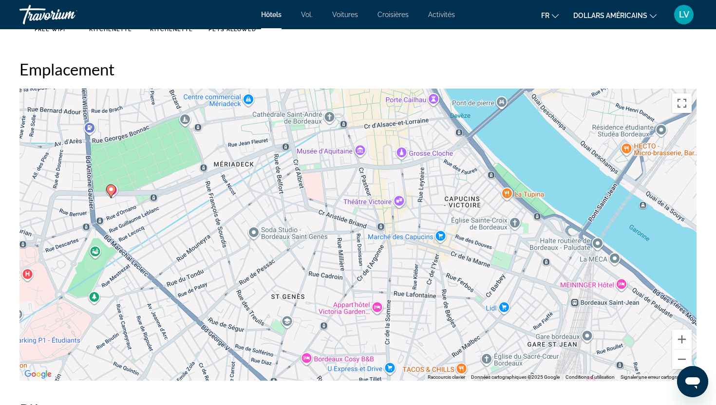
drag, startPoint x: 418, startPoint y: 207, endPoint x: 317, endPoint y: 157, distance: 112.4
click at [317, 157] on div "Pour activer le glissement avec le clavier, appuyez sur Alt+Entrée. Une fois ce…" at bounding box center [357, 235] width 677 height 292
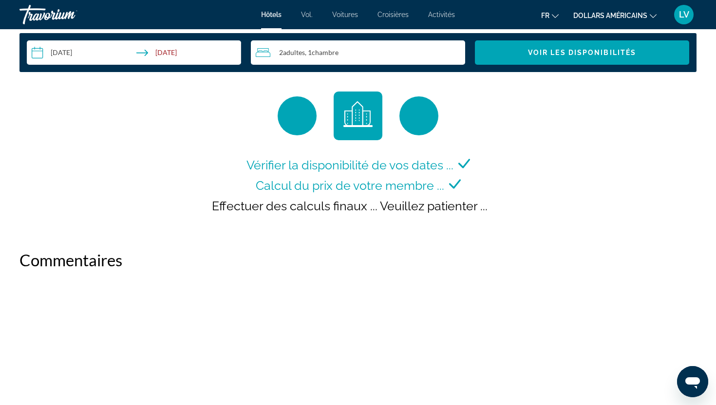
scroll to position [1289, 0]
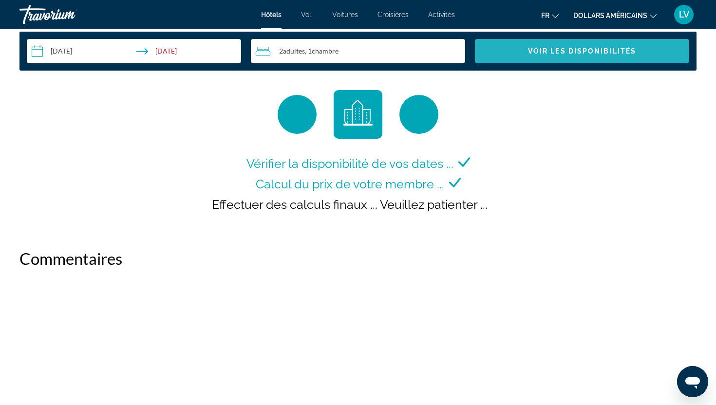
click at [577, 60] on span "Search widget" at bounding box center [582, 50] width 214 height 23
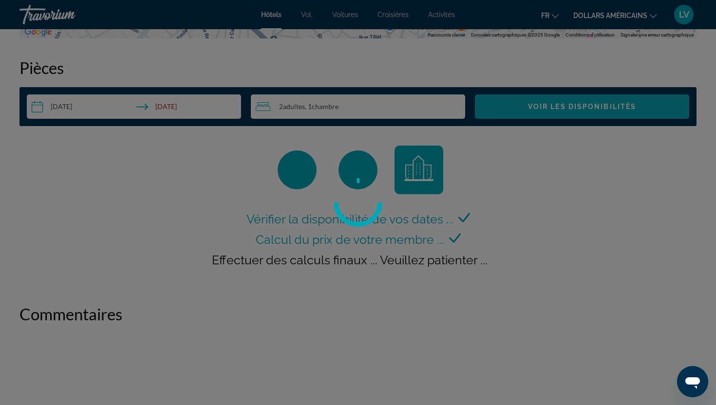
scroll to position [1233, 0]
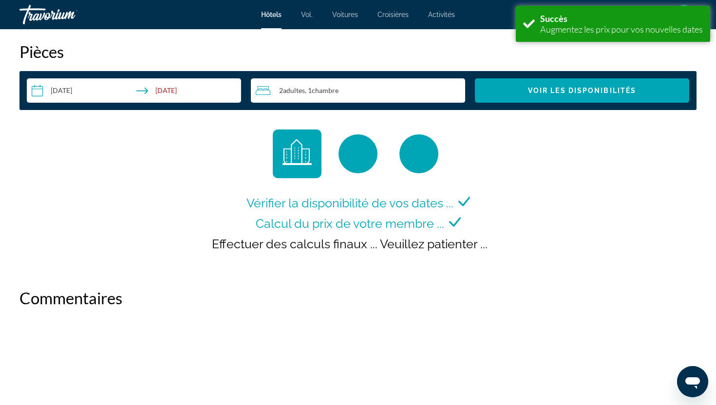
scroll to position [1285, 0]
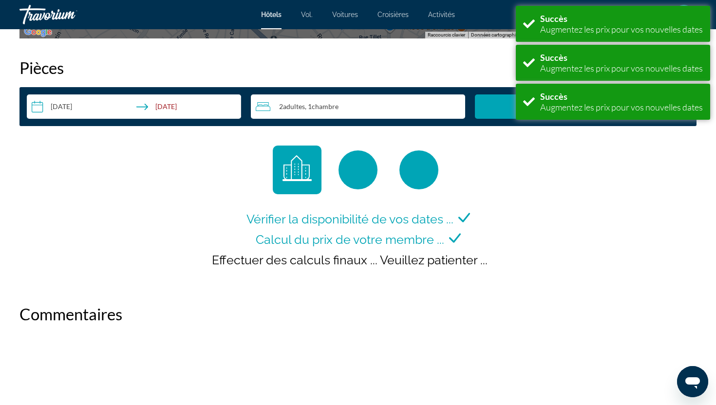
scroll to position [1235, 0]
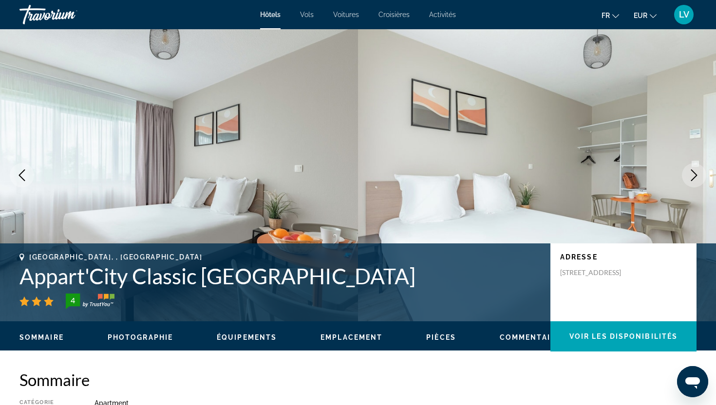
scroll to position [121, 0]
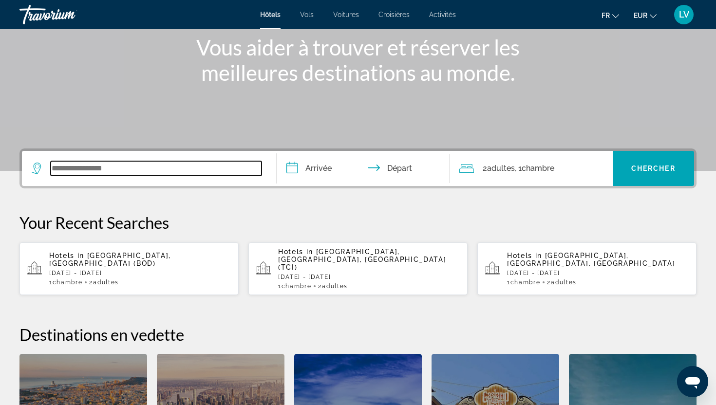
click at [135, 172] on input "Search widget" at bounding box center [156, 168] width 211 height 15
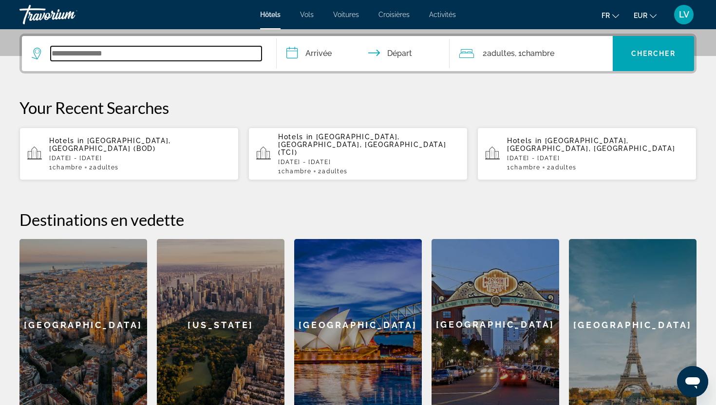
scroll to position [238, 0]
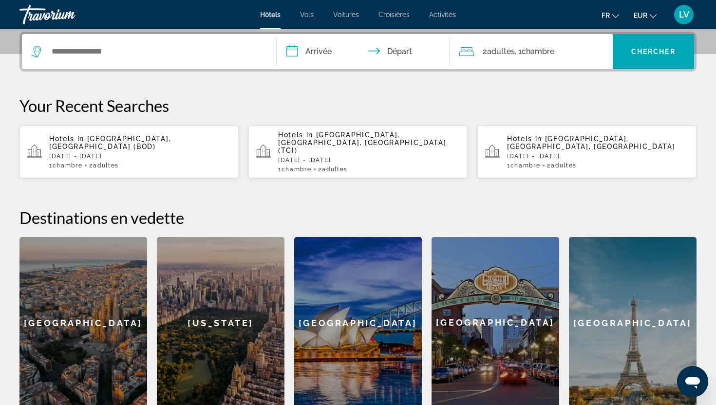
click at [143, 142] on span "[GEOGRAPHIC_DATA], [GEOGRAPHIC_DATA] (BOD)" at bounding box center [110, 143] width 122 height 16
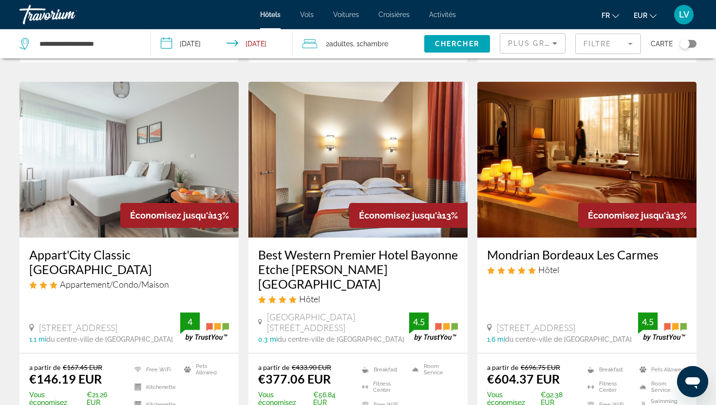
scroll to position [1227, 0]
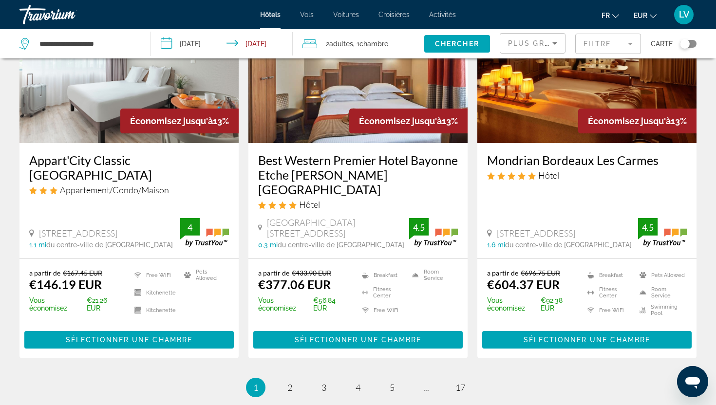
click at [689, 45] on div "Toggle map" at bounding box center [685, 44] width 10 height 10
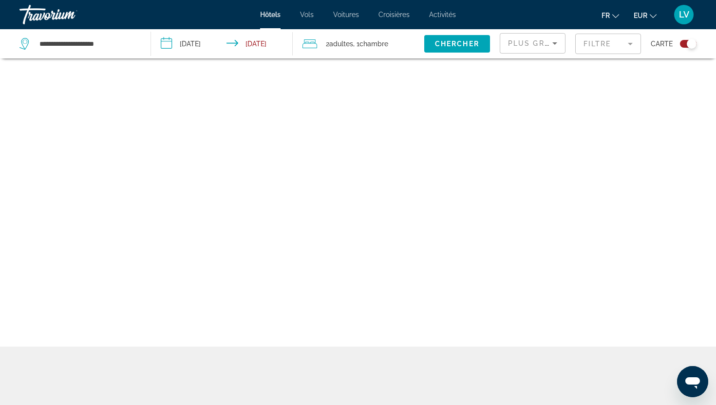
scroll to position [58, 0]
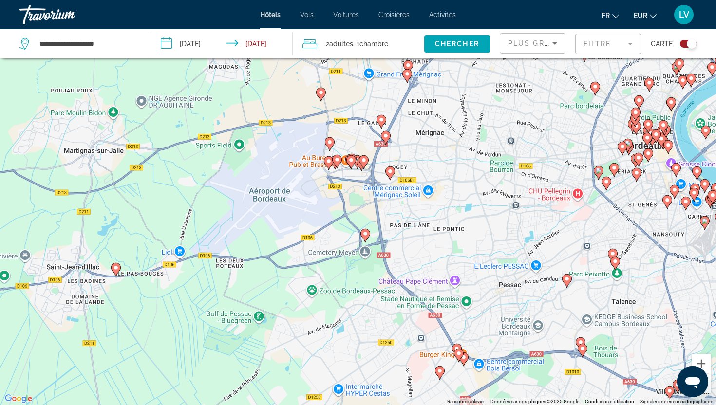
click at [387, 142] on gmp-advanced-marker "Main content" at bounding box center [386, 138] width 10 height 15
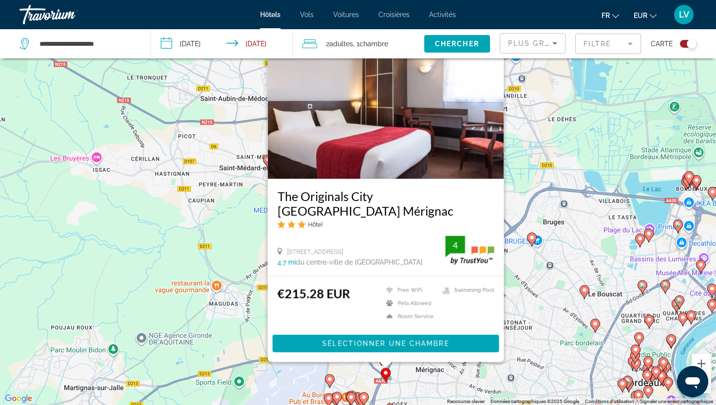
click at [361, 374] on div "Pour activer le glissement avec le clavier, appuyez sur Alt+Entrée. Une fois ce…" at bounding box center [358, 202] width 716 height 405
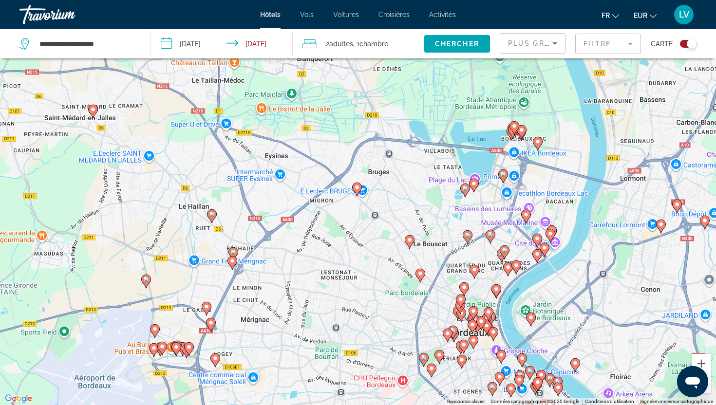
drag, startPoint x: 464, startPoint y: 358, endPoint x: 287, endPoint y: 308, distance: 183.8
click at [287, 308] on div "Pour activer le glissement avec le clavier, appuyez sur Alt+Entrée. Une fois ce…" at bounding box center [358, 202] width 716 height 405
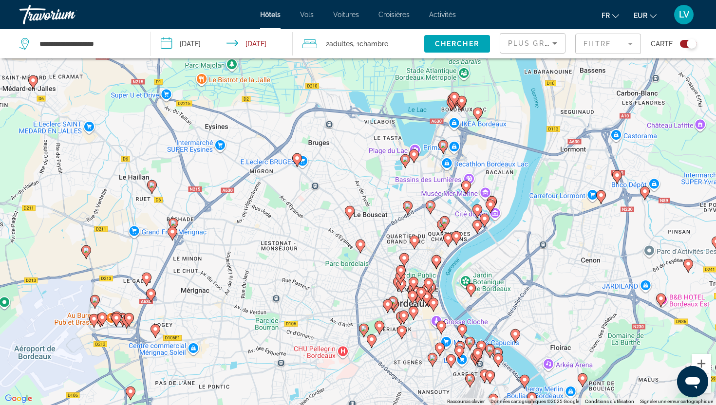
drag, startPoint x: 374, startPoint y: 323, endPoint x: 349, endPoint y: 302, distance: 32.5
click at [349, 302] on div "Pour activer le glissement avec le clavier, appuyez sur Alt+Entrée. Une fois ce…" at bounding box center [358, 202] width 716 height 405
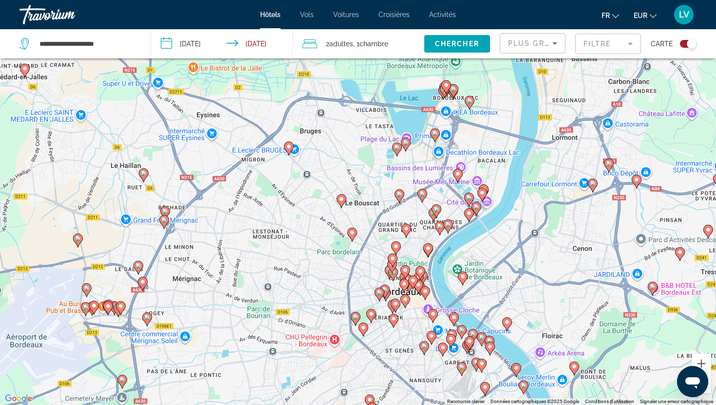
click at [355, 318] on image "Main content" at bounding box center [356, 317] width 6 height 6
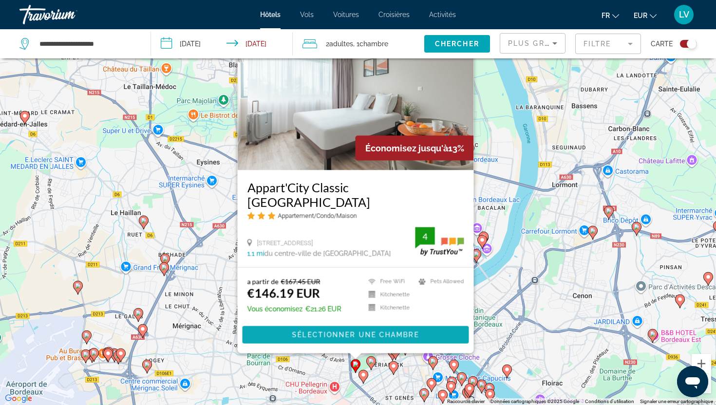
click at [356, 332] on span "Sélectionner une chambre" at bounding box center [355, 335] width 127 height 8
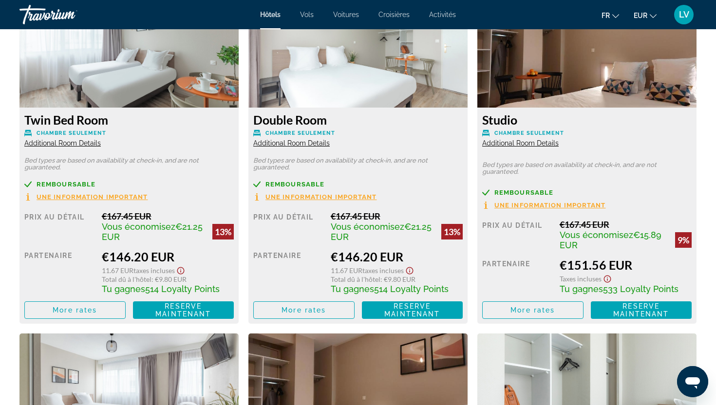
scroll to position [1392, 0]
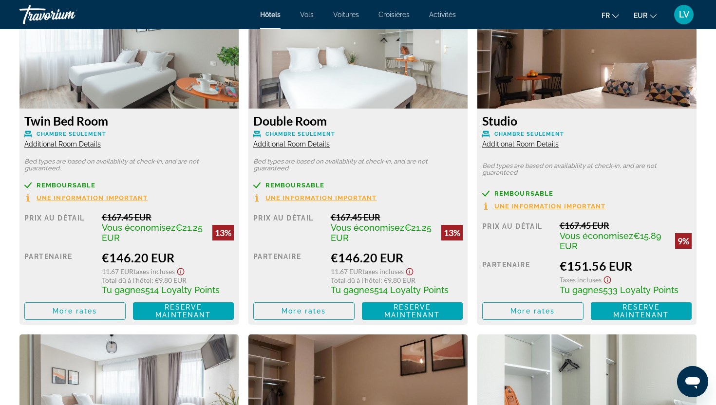
click at [72, 197] on span "Une information important" at bounding box center [93, 198] width 112 height 6
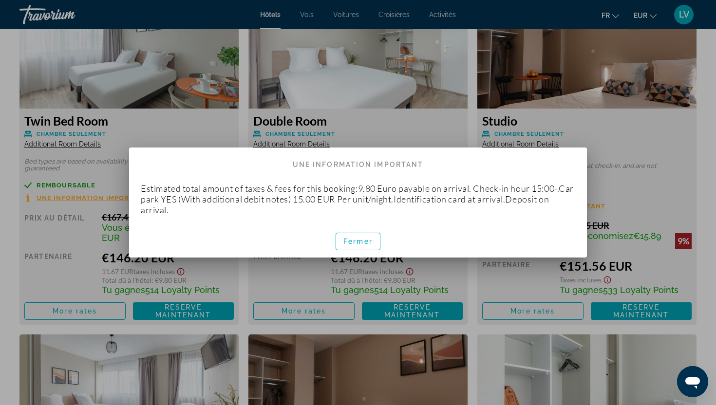
scroll to position [0, 0]
click at [359, 247] on span "button" at bounding box center [358, 241] width 44 height 23
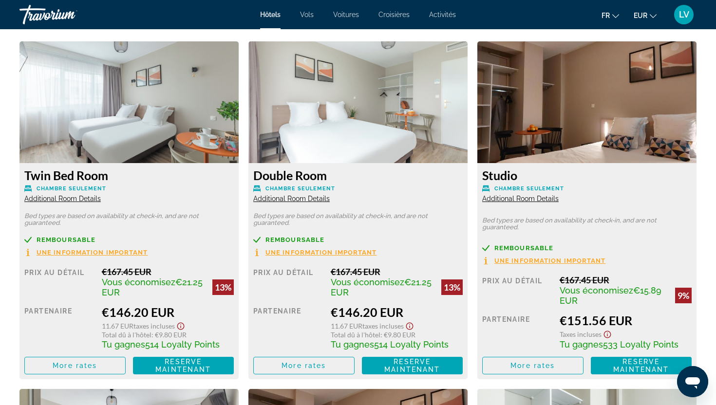
scroll to position [1338, 0]
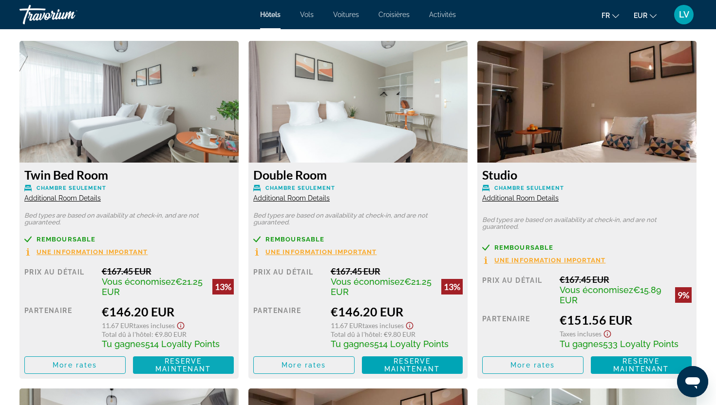
click at [201, 357] on span "Main content" at bounding box center [183, 365] width 101 height 23
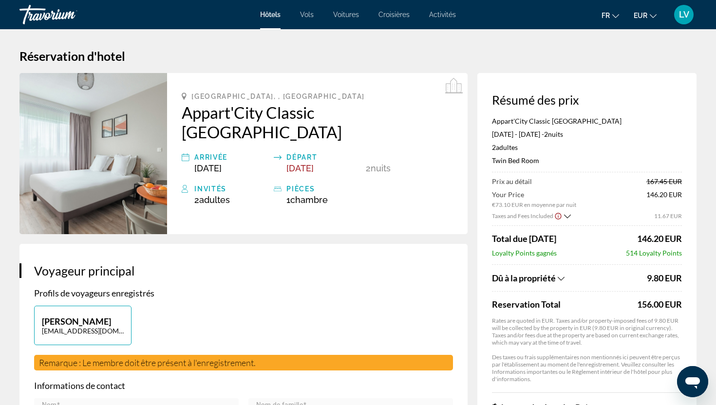
click at [564, 216] on icon "Show Taxes and Fees breakdown" at bounding box center [567, 216] width 7 height 8
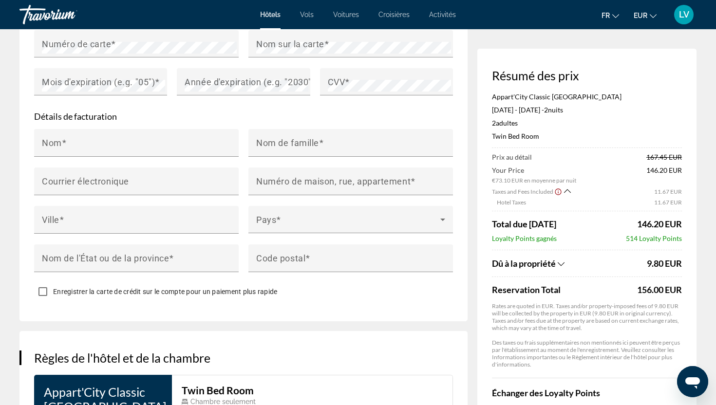
scroll to position [1210, 0]
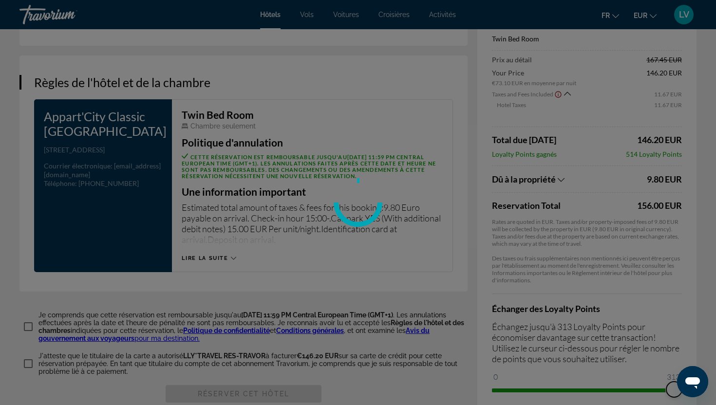
drag, startPoint x: 498, startPoint y: 355, endPoint x: 714, endPoint y: 365, distance: 216.1
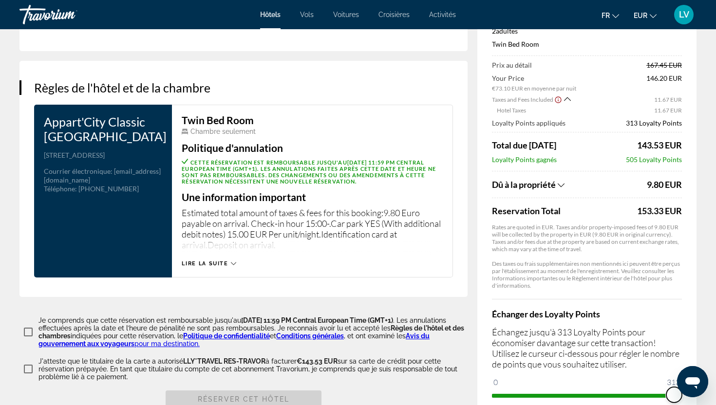
scroll to position [1204, 0]
drag, startPoint x: 686, startPoint y: 357, endPoint x: 533, endPoint y: 349, distance: 152.7
click at [533, 349] on div "Résumé des prix Appart'City Classic Bordeaux Centre Sep 26, 2025 - Sep 28, 2025…" at bounding box center [586, 190] width 219 height 466
click at [538, 395] on ngx-slider "0 313 68" at bounding box center [587, 396] width 190 height 2
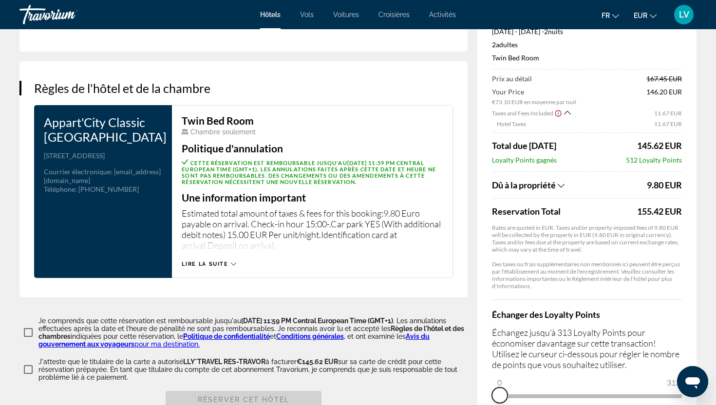
drag, startPoint x: 533, startPoint y: 358, endPoint x: 475, endPoint y: 358, distance: 58.5
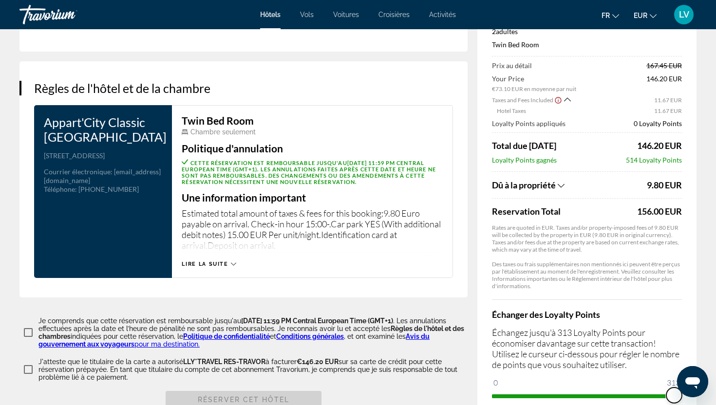
drag, startPoint x: 1174, startPoint y: 724, endPoint x: 689, endPoint y: 376, distance: 597.3
click at [674, 377] on span "313" at bounding box center [674, 383] width 16 height 12
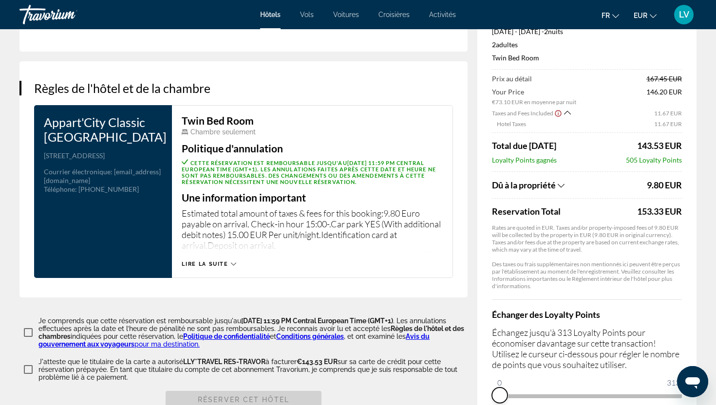
drag, startPoint x: 672, startPoint y: 363, endPoint x: 412, endPoint y: 364, distance: 260.7
click at [225, 261] on span "Lire la suite" at bounding box center [205, 264] width 46 height 6
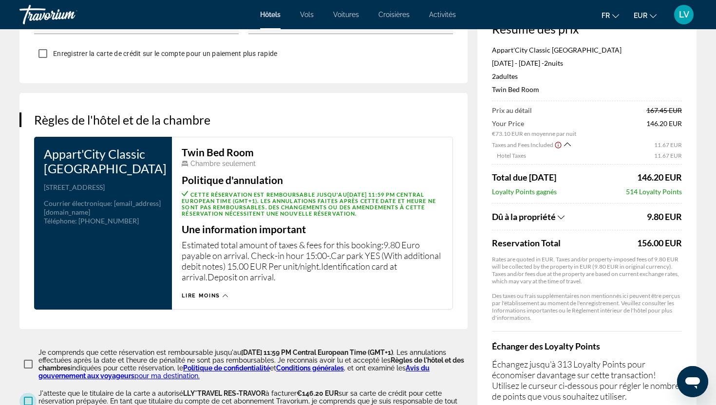
scroll to position [1170, 0]
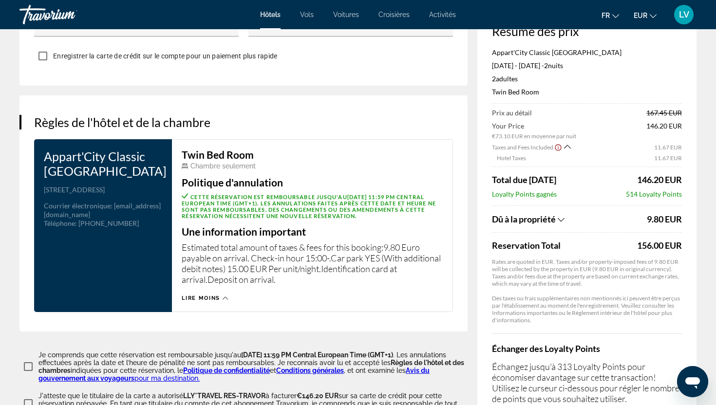
click at [213, 271] on div "Twin Bed Room Chambre seulement Politique d'annulation Cette réservation est re…" at bounding box center [312, 225] width 281 height 173
click at [203, 295] on span "Lire moins" at bounding box center [201, 298] width 38 height 6
click at [203, 295] on span "Lire la suite" at bounding box center [205, 298] width 46 height 6
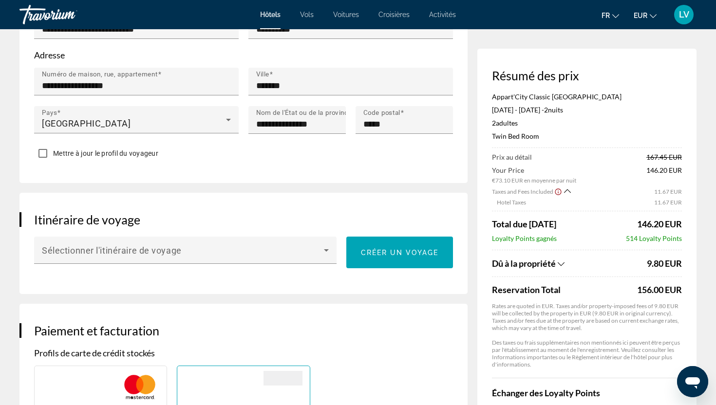
scroll to position [416, 0]
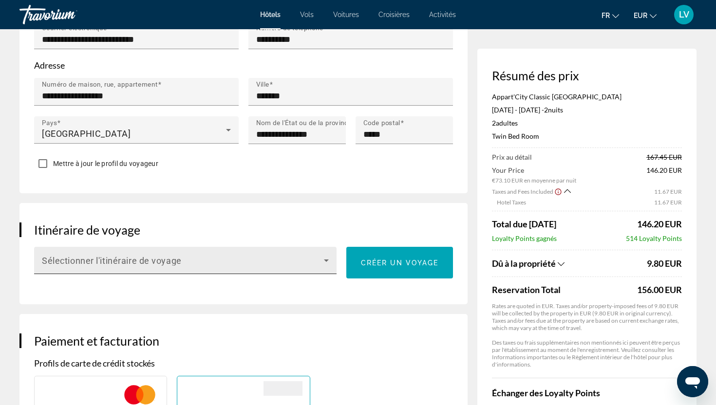
click at [212, 247] on div "Sélectionner l'itinéraire de voyage" at bounding box center [185, 260] width 287 height 27
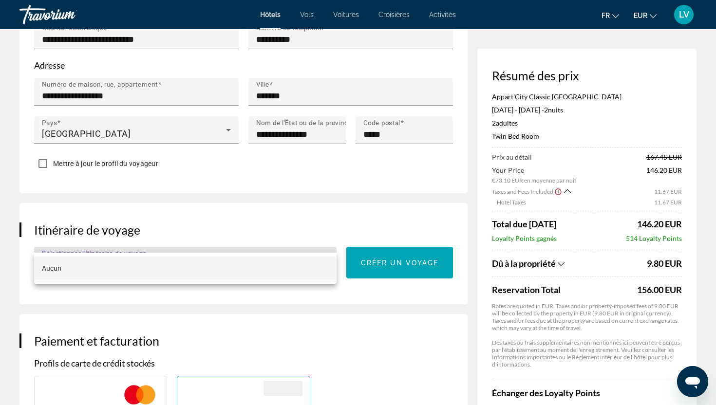
click at [280, 364] on div at bounding box center [358, 202] width 716 height 405
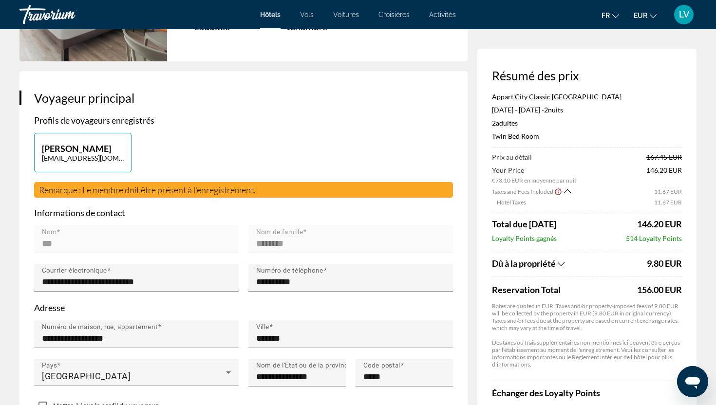
scroll to position [179, 0]
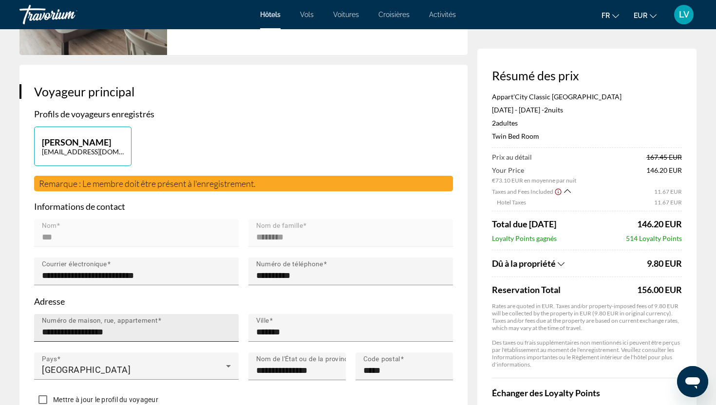
click at [180, 326] on input "**********" at bounding box center [139, 332] width 195 height 12
type input "*"
type input "**********"
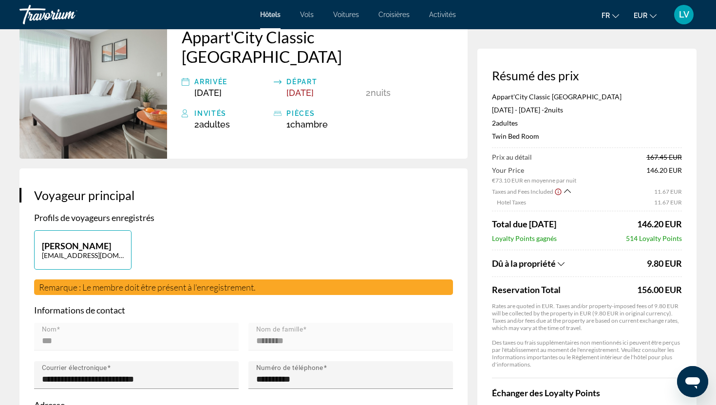
scroll to position [0, 0]
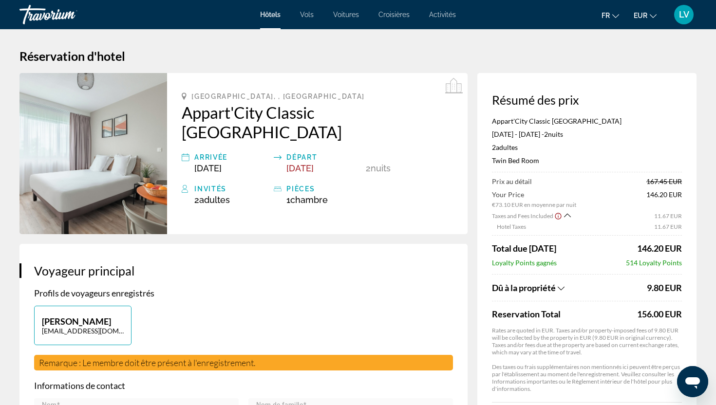
click at [199, 126] on div "Bordeaux, , France Appart'City Classic Bordeaux Centre Arrivée Sep 26, 2025 Dép…" at bounding box center [317, 153] width 301 height 161
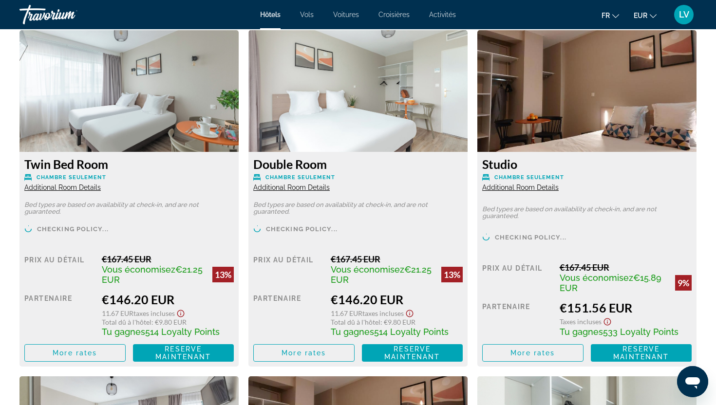
scroll to position [1350, 0]
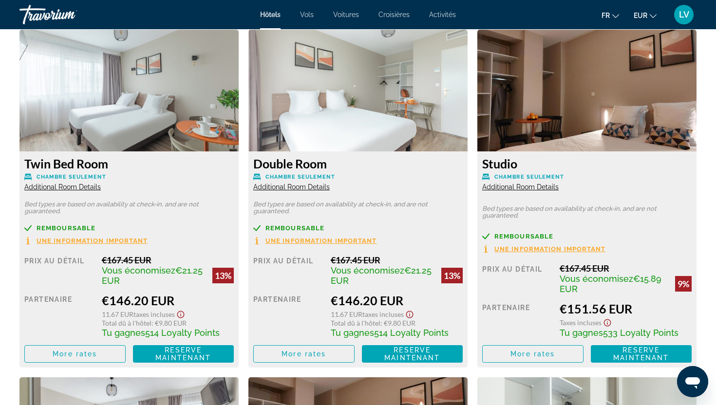
click at [69, 167] on h3 "Twin Bed Room" at bounding box center [128, 163] width 209 height 15
click at [68, 187] on span "Additional Room Details" at bounding box center [62, 187] width 76 height 8
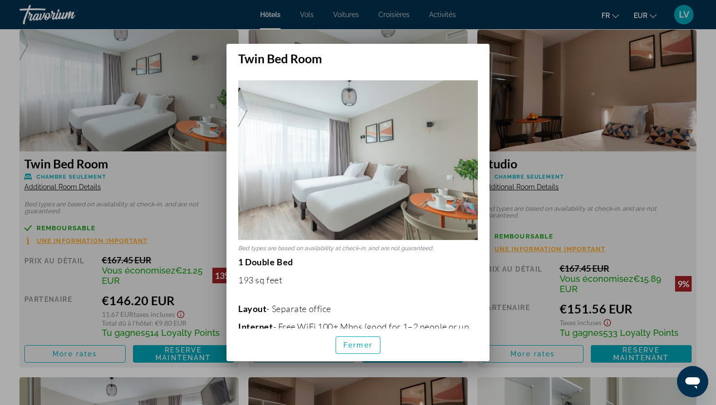
scroll to position [0, 0]
click at [346, 346] on span "Fermer" at bounding box center [357, 346] width 29 height 8
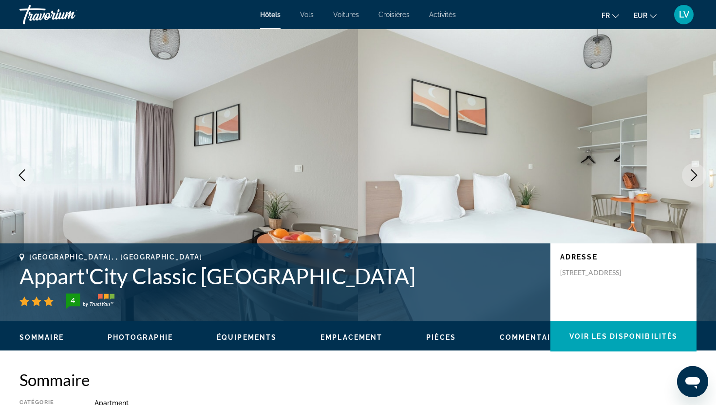
scroll to position [1350, 0]
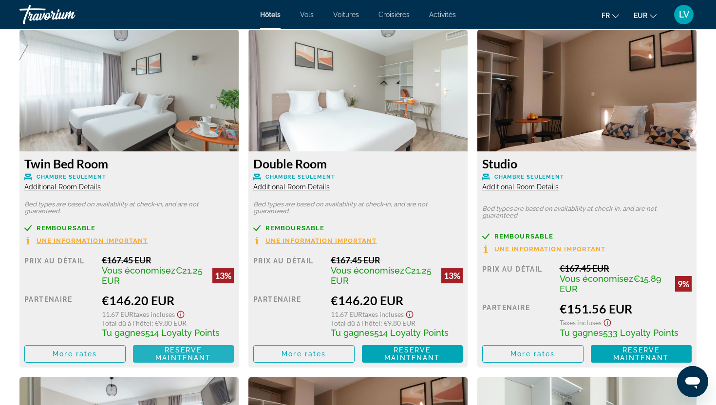
click at [191, 355] on span "Reserve maintenant" at bounding box center [183, 354] width 56 height 16
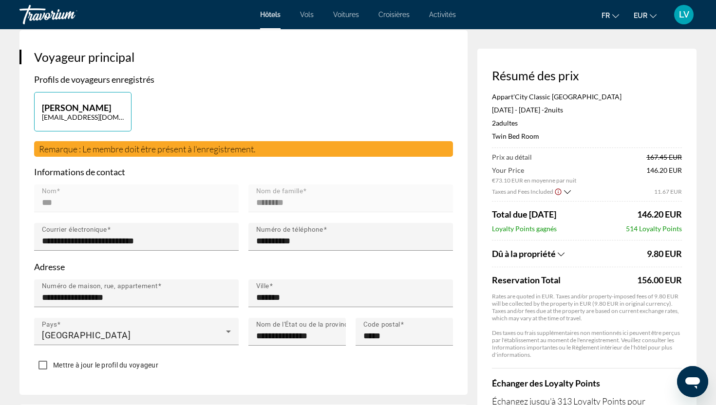
scroll to position [216, 0]
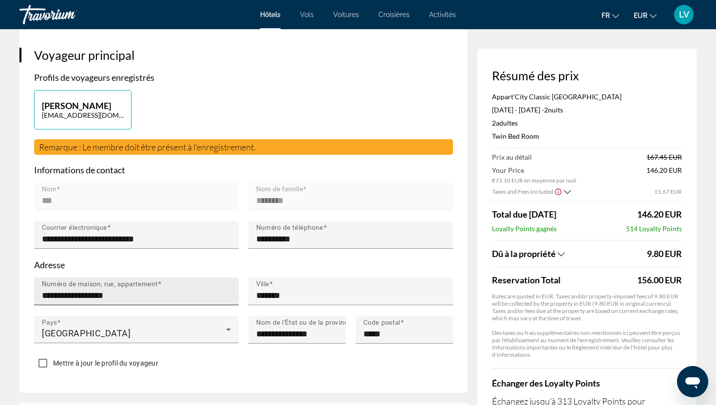
click at [173, 278] on div "**********" at bounding box center [139, 292] width 195 height 28
type input "*"
type input "**********"
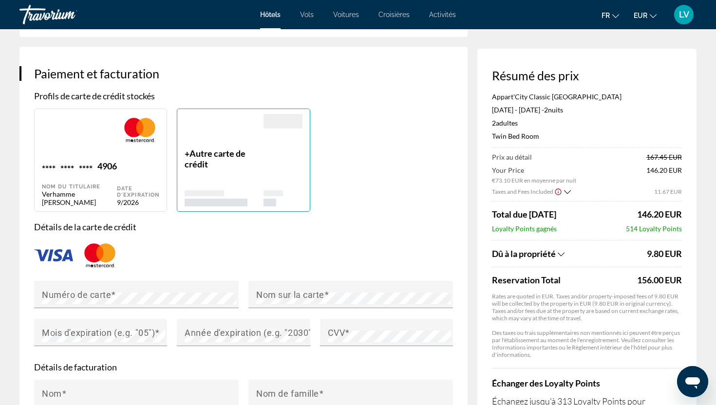
scroll to position [684, 0]
click at [112, 289] on span "Main content" at bounding box center [113, 294] width 5 height 10
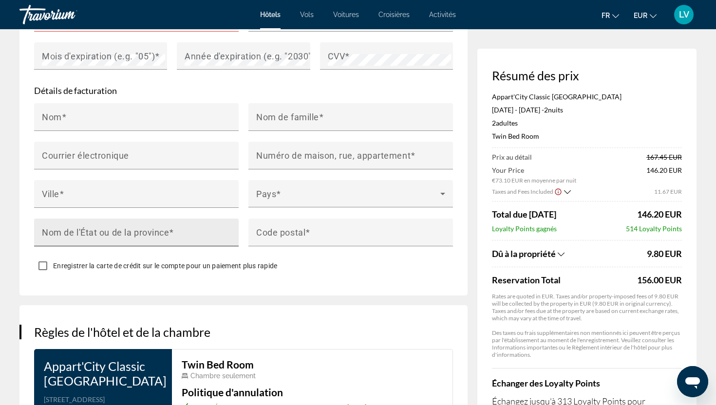
scroll to position [952, 0]
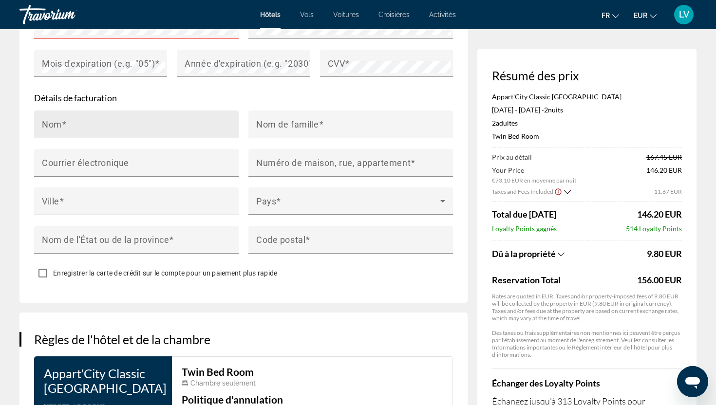
click at [93, 123] on input "Nom" at bounding box center [139, 129] width 195 height 12
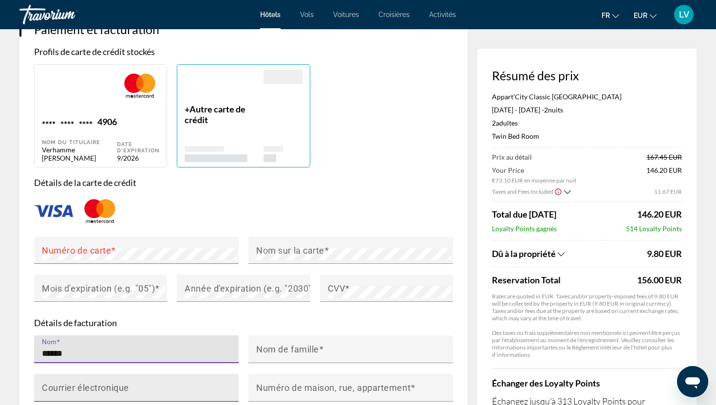
scroll to position [728, 0]
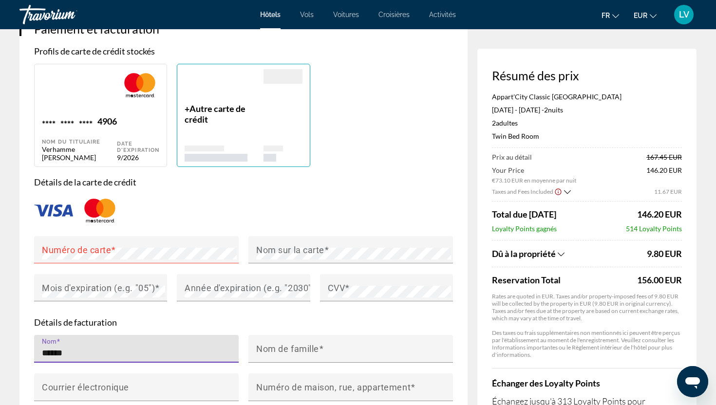
click at [81, 116] on span "****" at bounding box center [86, 122] width 14 height 13
type input "***"
type input "********"
type input "**********"
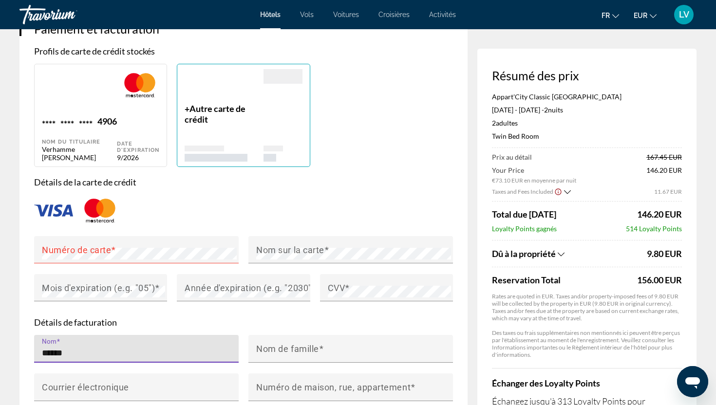
type input "*******"
type input "**********"
type input "*****"
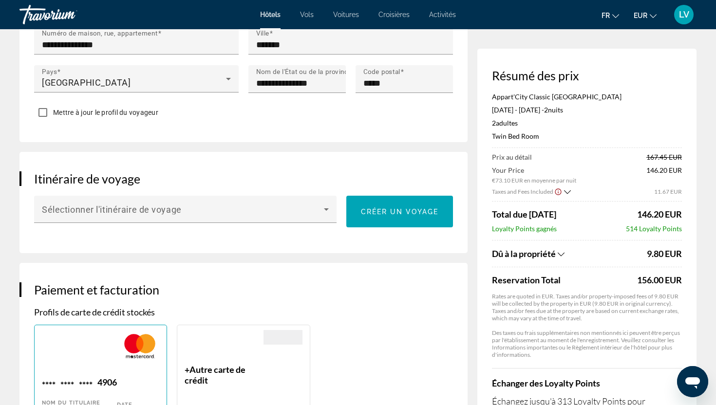
scroll to position [617, 0]
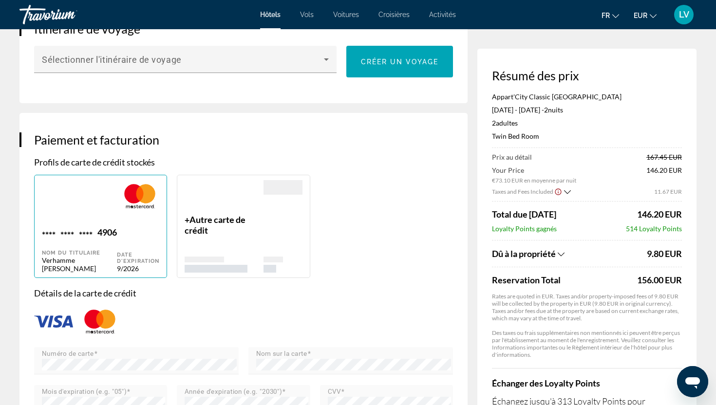
click at [248, 186] on div "Main content" at bounding box center [224, 197] width 78 height 34
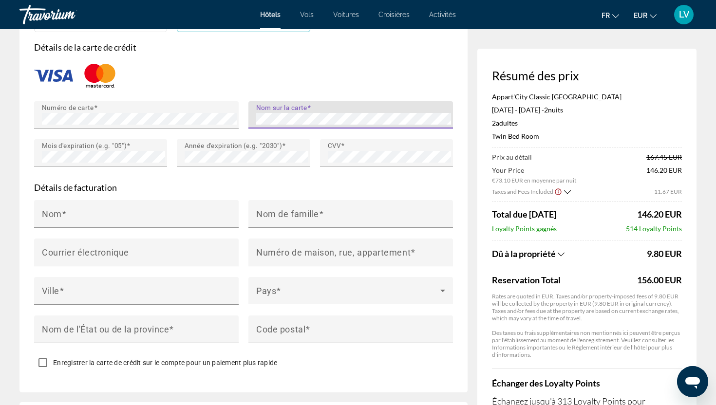
scroll to position [867, 0]
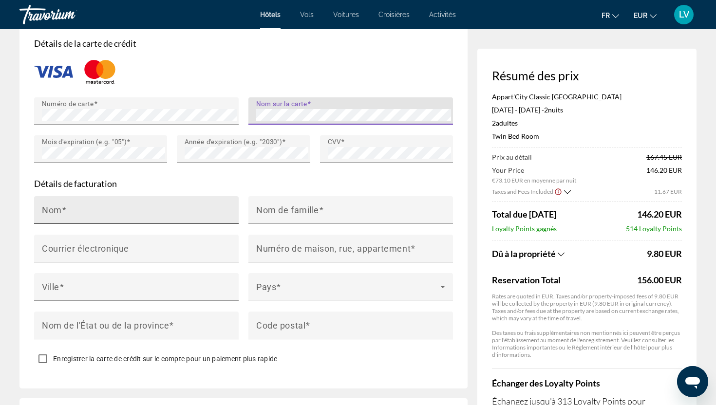
click at [217, 209] on input "Nom" at bounding box center [139, 215] width 195 height 12
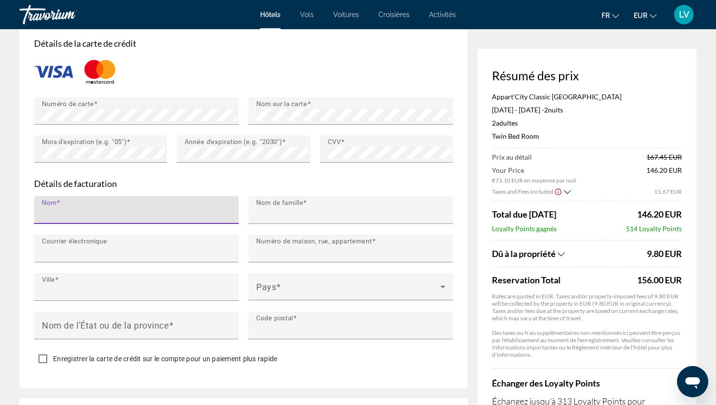
type input "***"
type input "**********"
type input "*******"
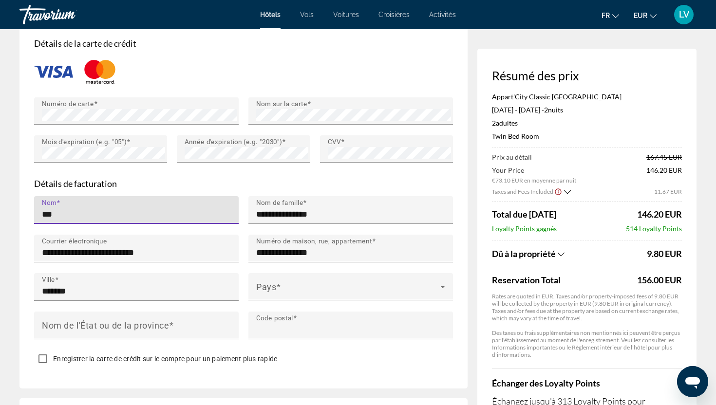
type input "*****"
click at [318, 209] on input "**********" at bounding box center [353, 215] width 195 height 12
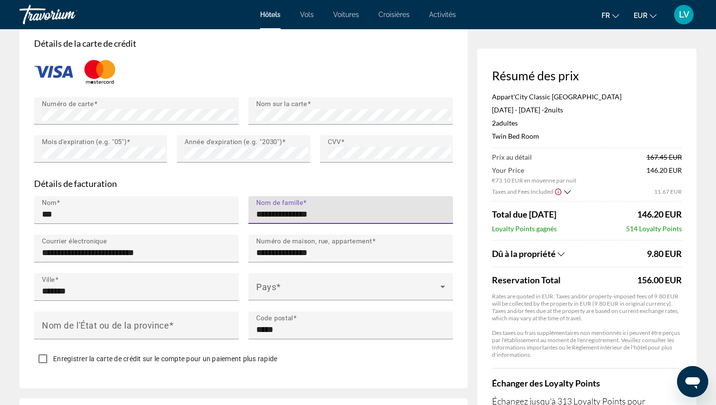
click at [318, 209] on input "**********" at bounding box center [353, 215] width 195 height 12
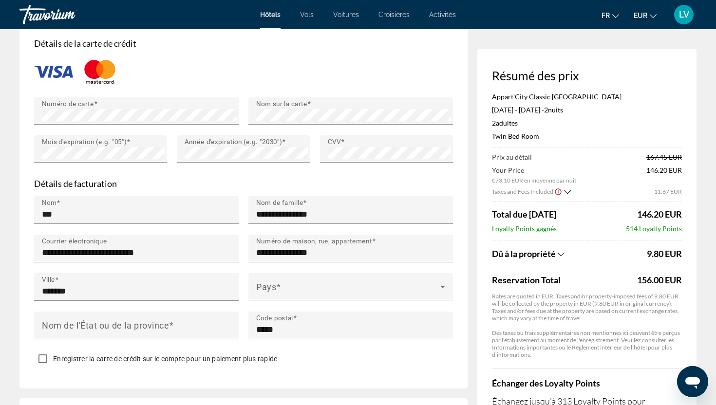
click at [251, 350] on div "Enregistrer la carte de crédit sur le compte pour un paiement plus rapide" at bounding box center [155, 358] width 243 height 17
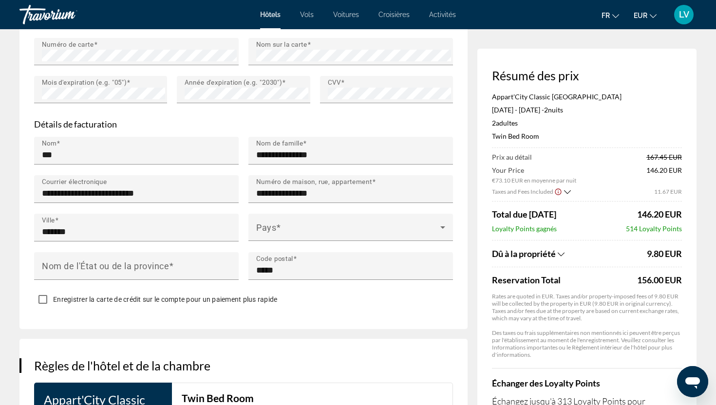
scroll to position [927, 0]
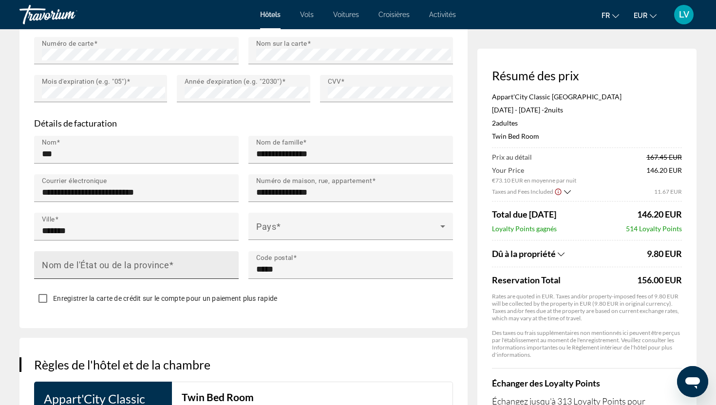
click at [123, 260] on mat-label "Nom de l'État ou de la province" at bounding box center [105, 265] width 127 height 10
click at [123, 264] on input "Nom de l'État ou de la province" at bounding box center [139, 270] width 195 height 12
click at [275, 287] on div "**********" at bounding box center [243, 66] width 448 height 526
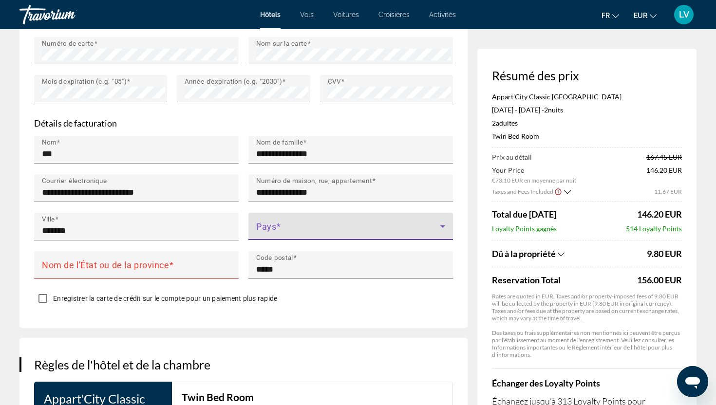
click at [315, 225] on span "Main content" at bounding box center [348, 231] width 184 height 12
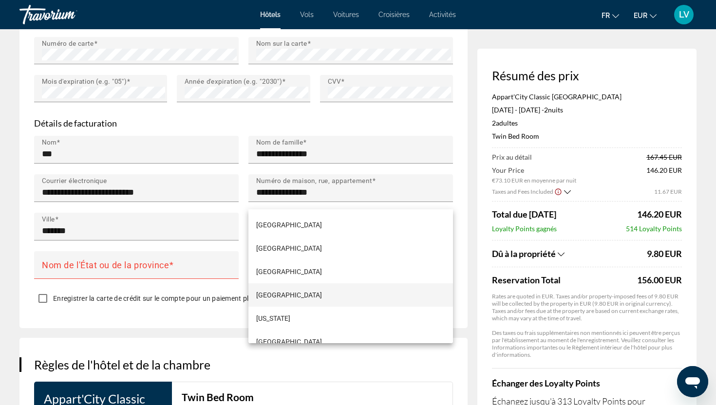
scroll to position [1694, 0]
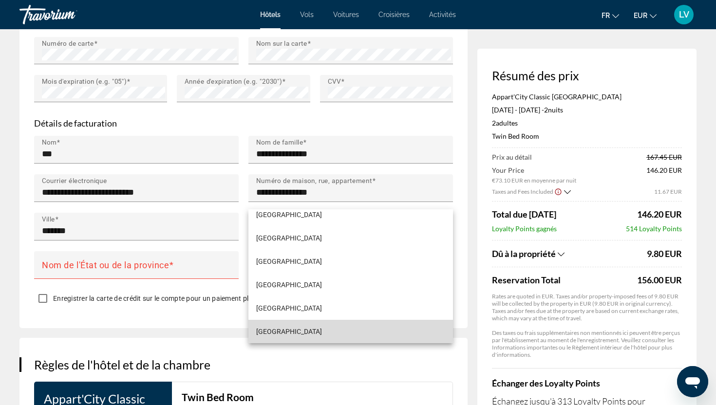
click at [289, 329] on mat-option "[GEOGRAPHIC_DATA]" at bounding box center [350, 331] width 205 height 23
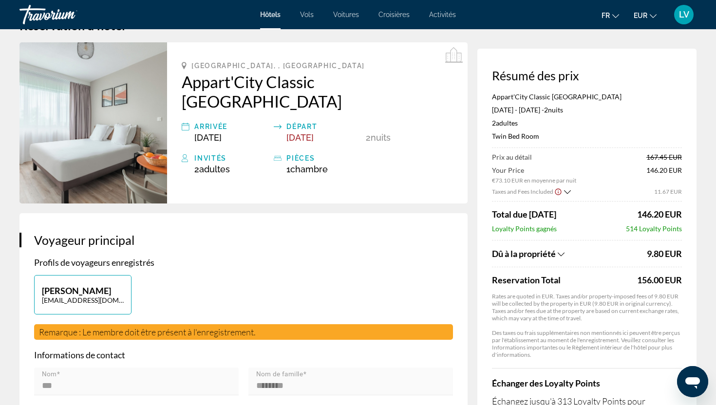
scroll to position [0, 0]
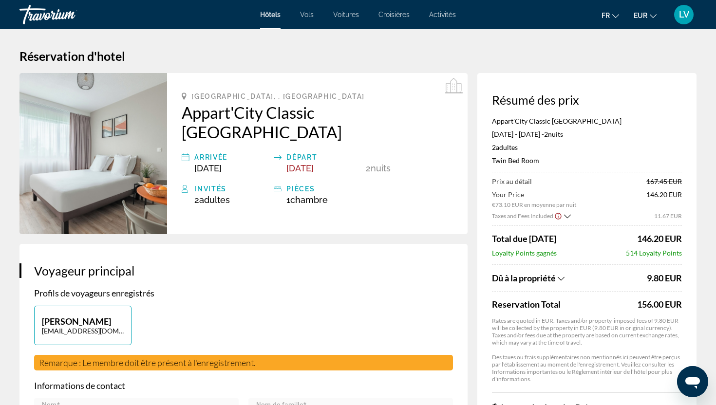
click at [564, 215] on icon "Show Taxes and Fees breakdown" at bounding box center [567, 216] width 7 height 8
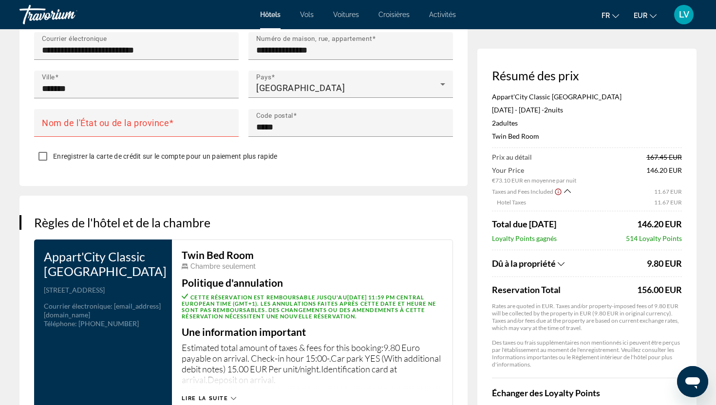
scroll to position [1210, 0]
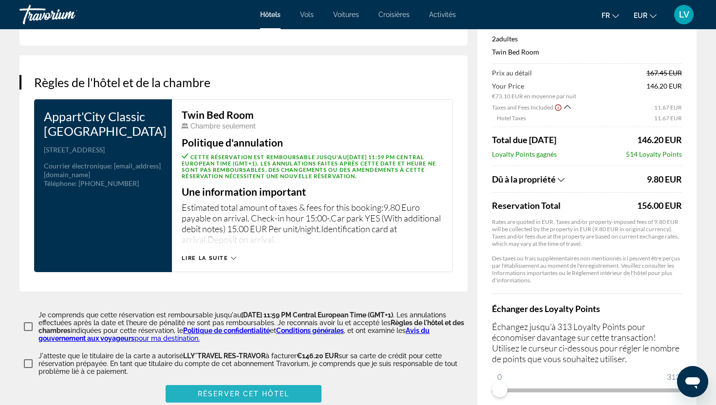
click at [301, 382] on span "Main content" at bounding box center [244, 393] width 156 height 23
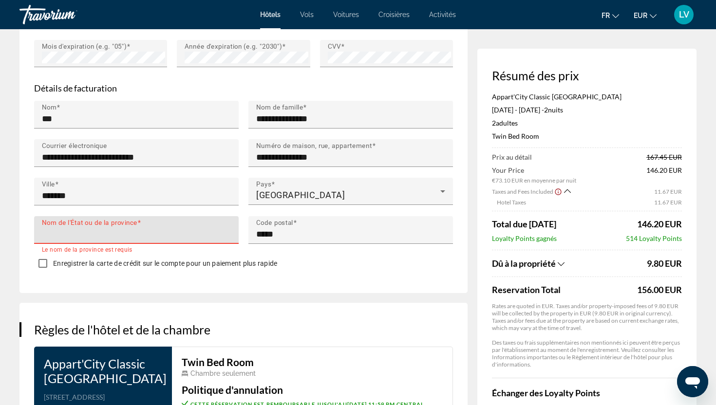
click at [189, 228] on input "Nom de l'État ou de la province" at bounding box center [139, 234] width 195 height 12
type input "**********"
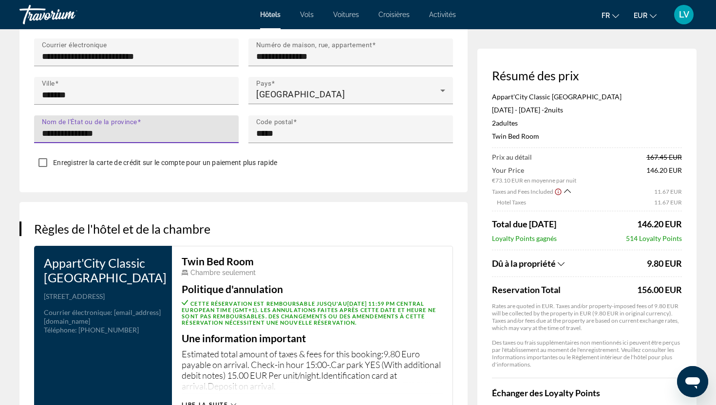
scroll to position [1210, 0]
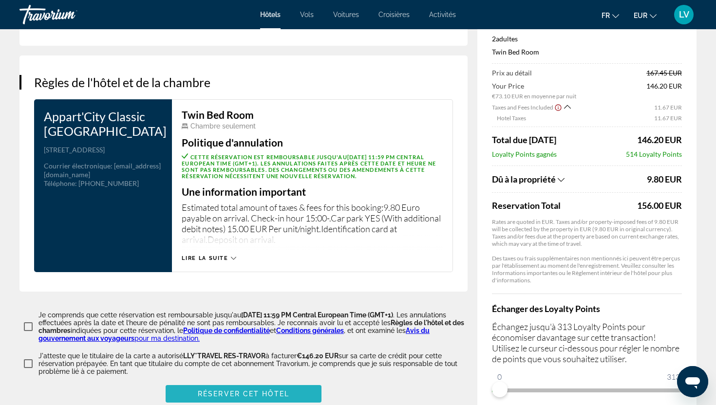
click at [263, 390] on span "Réserver cet hôtel" at bounding box center [244, 394] width 92 height 8
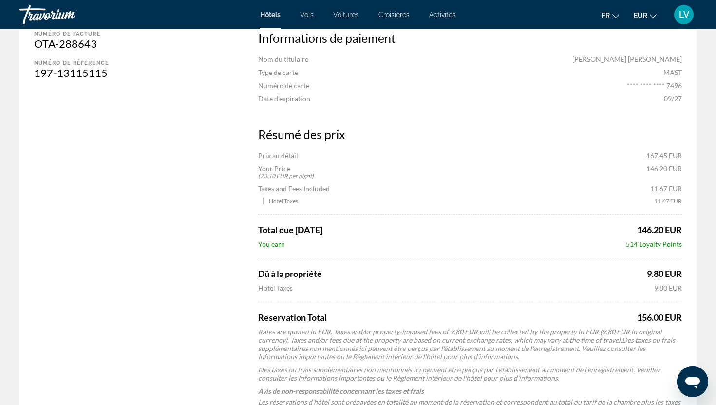
scroll to position [615, 0]
